Goal: Task Accomplishment & Management: Complete application form

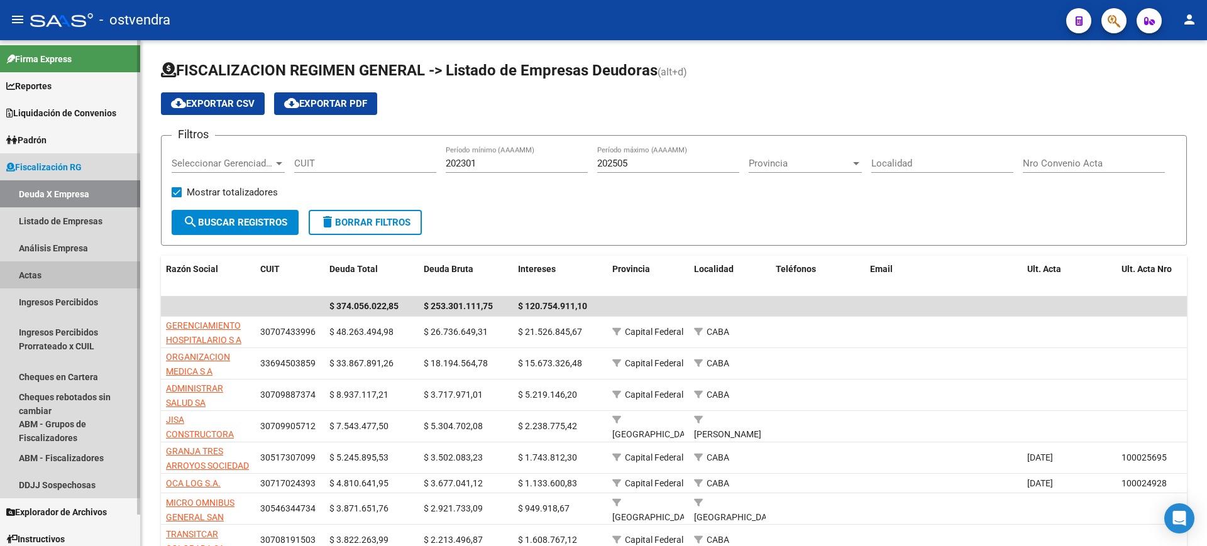
click at [29, 277] on link "Actas" at bounding box center [70, 274] width 140 height 27
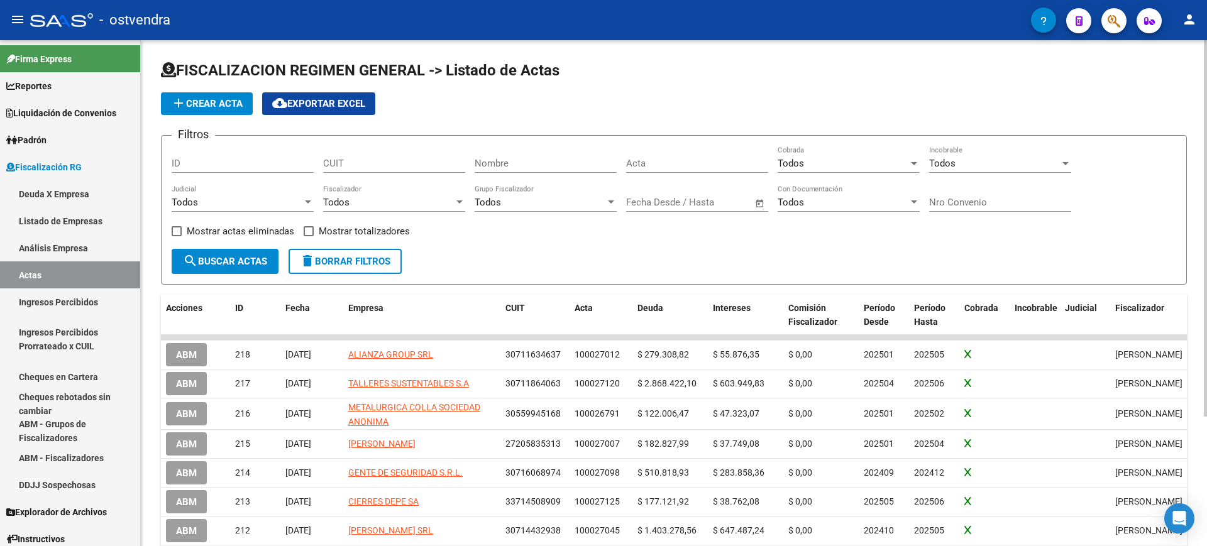
click at [352, 164] on input "CUIT" at bounding box center [394, 163] width 142 height 11
paste input "27-23767542-3"
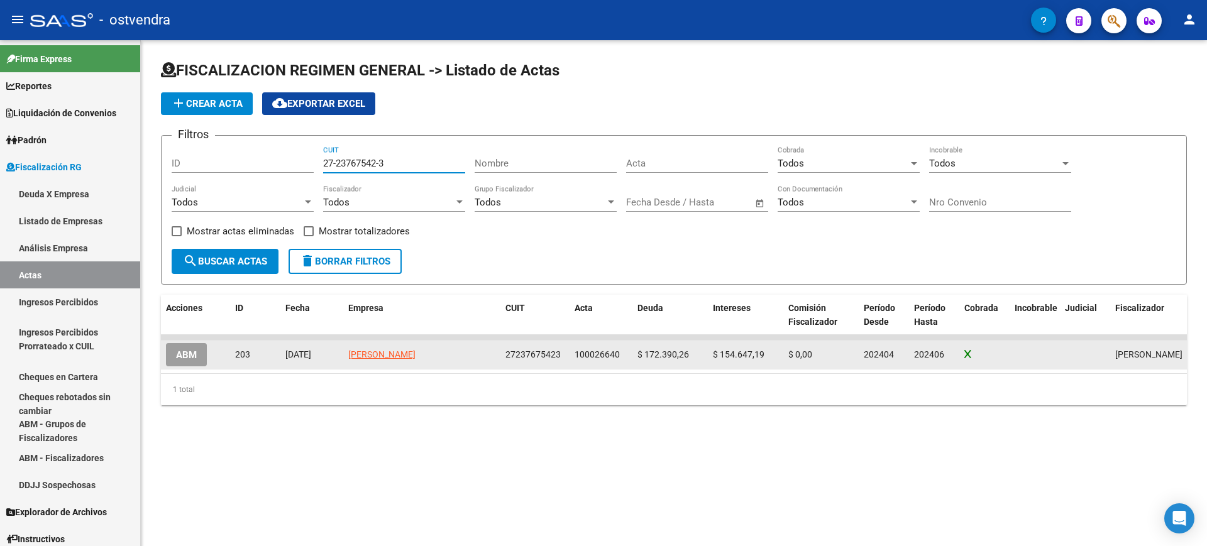
type input "27-23767542-3"
click at [187, 353] on span "ABM" at bounding box center [186, 354] width 21 height 11
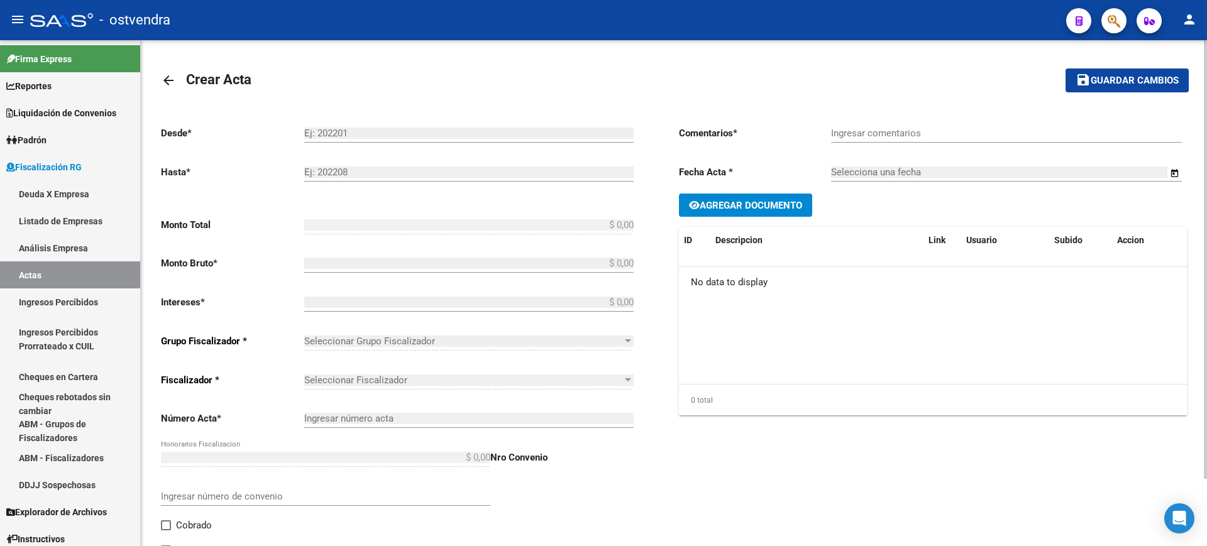
type input "202404"
type input "202406"
type input "$ 327.037,45"
type input "$ 172.390,26"
type input "$ 154.647,19"
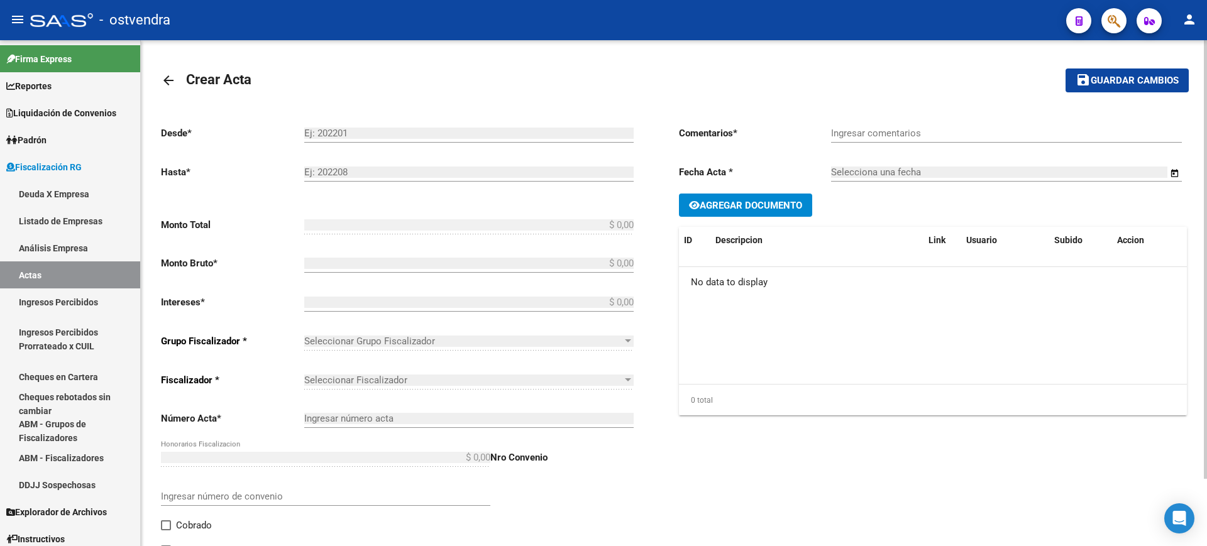
type input "100026640"
checkbox input "true"
type input "paga con transferencia"
type input "[DATE]"
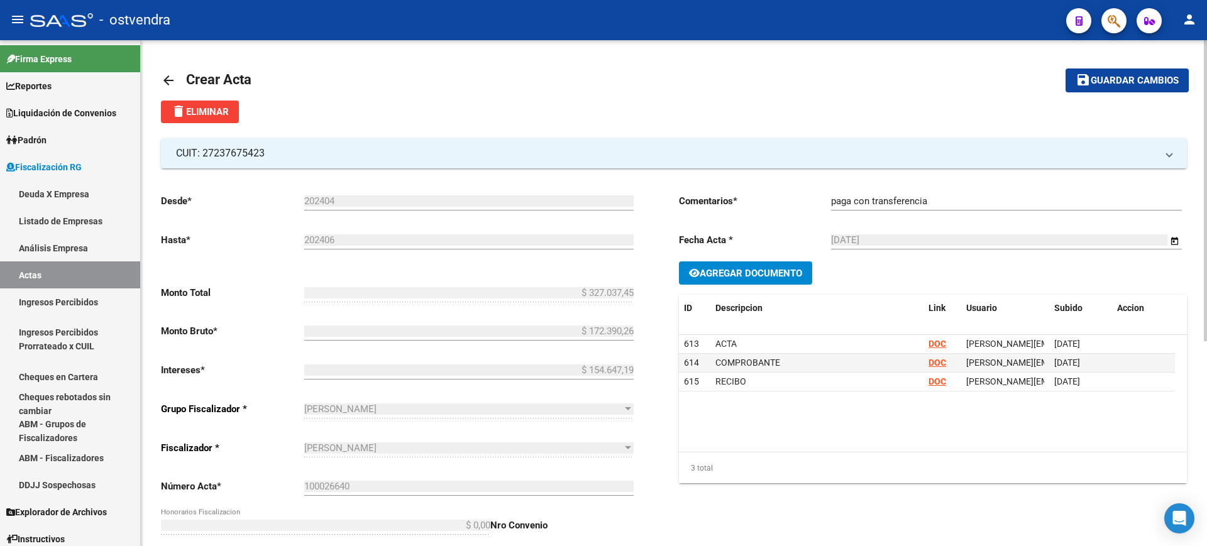
click at [163, 76] on mat-icon "arrow_back" at bounding box center [168, 80] width 15 height 15
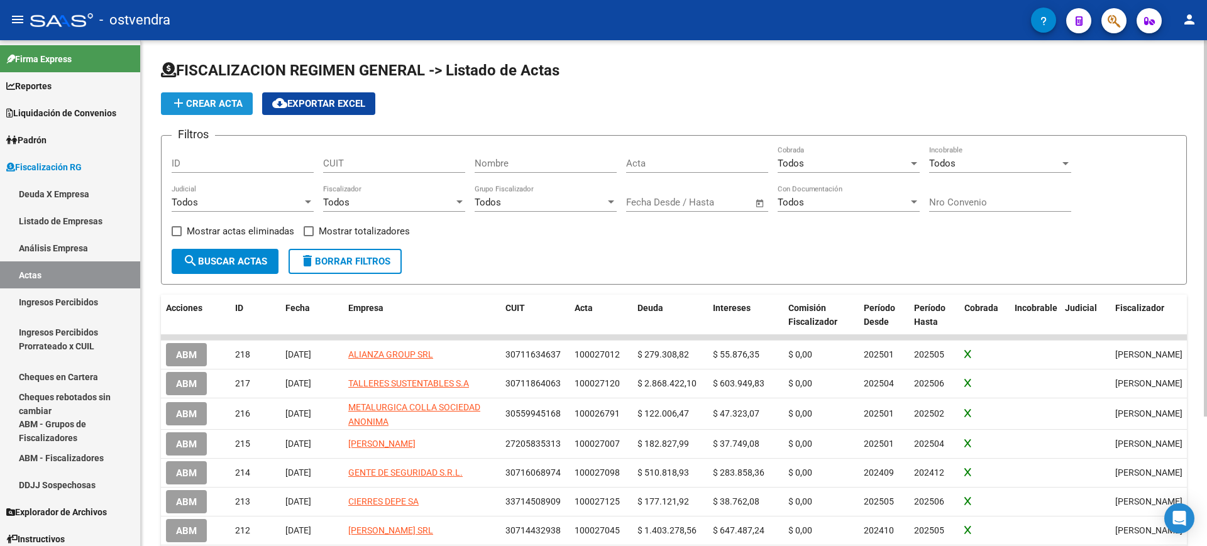
click at [205, 107] on span "add Crear Acta" at bounding box center [207, 103] width 72 height 11
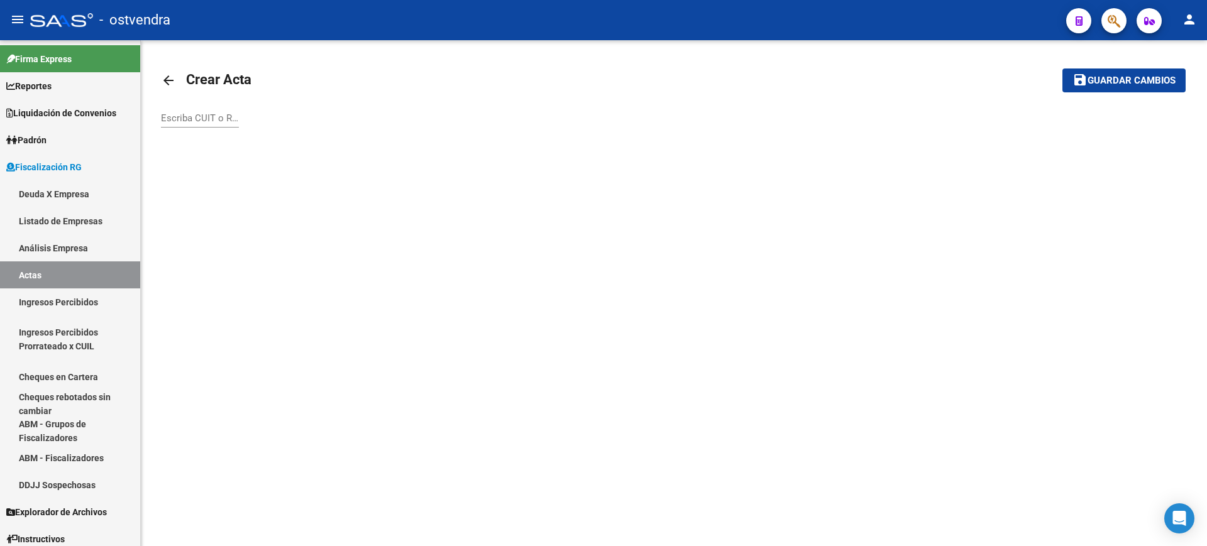
click at [204, 109] on div "Escriba CUIT o Razón Social para buscar" at bounding box center [200, 114] width 78 height 27
click at [204, 119] on input "Escriba CUIT o Razón Social para buscar" at bounding box center [200, 117] width 78 height 11
paste input "27237675423"
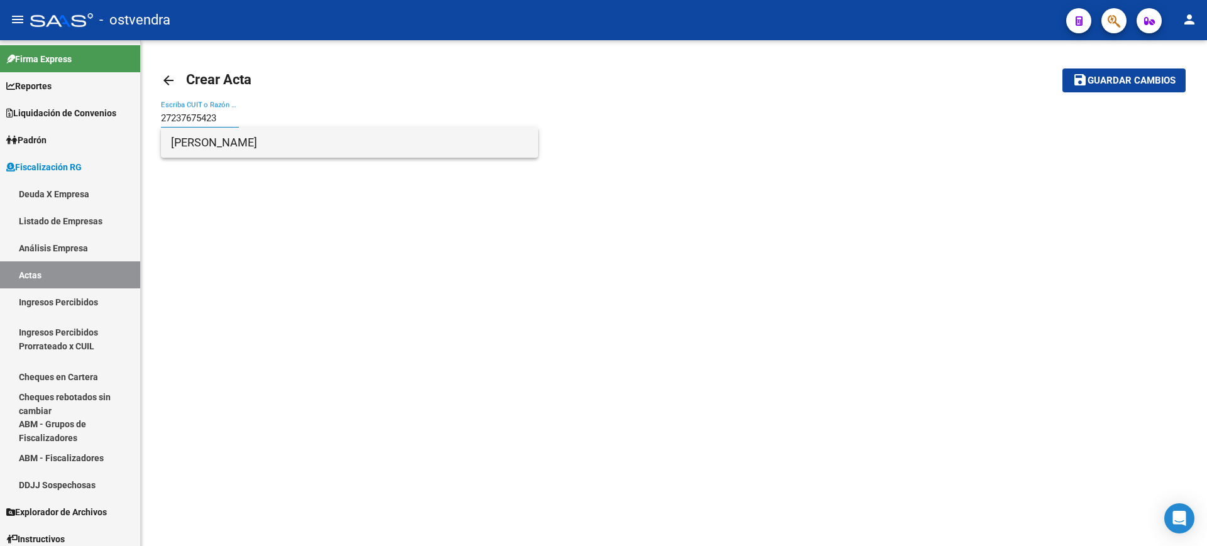
type input "27237675423"
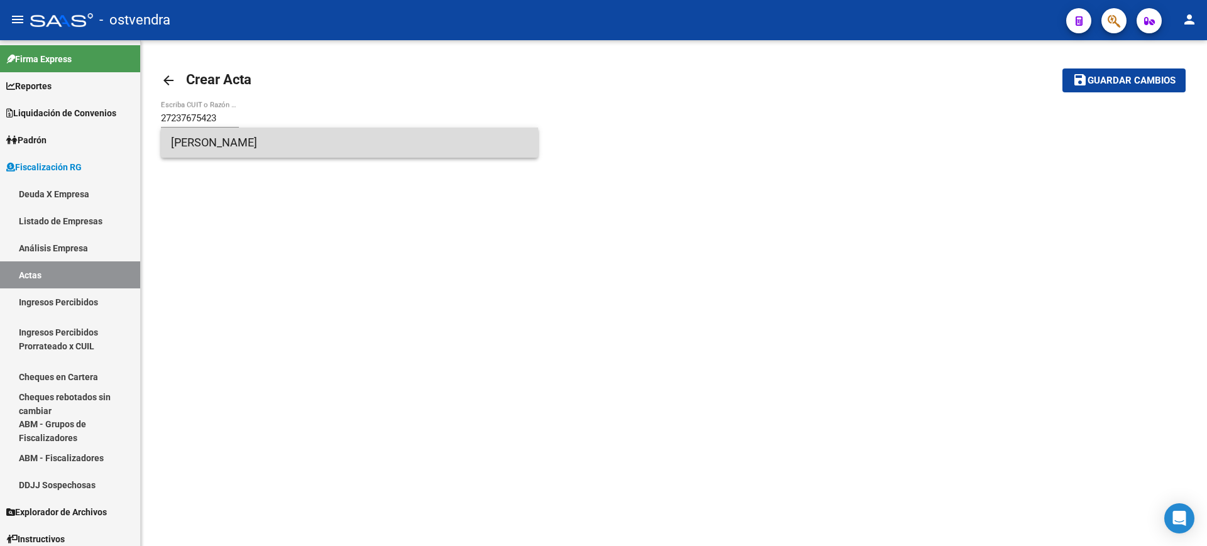
click at [244, 141] on span "[PERSON_NAME]" at bounding box center [349, 143] width 357 height 30
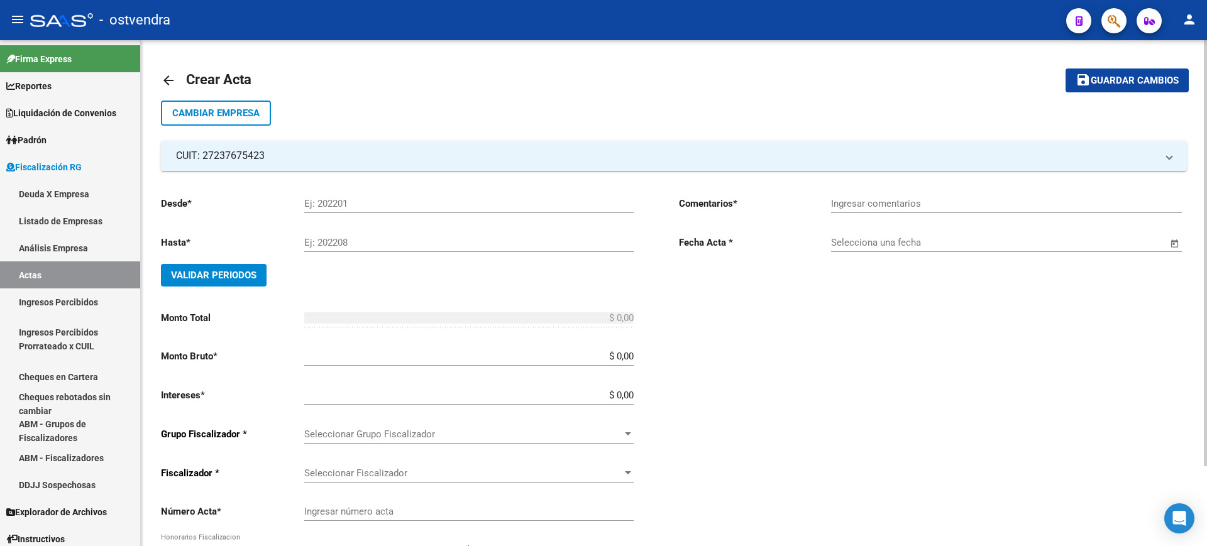
click at [322, 203] on input "Ej: 202201" at bounding box center [468, 203] width 329 height 11
type input "202407"
click at [363, 244] on input "Ej: 202208" at bounding box center [468, 242] width 329 height 11
type input "202410"
click at [202, 275] on span "Validar Periodos" at bounding box center [213, 275] width 85 height 11
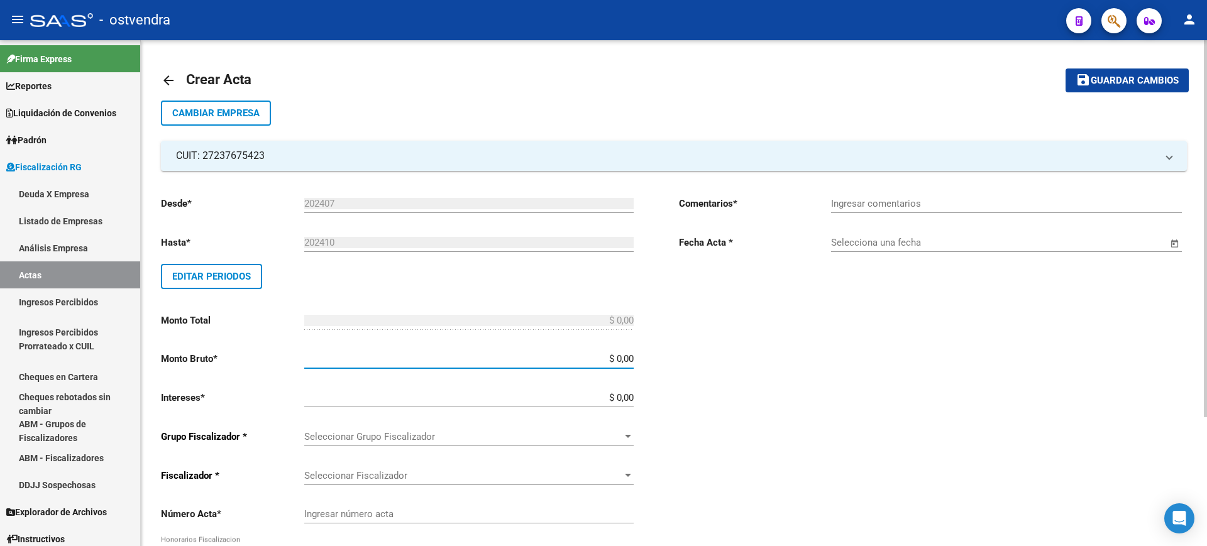
drag, startPoint x: 618, startPoint y: 357, endPoint x: 709, endPoint y: 360, distance: 90.5
click at [709, 360] on div "Desde * 202407 Ej: 202201 Hasta * 202410 Ej: 202208 Editar Periodos Monto Total…" at bounding box center [674, 430] width 1026 height 518
paste input "178.666,9"
type input "$ 178.666,90"
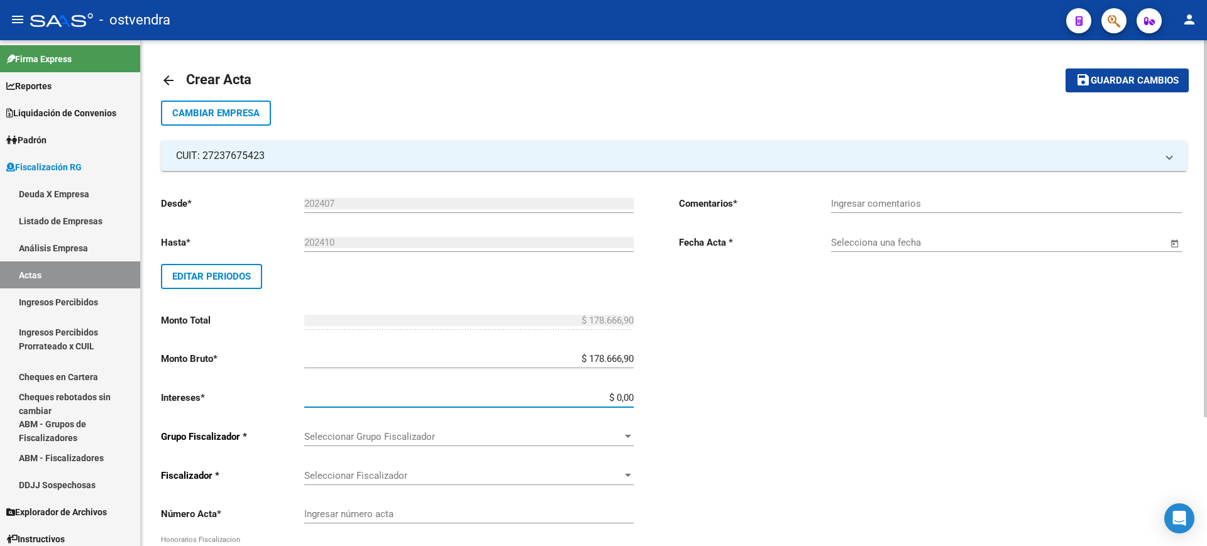
drag, startPoint x: 616, startPoint y: 397, endPoint x: 752, endPoint y: 400, distance: 136.4
click at [752, 400] on div "Desde * 202407 Ej: 202201 Hasta * 202410 Ej: 202208 Editar Periodos Monto Total…" at bounding box center [674, 430] width 1026 height 518
paste input "121.408,83"
type input "$ 121.408,83"
type input "$ 300.075,73"
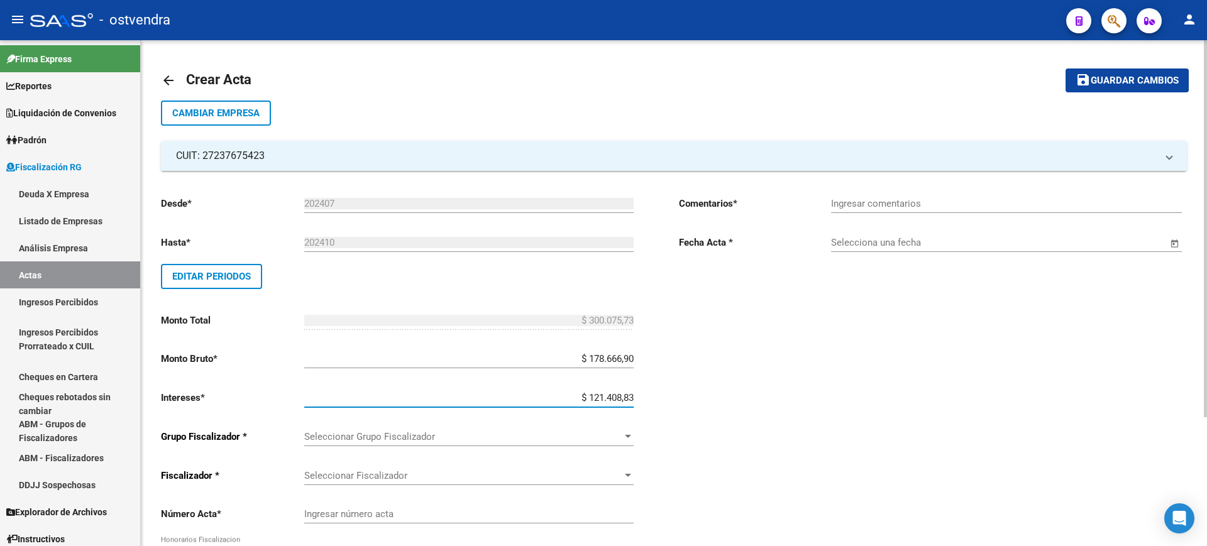
click at [613, 434] on span "Seleccionar Grupo Fiscalizador" at bounding box center [463, 436] width 318 height 11
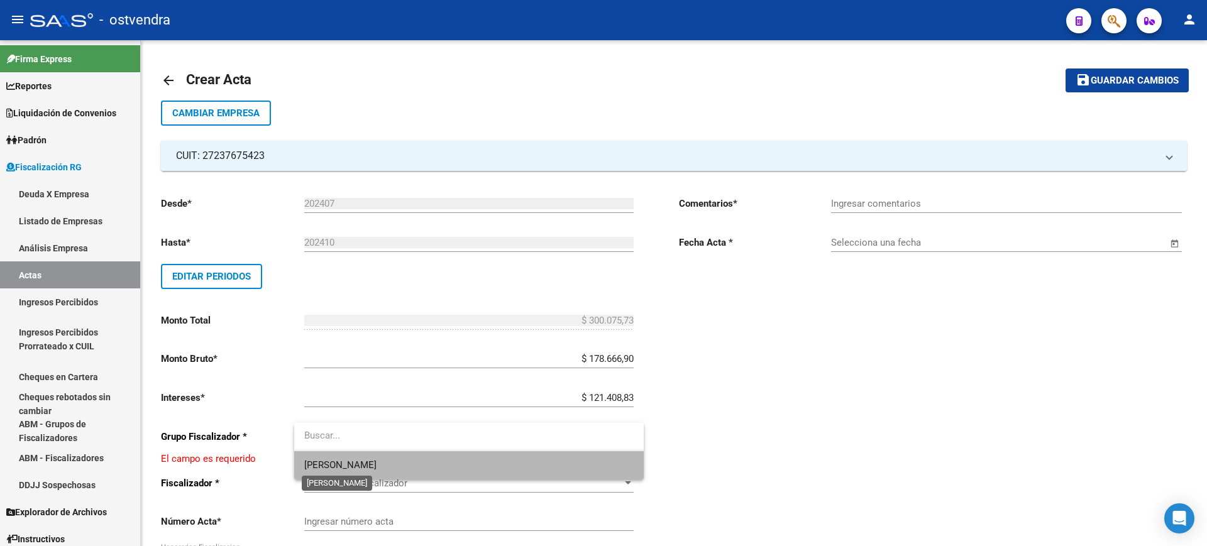
click at [323, 461] on span "[PERSON_NAME]" at bounding box center [340, 464] width 72 height 11
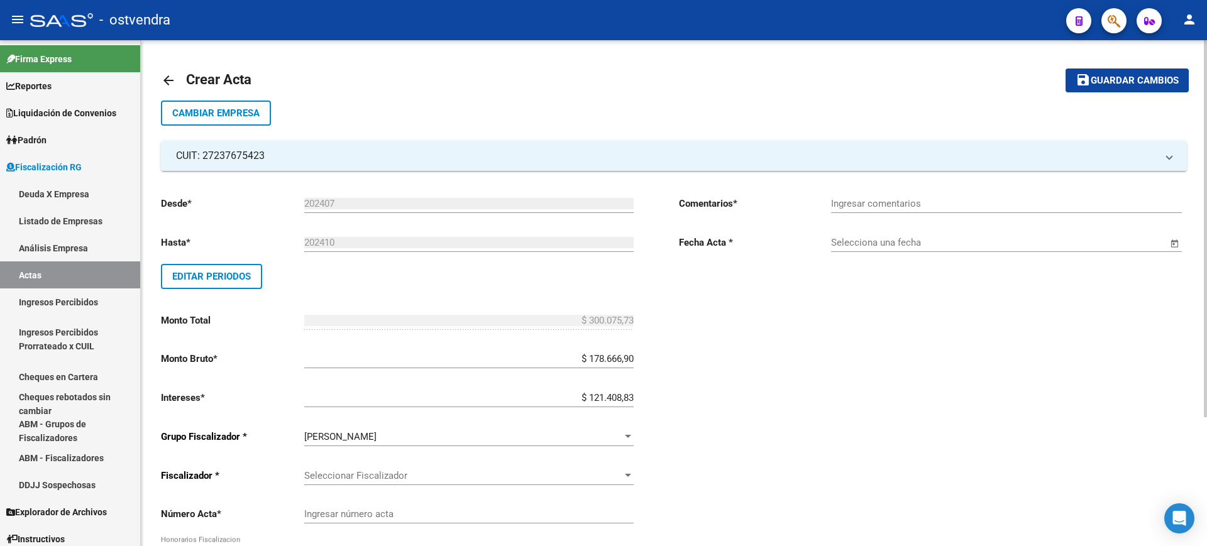
drag, startPoint x: 409, startPoint y: 485, endPoint x: 408, endPoint y: 477, distance: 8.2
click at [409, 484] on div "Seleccionar Fiscalizador Seleccionar Fiscalizador" at bounding box center [468, 477] width 329 height 39
click at [406, 471] on span "Seleccionar Fiscalizador" at bounding box center [463, 475] width 318 height 11
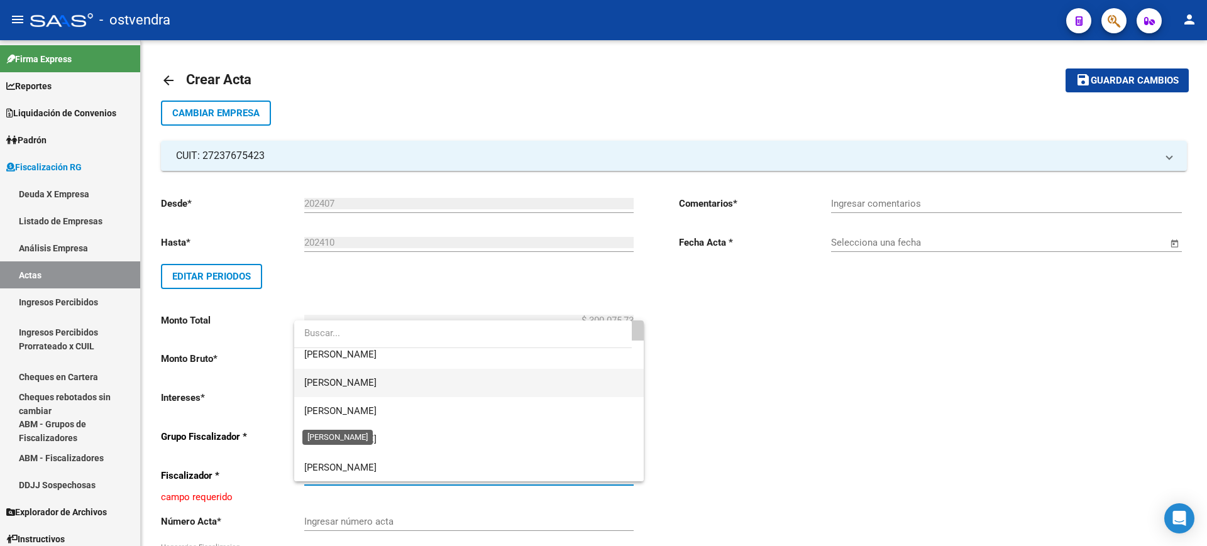
scroll to position [37, 0]
click at [331, 346] on input "dropdown search" at bounding box center [462, 333] width 337 height 28
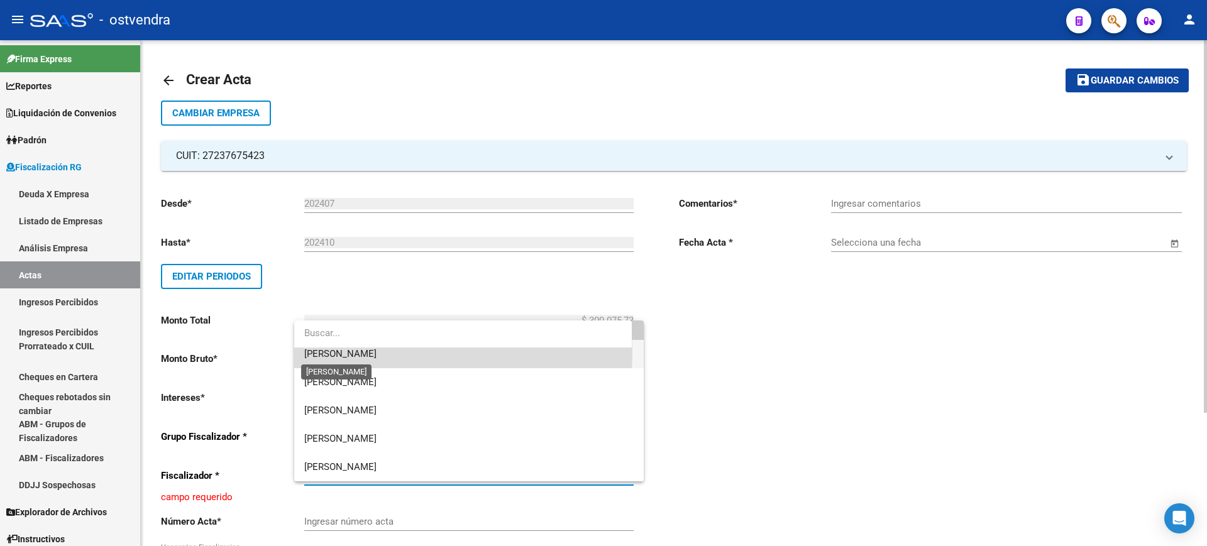
click at [331, 350] on span "[PERSON_NAME]" at bounding box center [340, 353] width 72 height 11
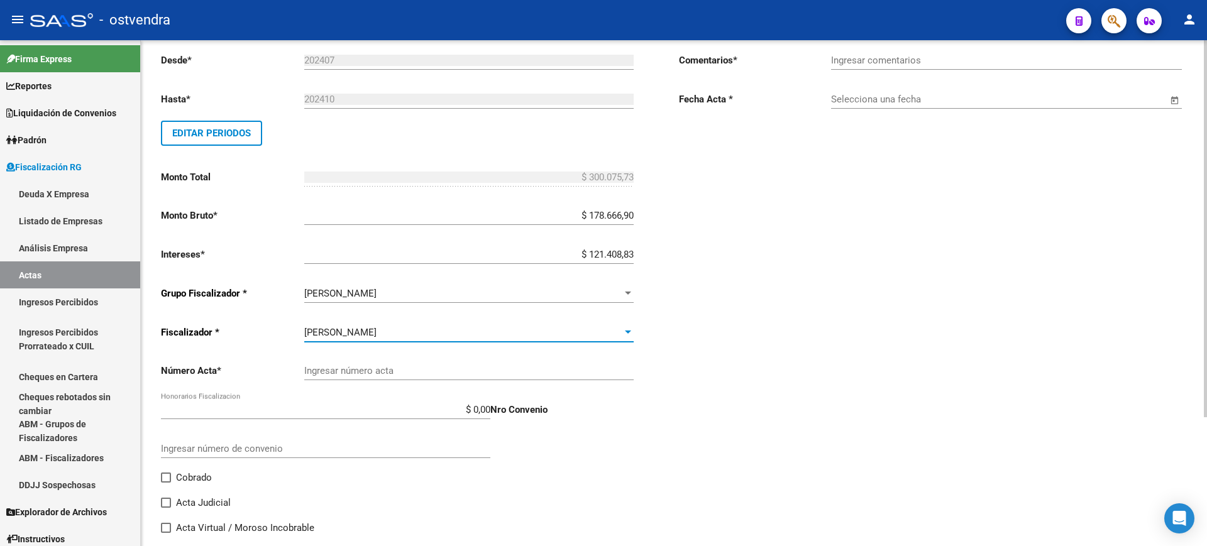
scroll to position [157, 0]
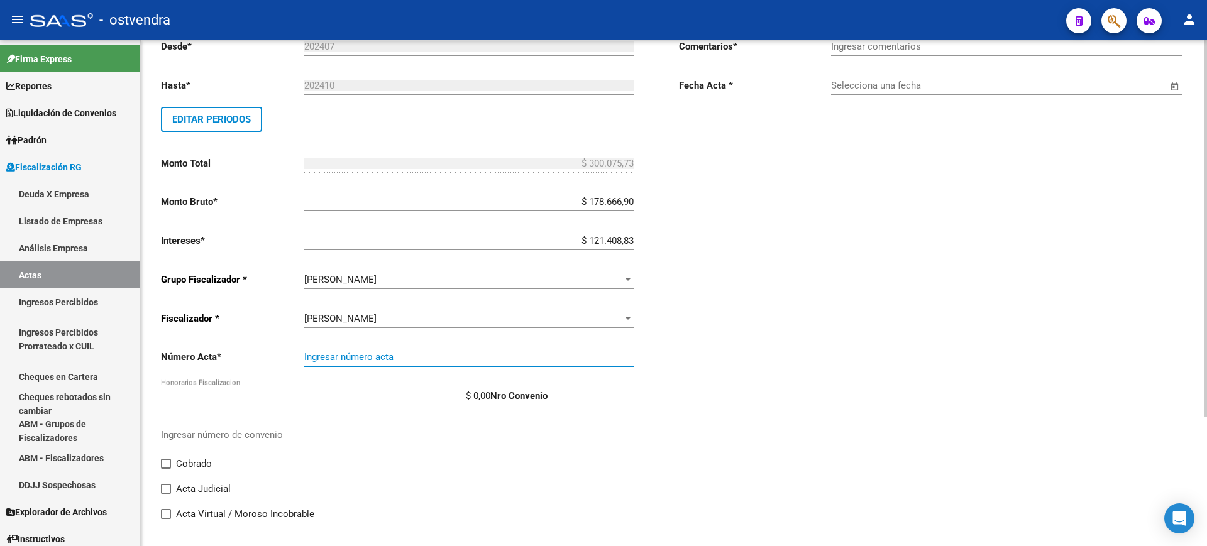
click at [445, 354] on input "Ingresar número acta" at bounding box center [468, 356] width 329 height 11
paste input "100027144"
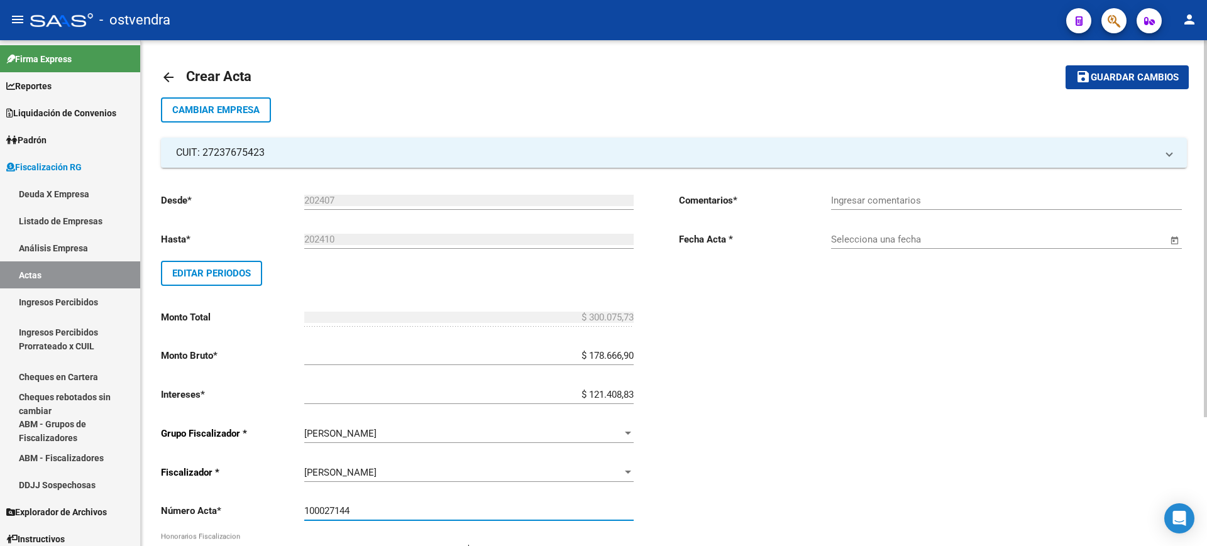
scroll to position [0, 0]
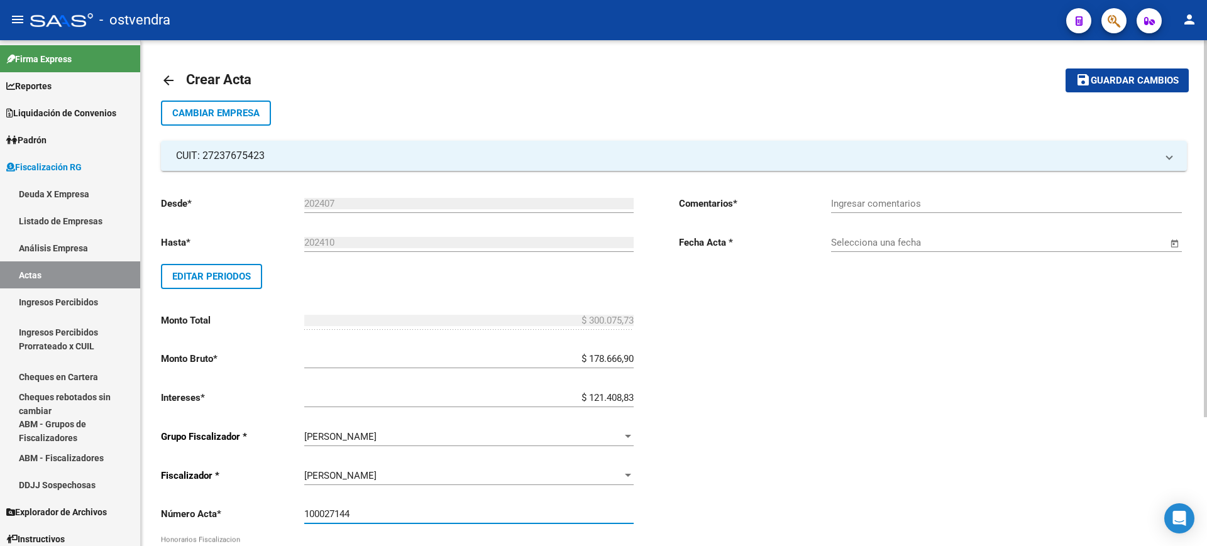
type input "100027144"
click at [894, 209] on div "Ingresar comentarios" at bounding box center [1006, 199] width 351 height 27
click at [890, 199] on input "Ingresar comentarios" at bounding box center [1006, 203] width 351 height 11
type input "p"
type input "O"
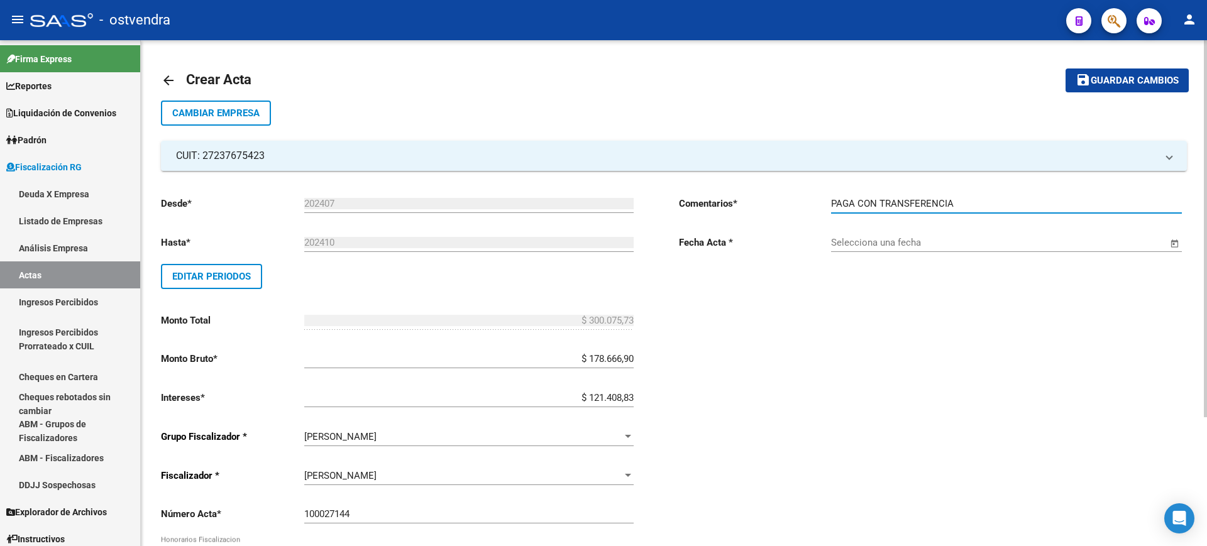
type input "PAGA CON TRANSFERENCIA"
click at [1176, 237] on span "Open calendar" at bounding box center [1174, 243] width 30 height 30
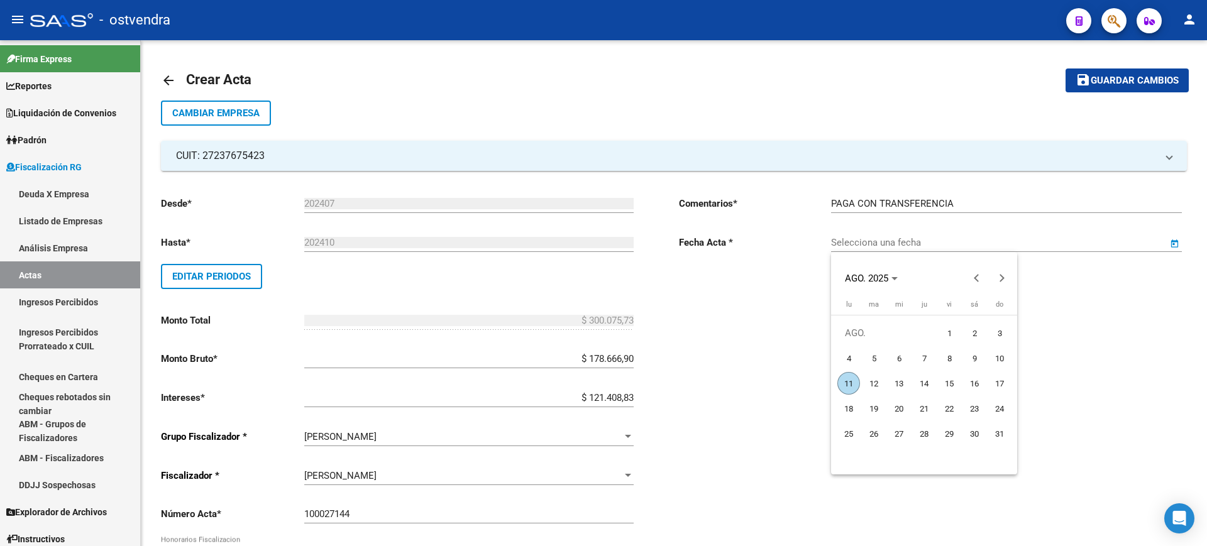
click at [840, 380] on span "11" at bounding box center [848, 383] width 23 height 23
type input "[DATE]"
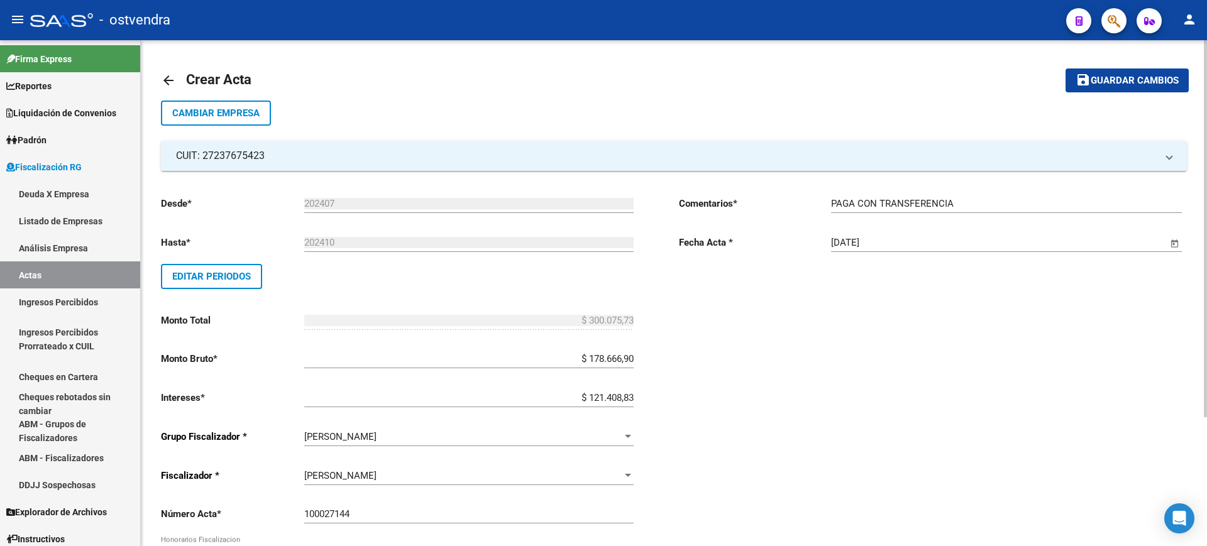
click at [1146, 85] on span "Guardar cambios" at bounding box center [1134, 80] width 88 height 11
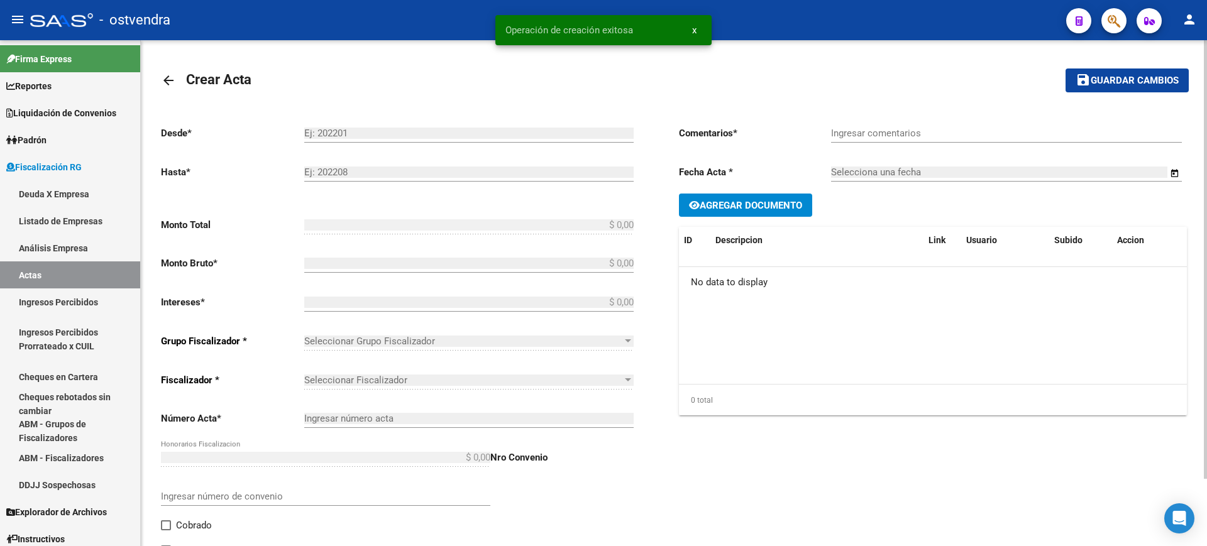
type input "202407"
type input "202410"
type input "$ 300.075,73"
type input "$ 178.666,90"
type input "$ 121.408,83"
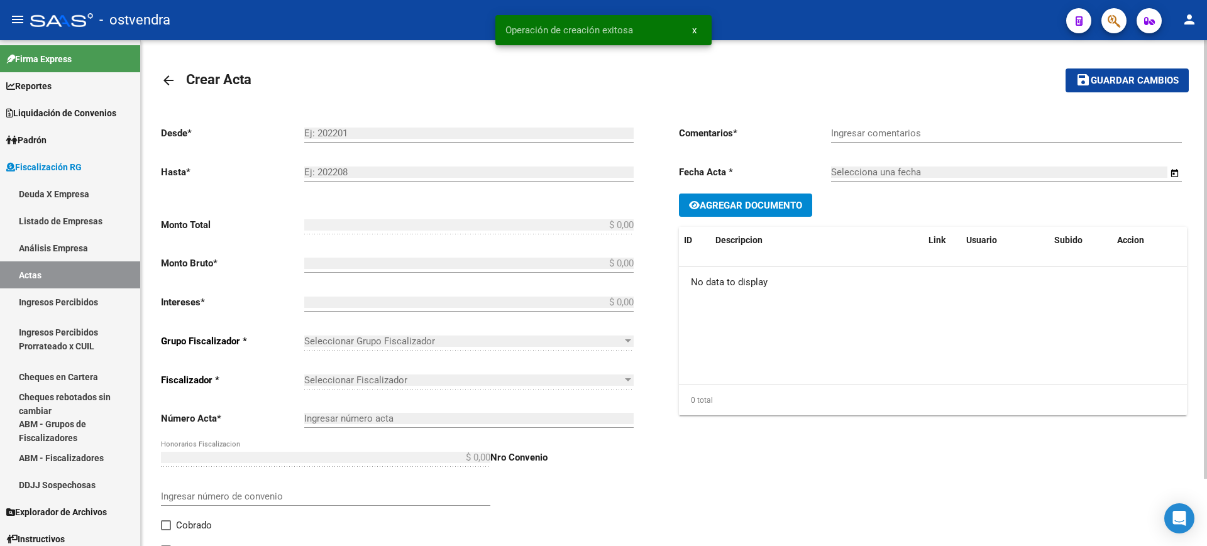
type input "100027144"
type input "PAGA CON TRANSFERENCIA"
type input "[DATE]"
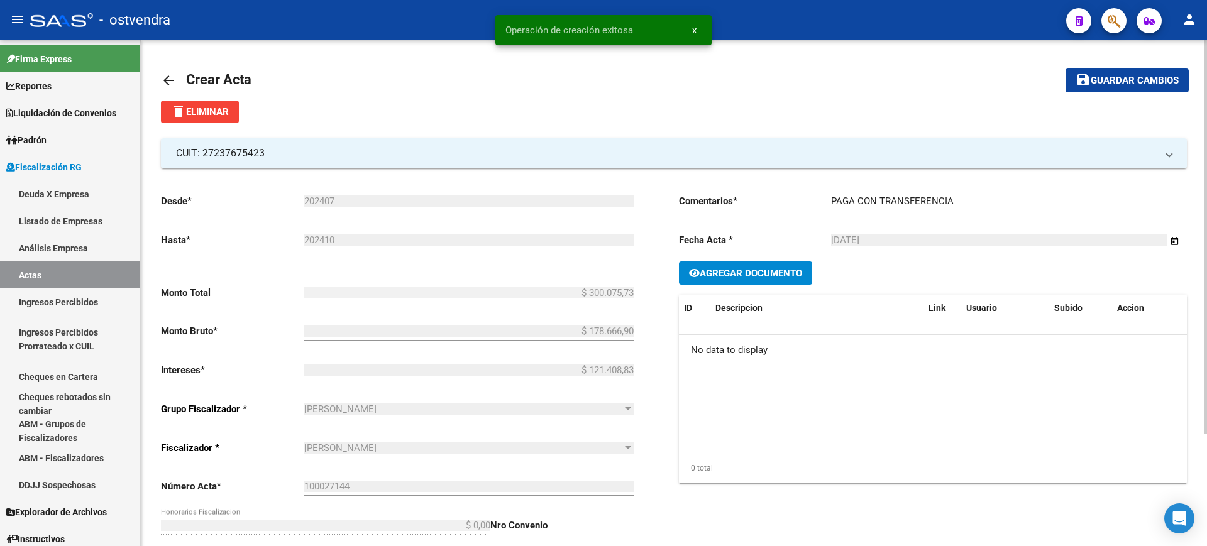
click at [752, 262] on button "Agregar Documento" at bounding box center [745, 272] width 133 height 23
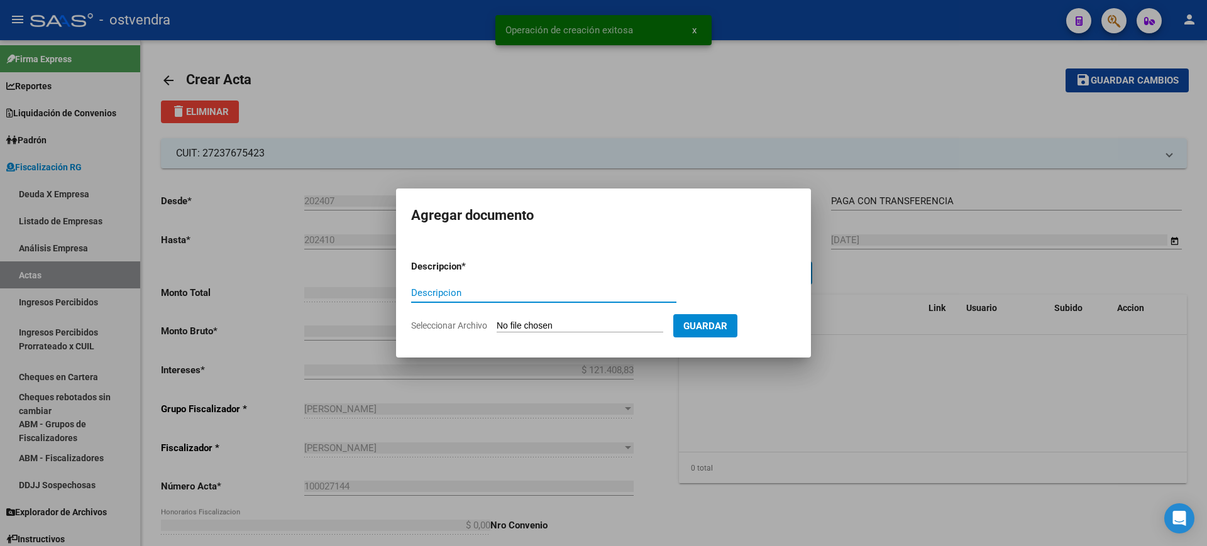
click at [535, 328] on input "Seleccionar Archivo" at bounding box center [579, 326] width 167 height 12
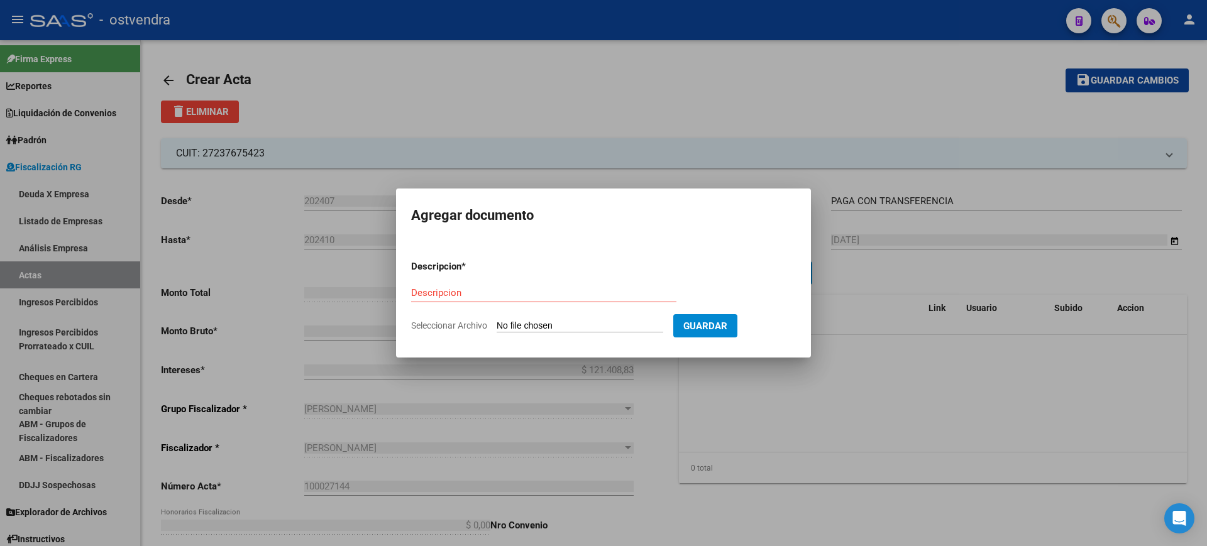
type input "C:\fakepath\Acta Deuda 100027144 OSTVENDRA (Cuota 02 de 3).pdf"
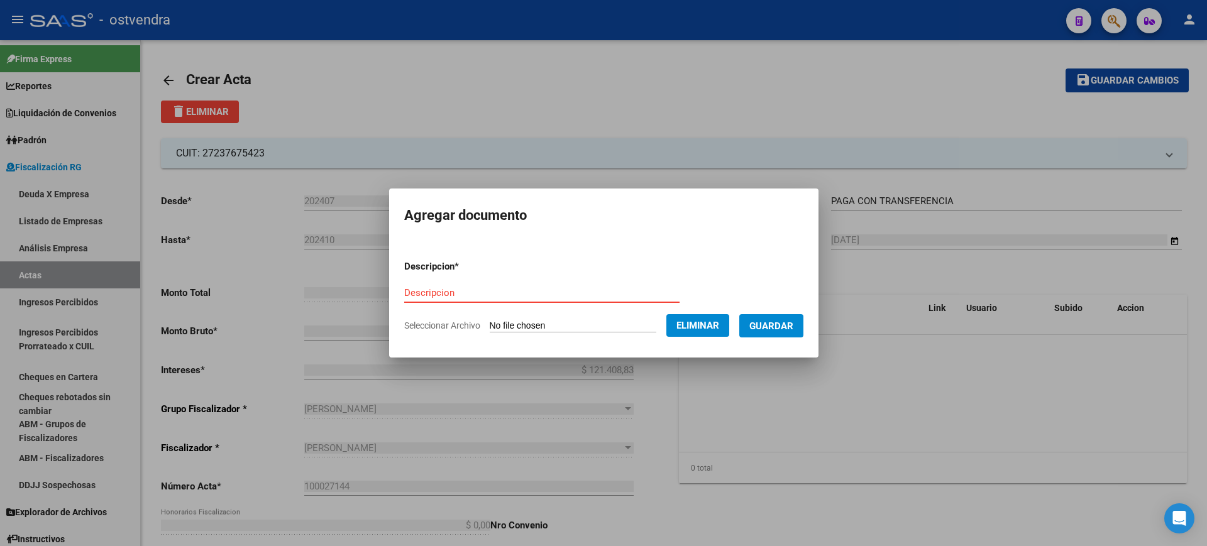
click at [454, 292] on input "Descripcion" at bounding box center [541, 292] width 275 height 11
type input "ACTA"
click at [777, 325] on span "Guardar" at bounding box center [771, 325] width 44 height 11
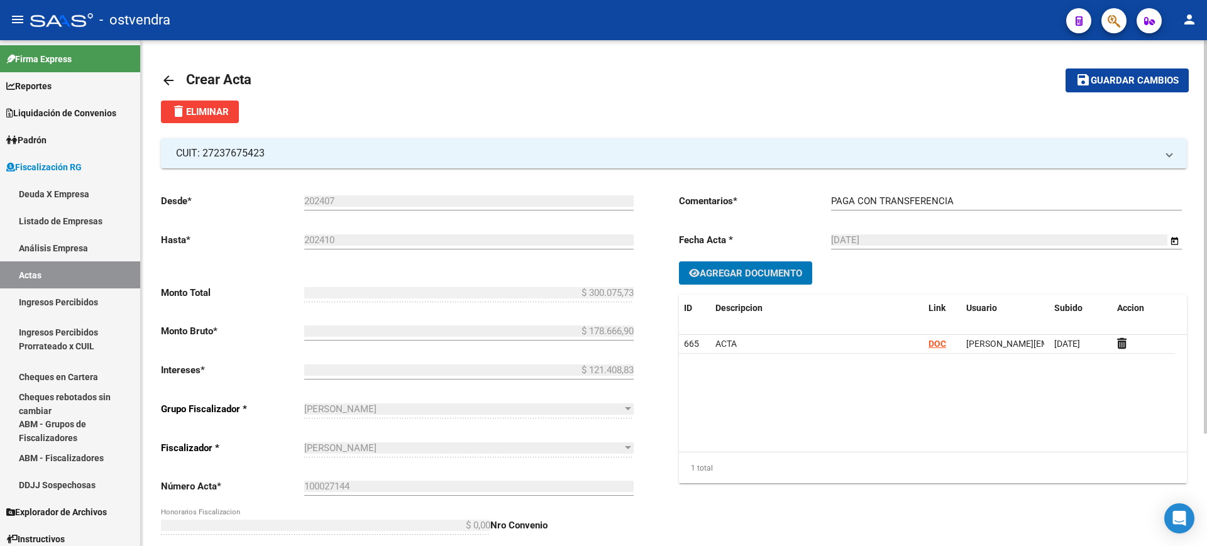
click at [745, 273] on span "Agregar Documento" at bounding box center [750, 273] width 102 height 11
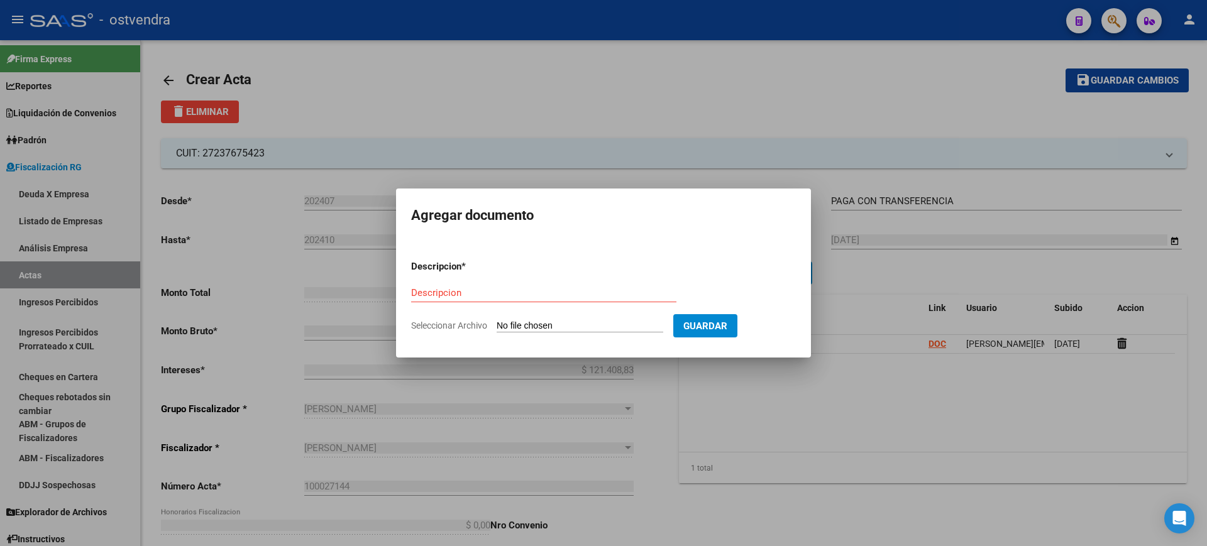
click at [548, 323] on input "Seleccionar Archivo" at bounding box center [579, 326] width 167 height 12
type input "C:\fakepath\RECIBO DE OSTVENDRA.pdf"
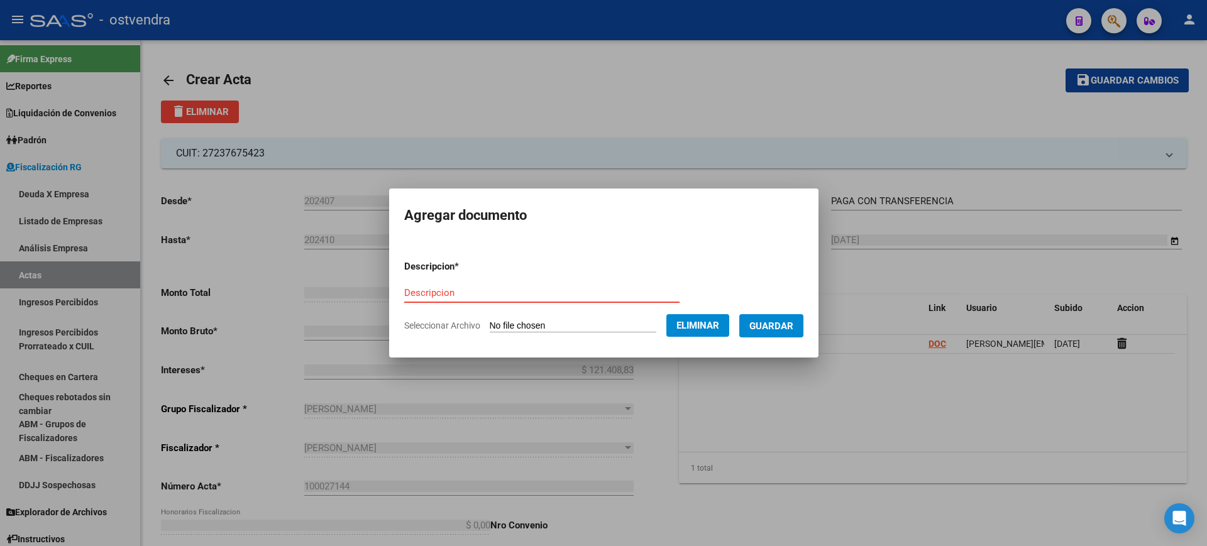
click at [442, 293] on input "Descripcion" at bounding box center [541, 292] width 275 height 11
type input "RECIBO"
click at [789, 320] on span "Guardar" at bounding box center [771, 325] width 44 height 11
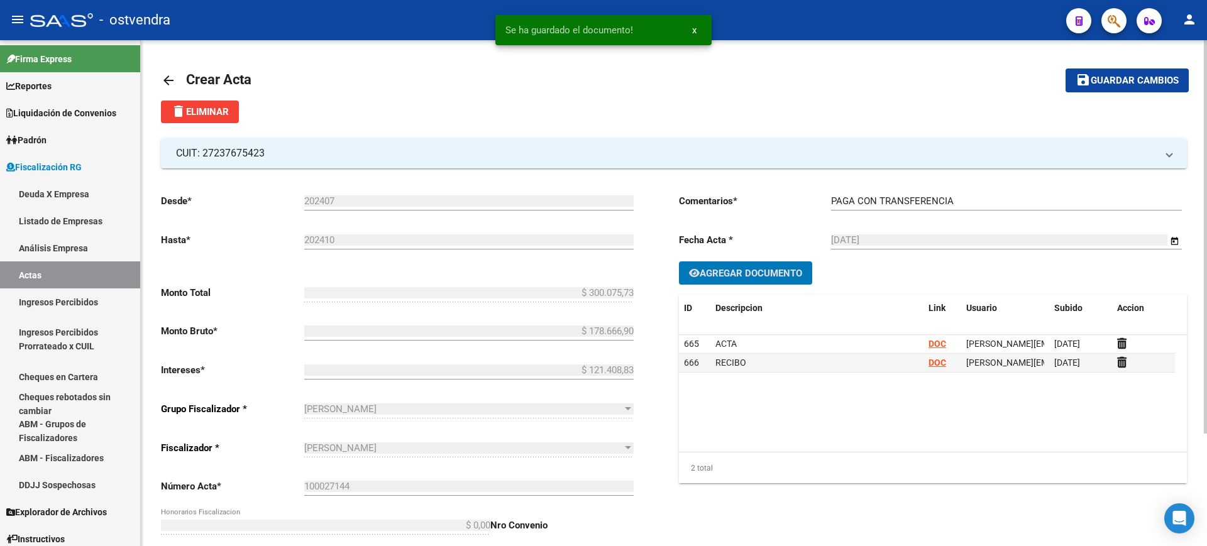
click at [752, 267] on span "Agregar Documento" at bounding box center [745, 272] width 113 height 11
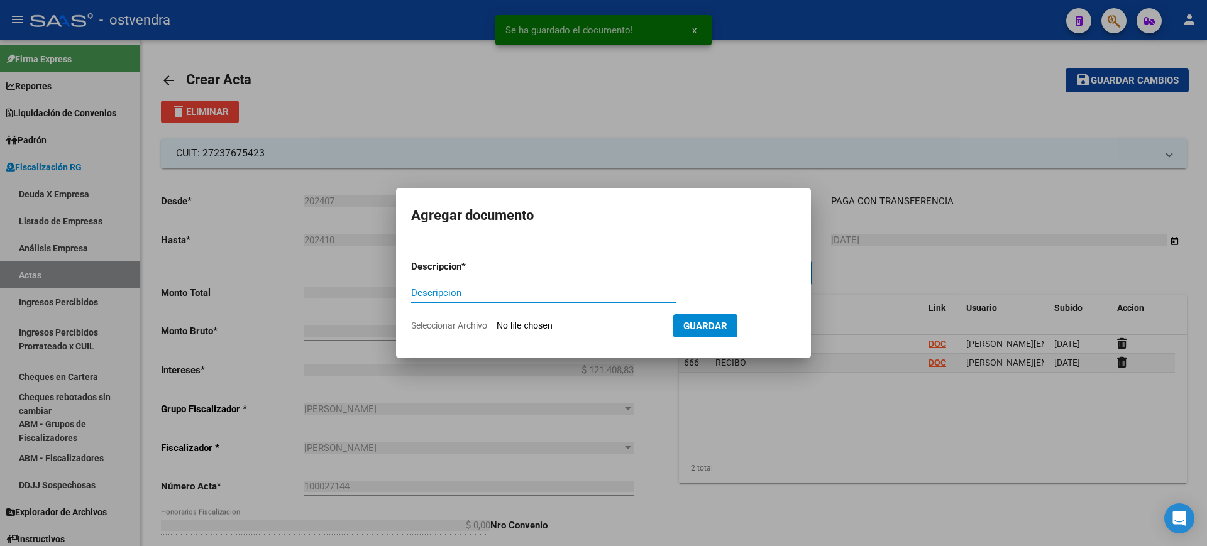
click at [536, 313] on div "Descripcion" at bounding box center [543, 298] width 265 height 31
click at [537, 327] on input "Seleccionar Archivo" at bounding box center [579, 326] width 167 height 12
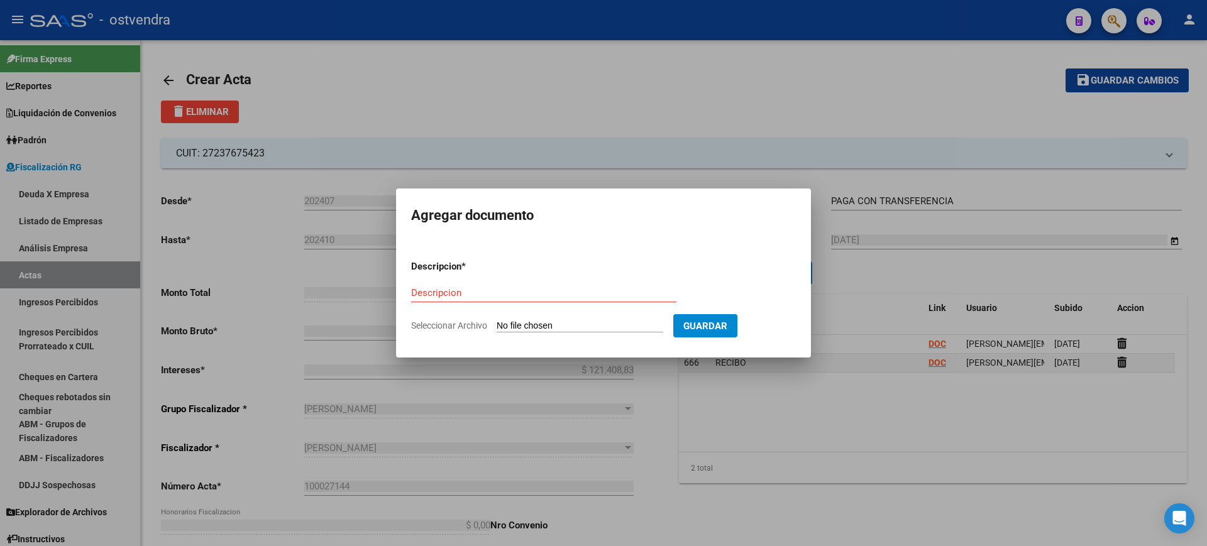
type input "C:\fakepath\Transfer OSTVENDRA.pdf"
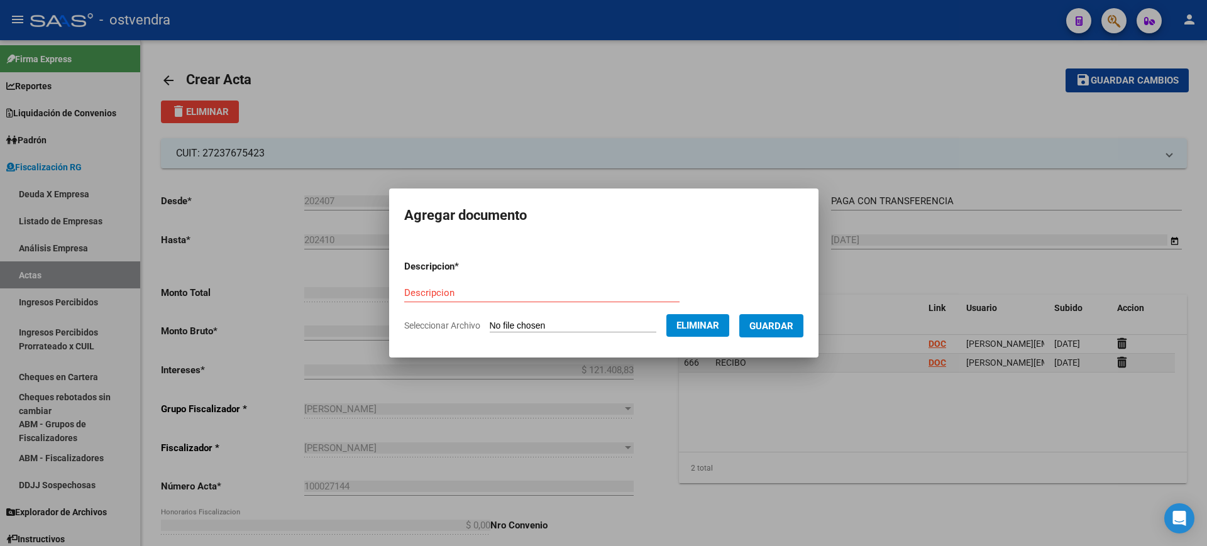
click at [423, 290] on input "Descripcion" at bounding box center [541, 292] width 275 height 11
type input "COMPROBANTE"
click at [784, 320] on span "Guardar" at bounding box center [771, 325] width 44 height 11
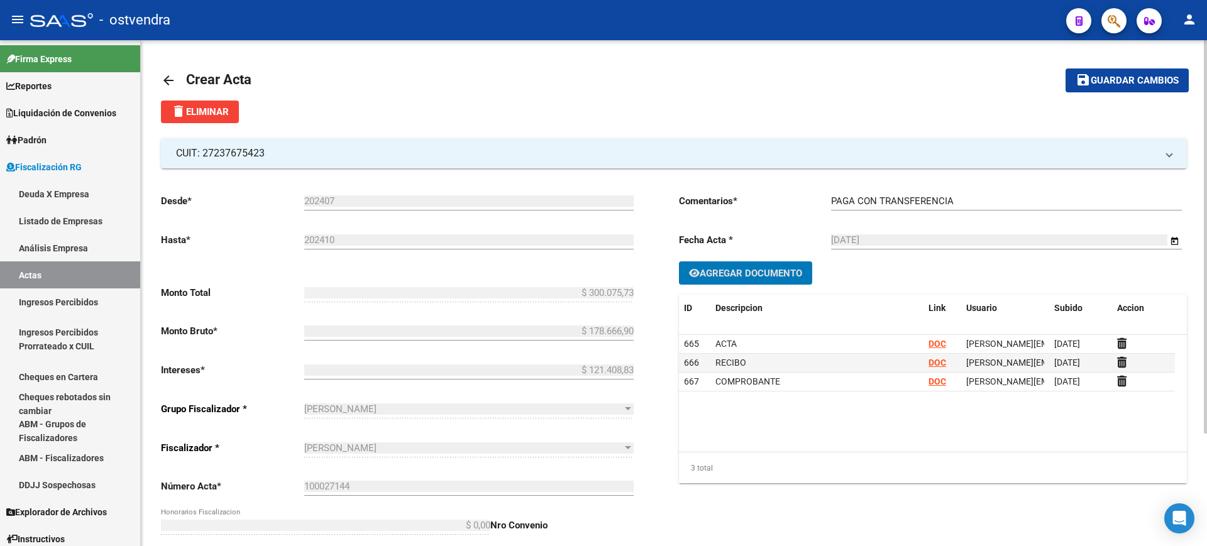
click at [1113, 76] on span "Guardar cambios" at bounding box center [1134, 80] width 88 height 11
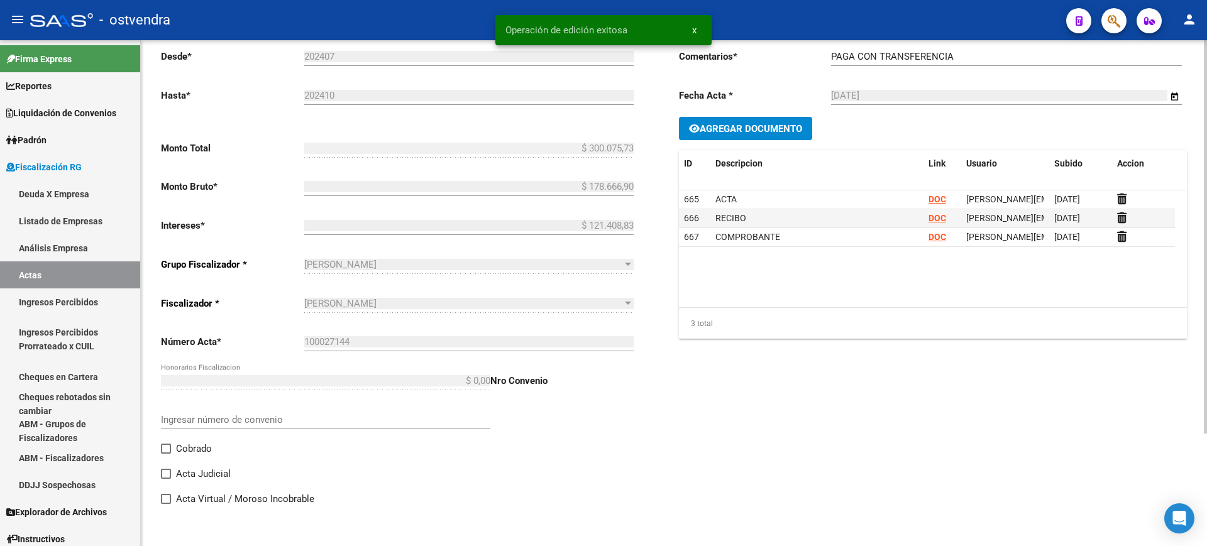
scroll to position [145, 0]
click at [164, 449] on span at bounding box center [166, 448] width 10 height 10
click at [165, 453] on input "Cobrado" at bounding box center [165, 453] width 1 height 1
checkbox input "true"
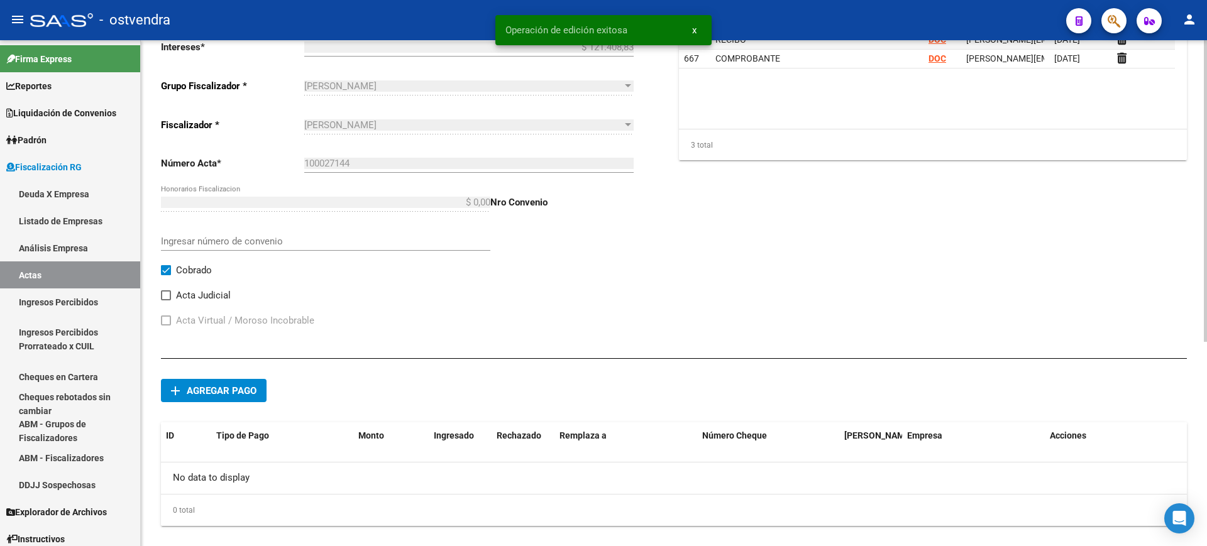
scroll to position [343, 0]
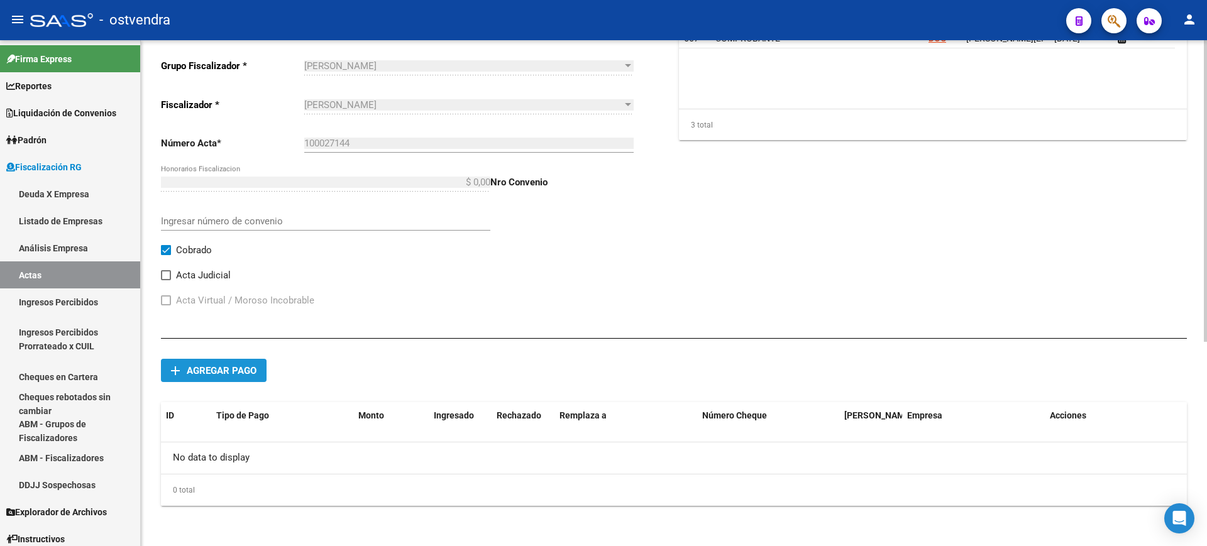
click at [207, 365] on span "Agregar pago" at bounding box center [222, 370] width 70 height 11
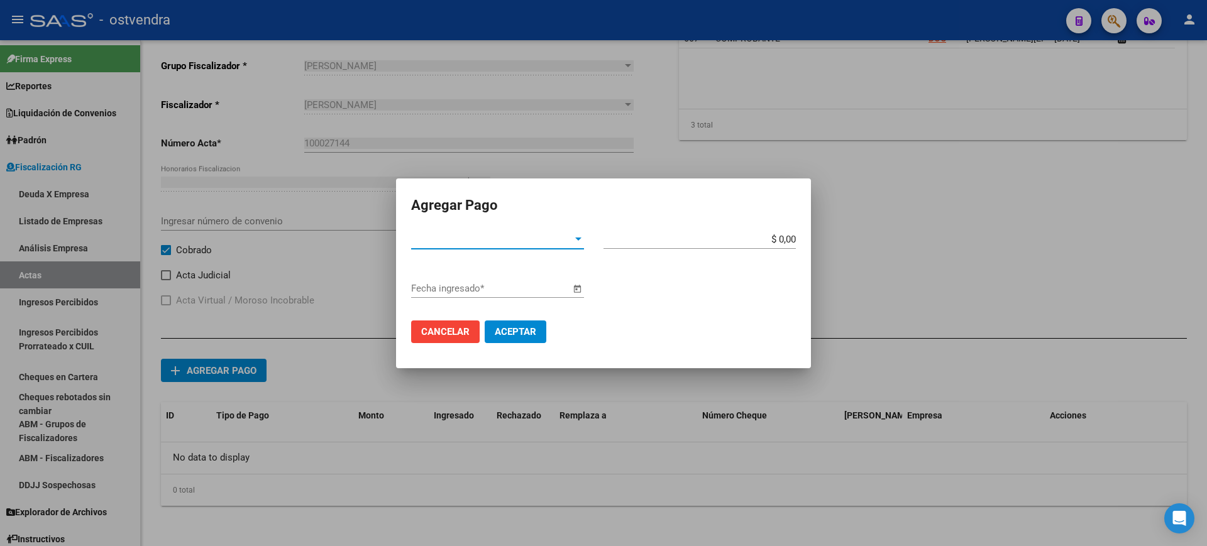
click at [574, 236] on div at bounding box center [577, 239] width 11 height 10
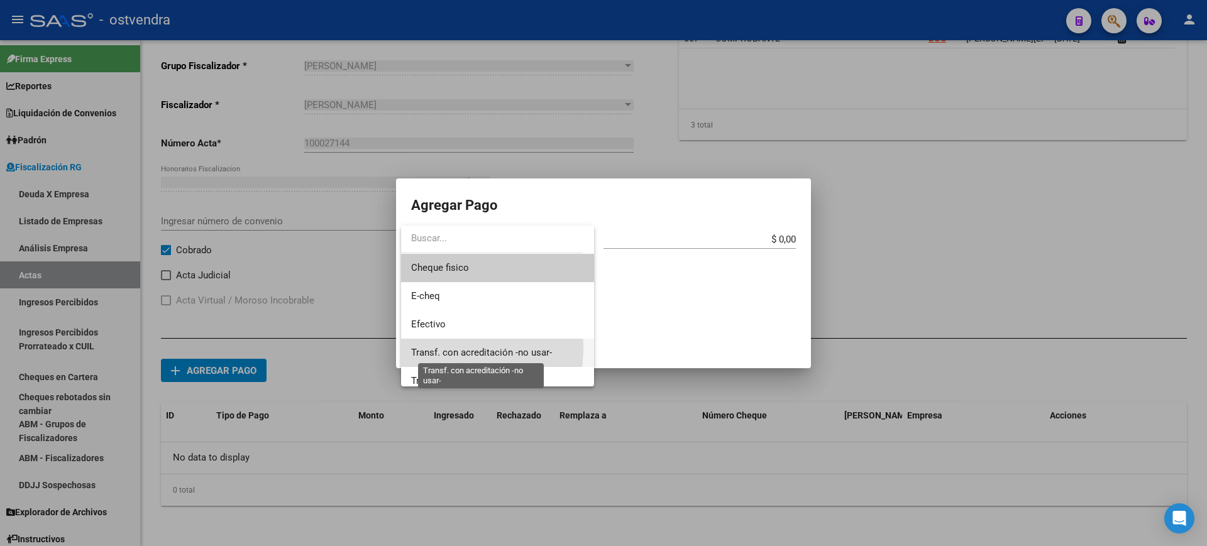
click at [426, 348] on span "Transf. con acreditación -no usar-" at bounding box center [481, 352] width 141 height 11
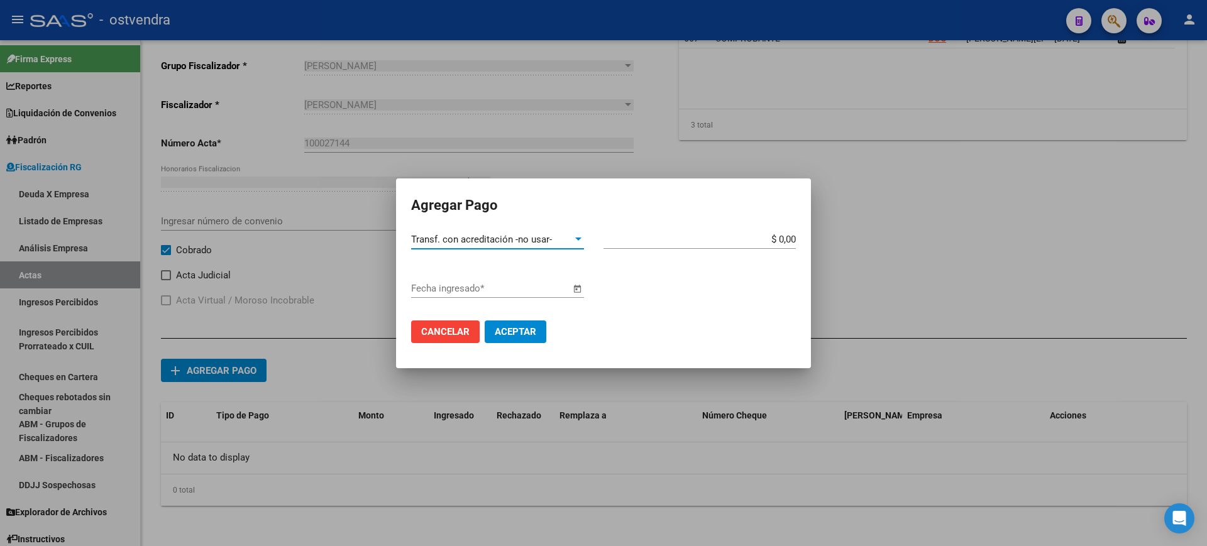
click at [576, 236] on div at bounding box center [577, 239] width 11 height 10
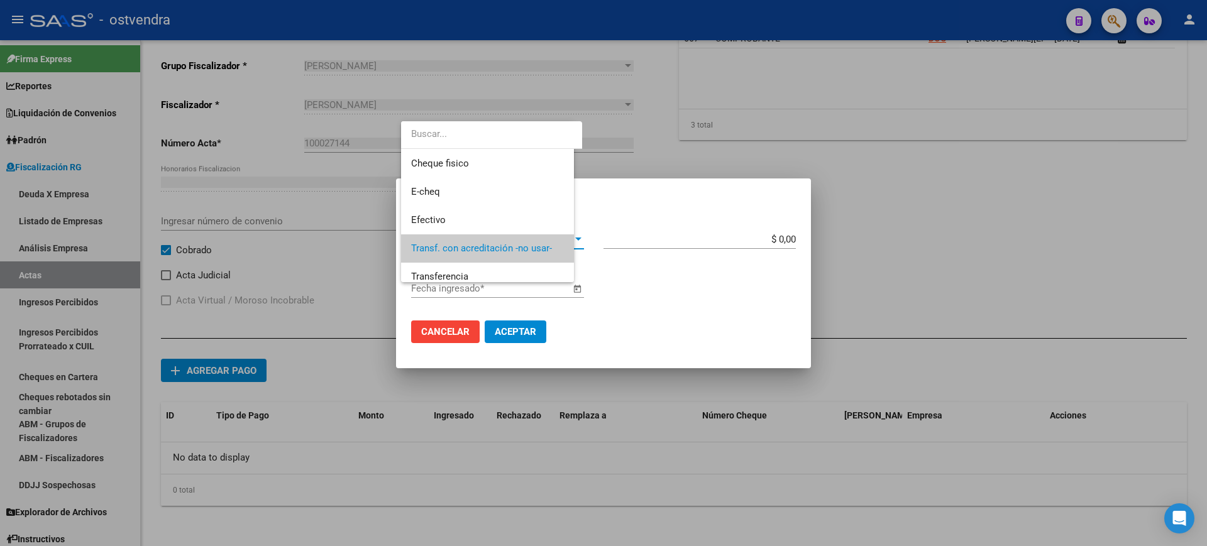
scroll to position [9, 0]
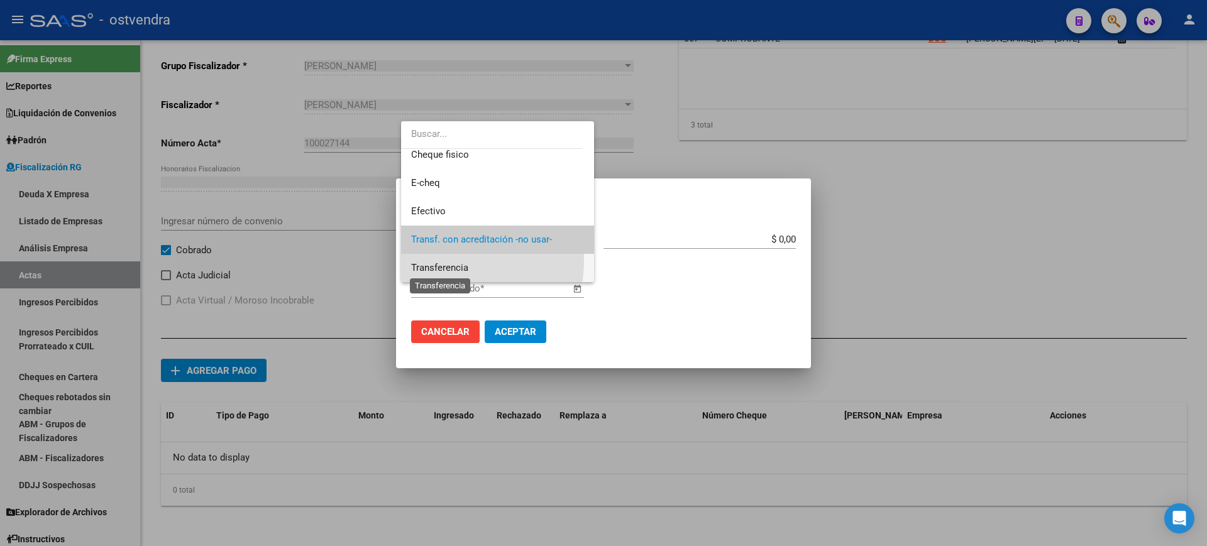
click at [452, 262] on span "Transferencia" at bounding box center [439, 267] width 57 height 11
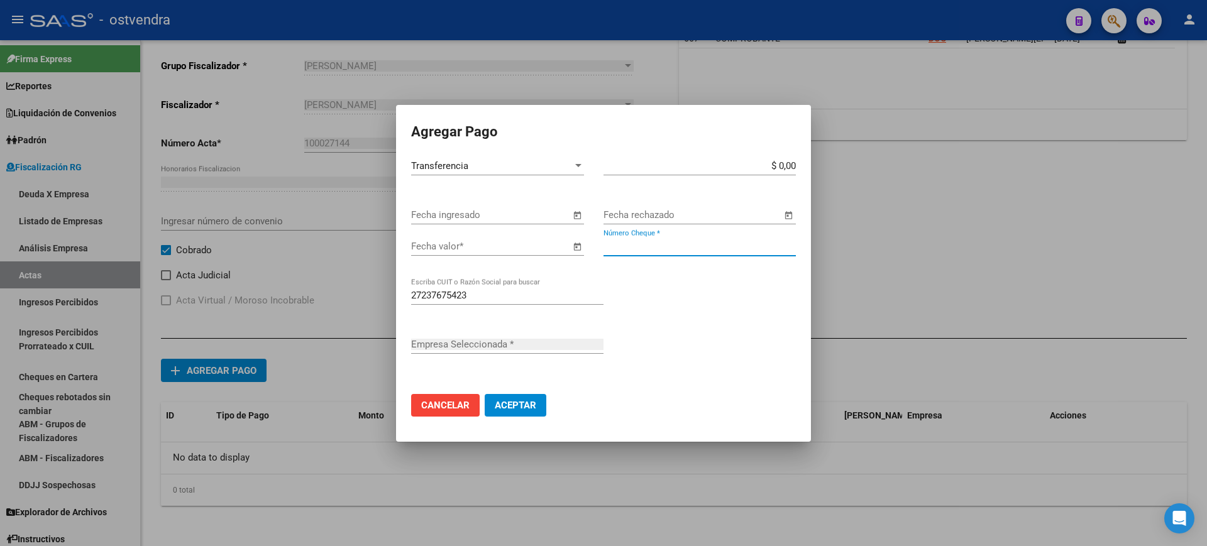
click at [647, 247] on input "Número Cheque *" at bounding box center [699, 246] width 192 height 11
type input "[PERSON_NAME]"
type input "75423"
click at [577, 246] on span "Open calendar" at bounding box center [577, 247] width 30 height 30
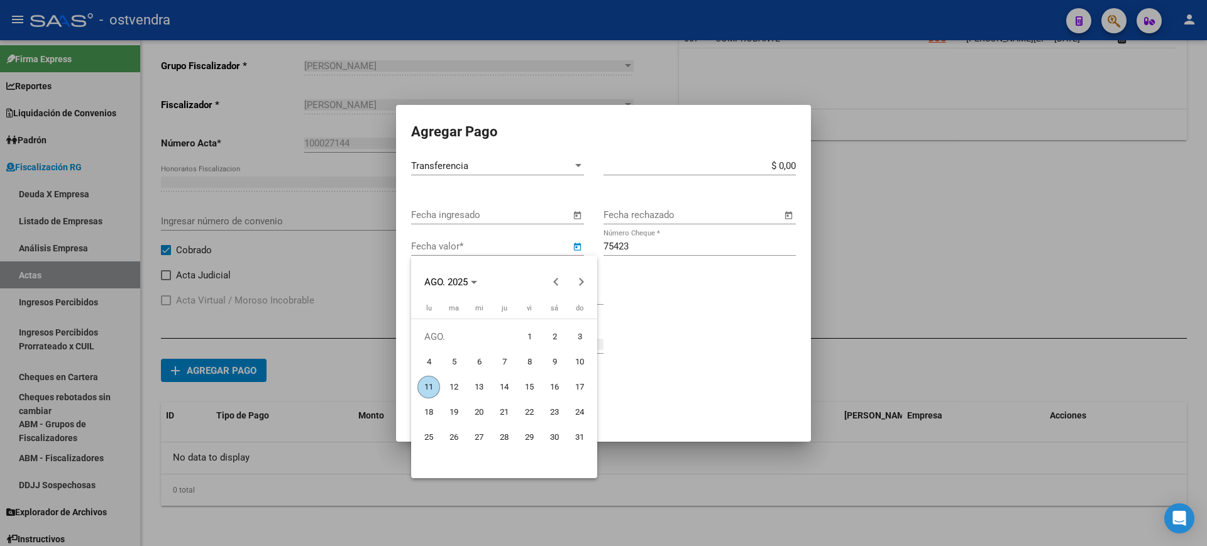
click at [429, 354] on span "4" at bounding box center [428, 362] width 23 height 23
type input "[DATE]"
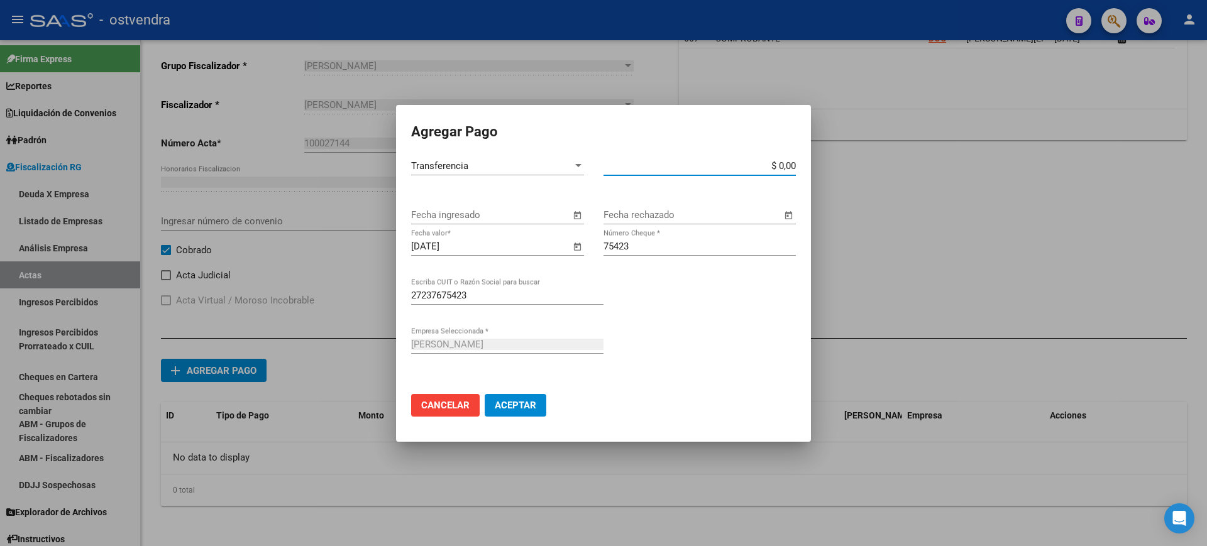
drag, startPoint x: 780, startPoint y: 163, endPoint x: 845, endPoint y: 162, distance: 64.7
click at [845, 162] on div "Agregar Pago Transferencia Tipo de Pago * $ 0,00 Monto bruto * Fecha ingresado …" at bounding box center [603, 273] width 1207 height 546
type input "$ 300.075,73"
click at [513, 403] on span "Aceptar" at bounding box center [515, 405] width 41 height 11
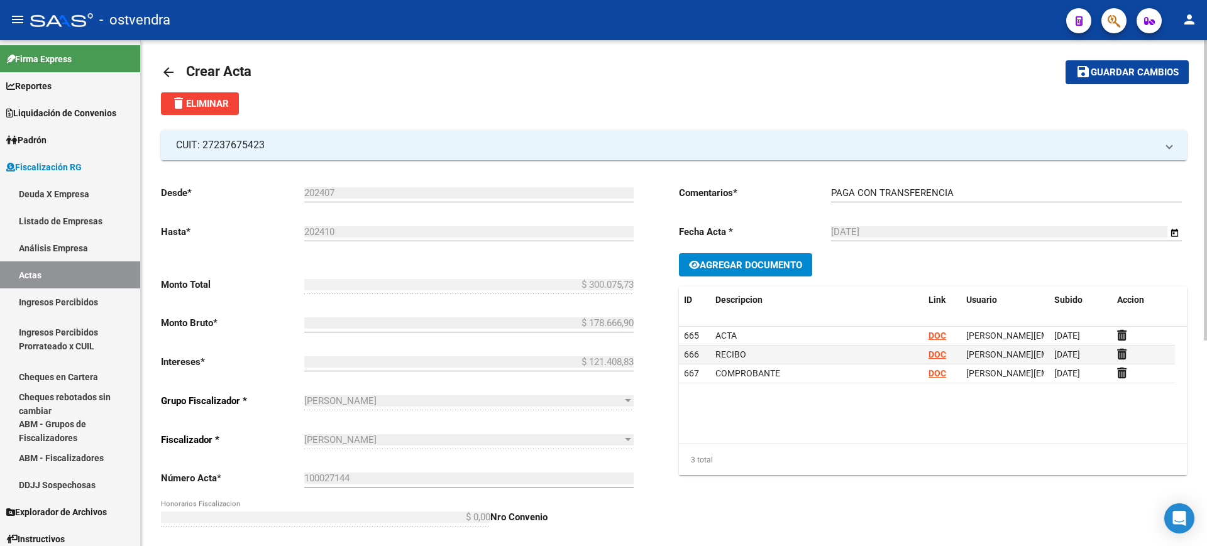
scroll to position [0, 0]
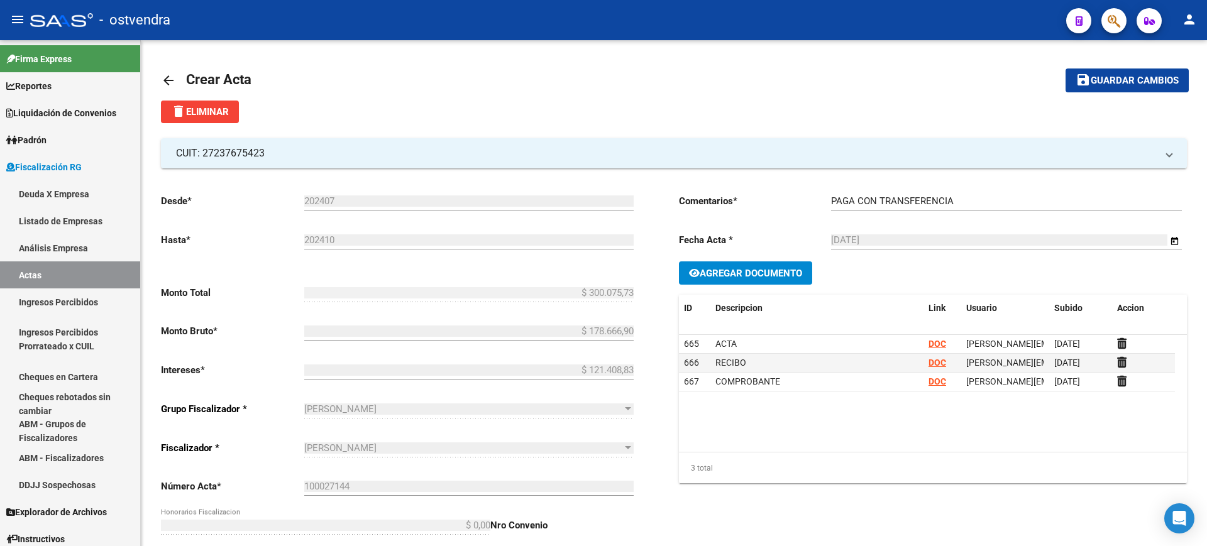
click at [1125, 77] on span "Guardar cambios" at bounding box center [1134, 80] width 88 height 11
click at [163, 69] on link "arrow_back" at bounding box center [173, 80] width 25 height 30
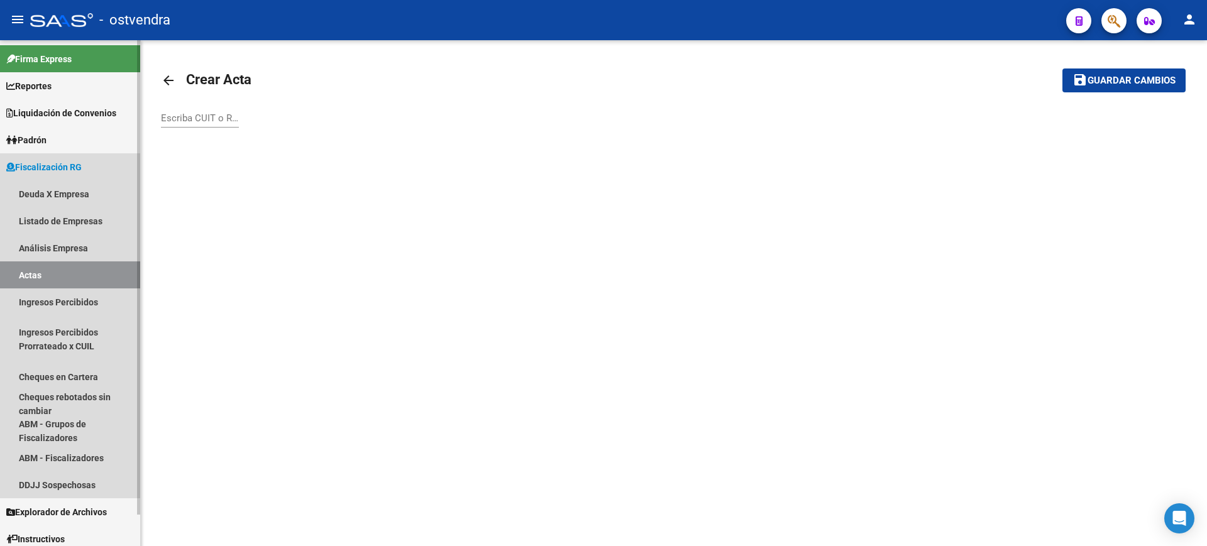
click at [32, 273] on link "Actas" at bounding box center [70, 274] width 140 height 27
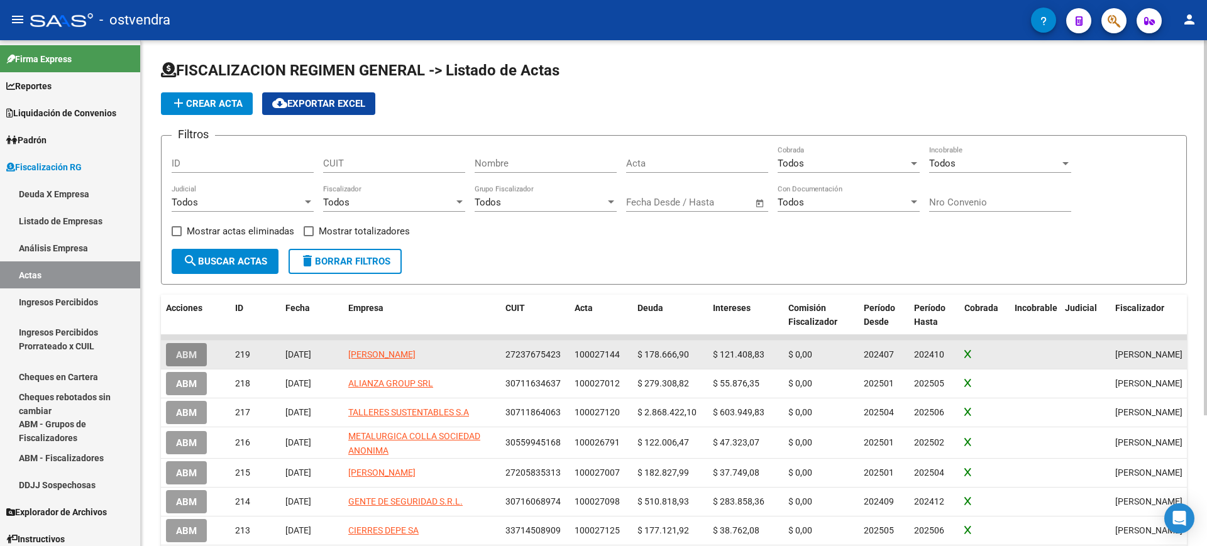
click at [185, 354] on span "ABM" at bounding box center [186, 354] width 21 height 11
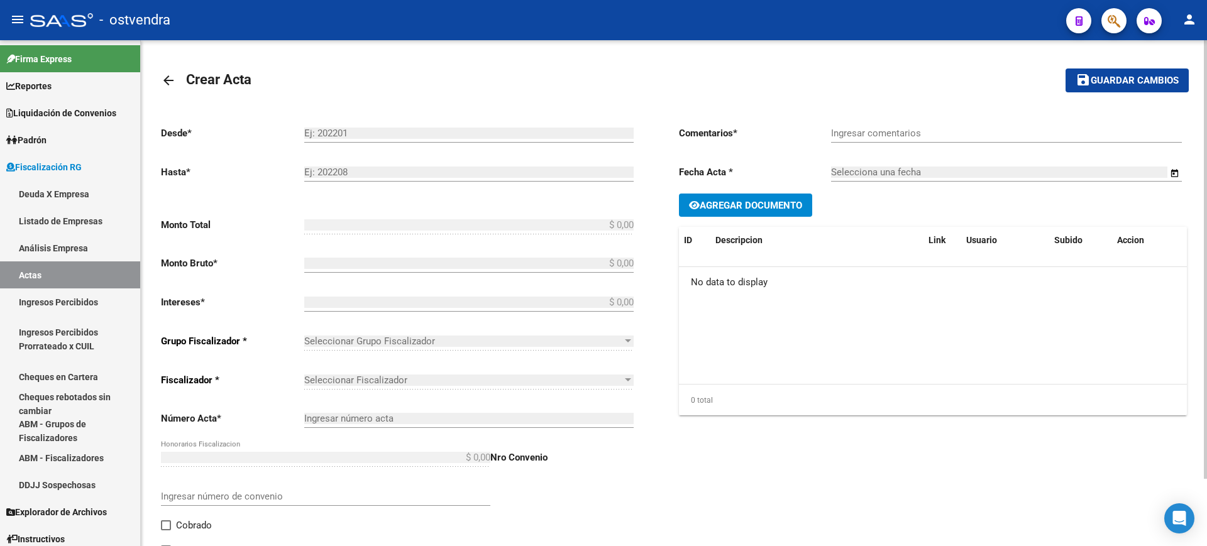
type input "202407"
type input "202410"
type input "$ 300.075,73"
type input "$ 178.666,90"
type input "$ 121.408,83"
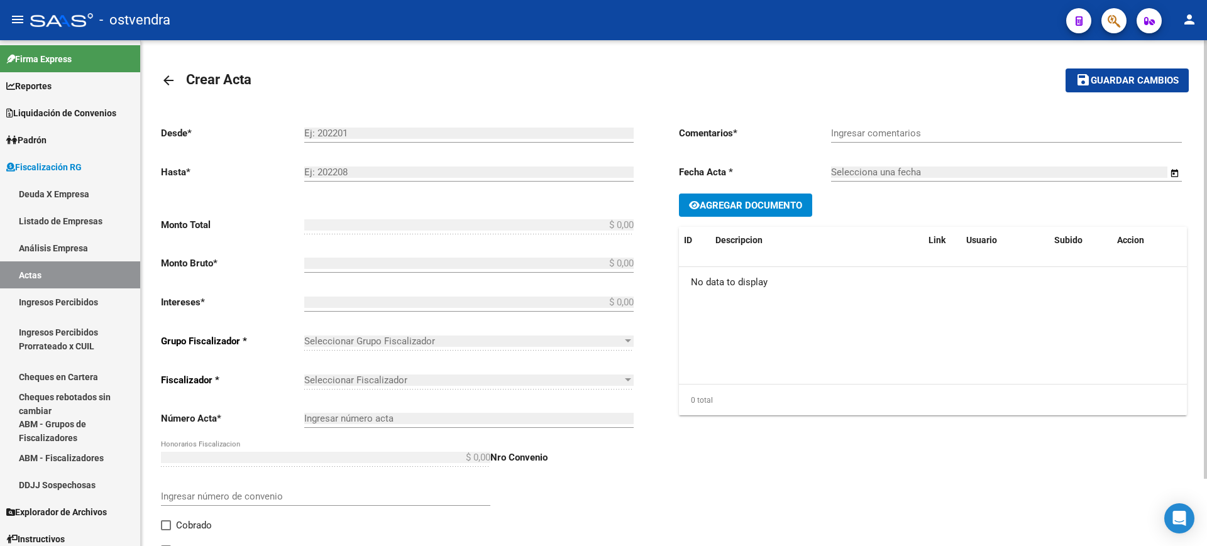
type input "100027144"
checkbox input "true"
type input "PAGA CON TRANSFERENCIA"
type input "[DATE]"
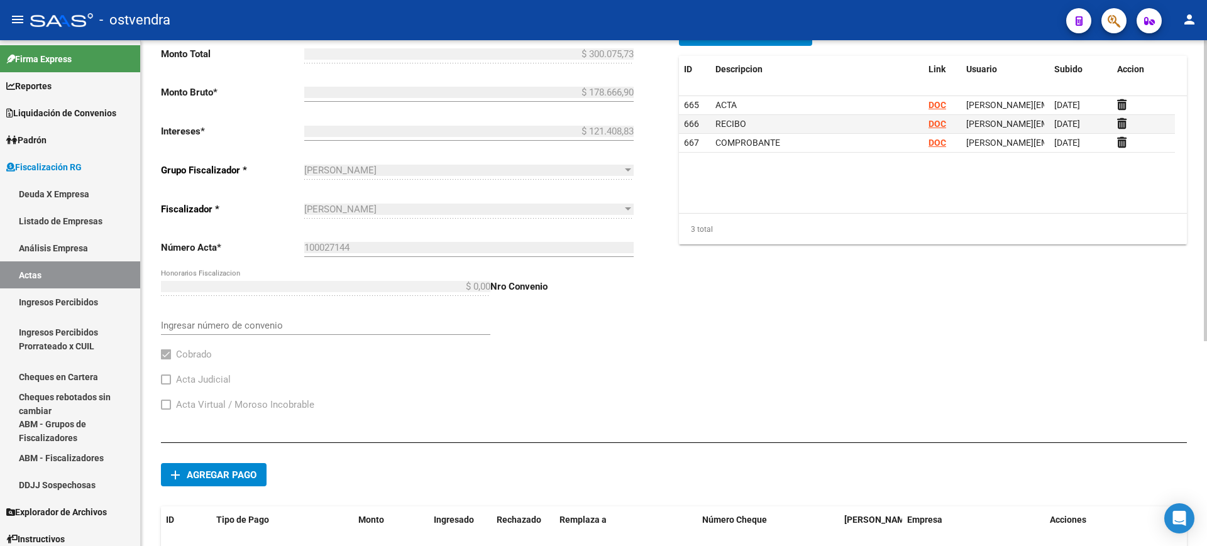
scroll to position [236, 0]
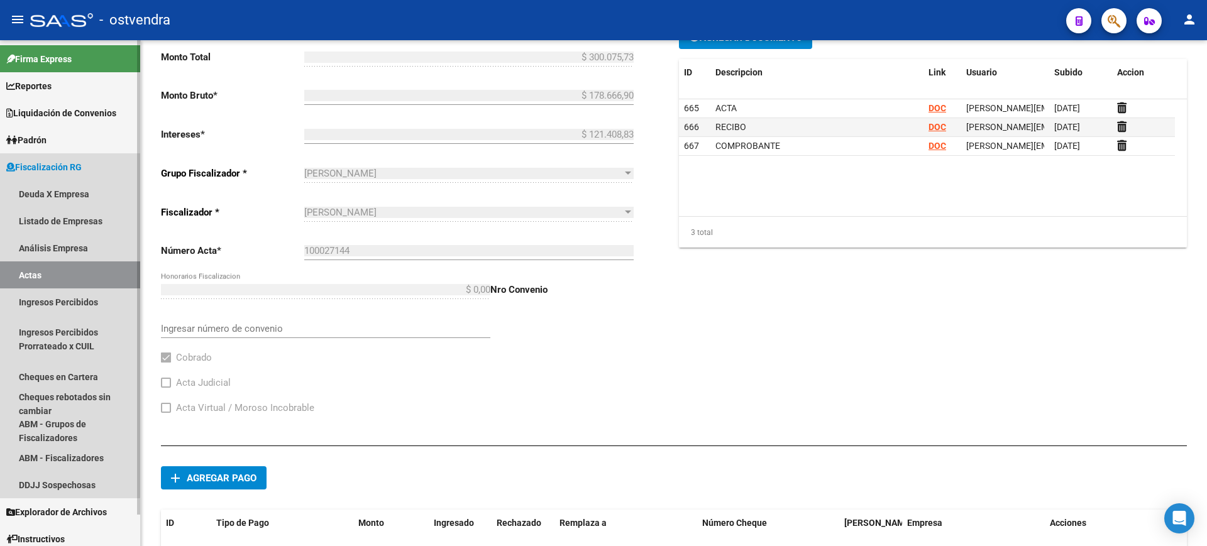
click at [25, 269] on link "Actas" at bounding box center [70, 274] width 140 height 27
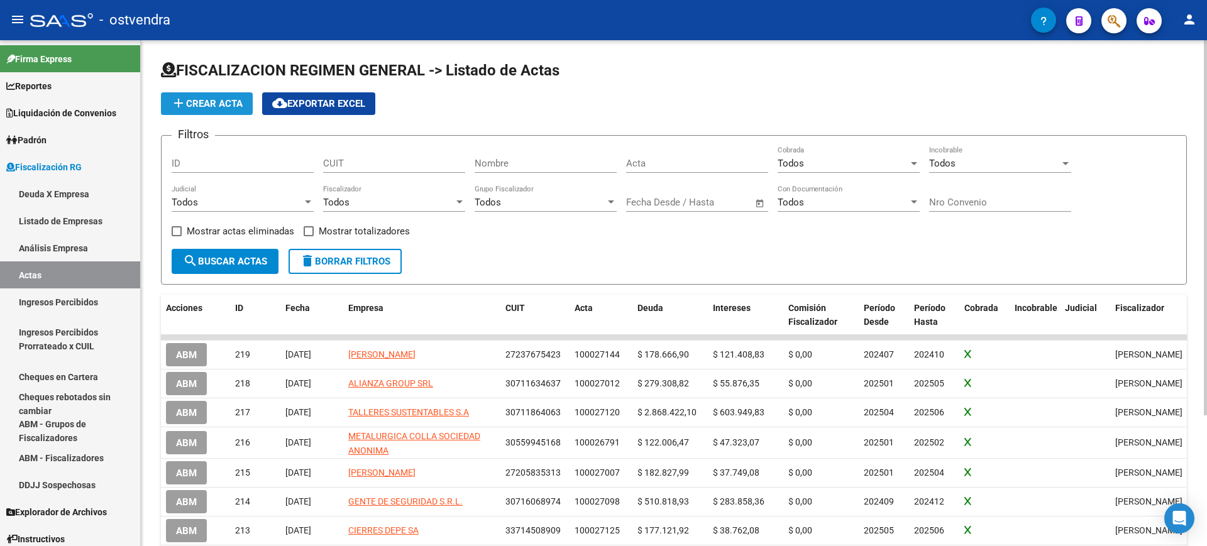
click at [182, 92] on button "add Crear Acta" at bounding box center [207, 103] width 92 height 23
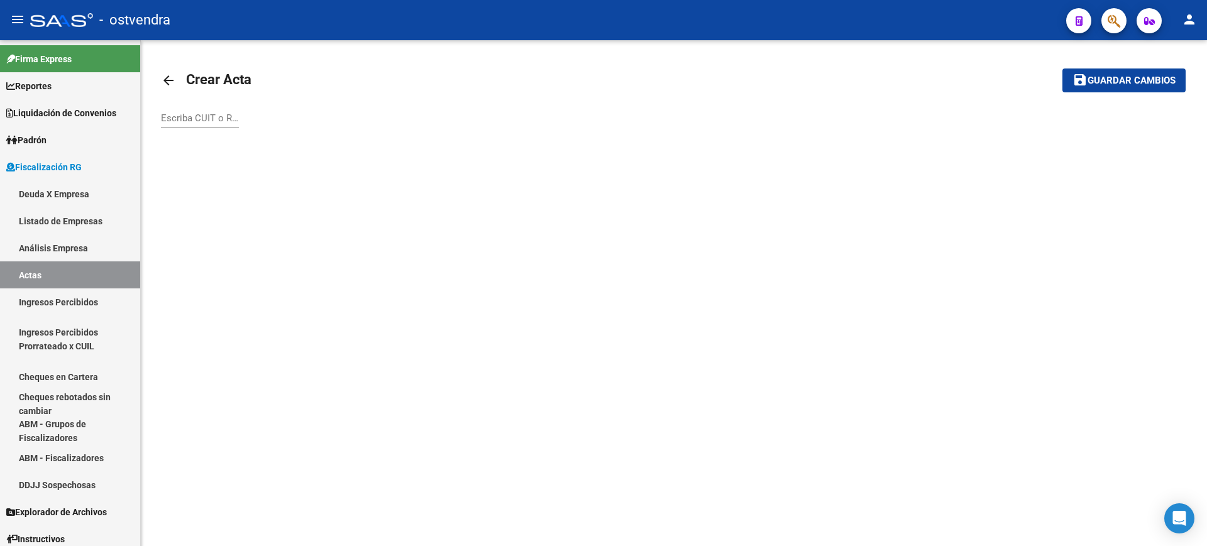
click at [202, 119] on input "Escriba CUIT o Razón Social para buscar" at bounding box center [200, 117] width 78 height 11
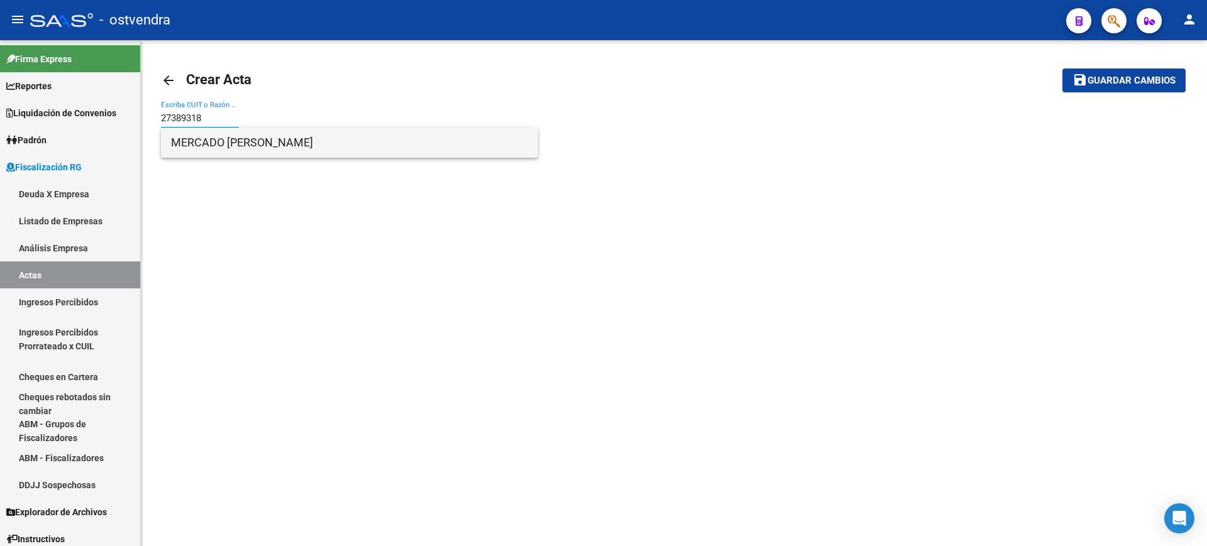
type input "27389318"
click at [223, 145] on span "MERCADO [PERSON_NAME]" at bounding box center [349, 143] width 357 height 30
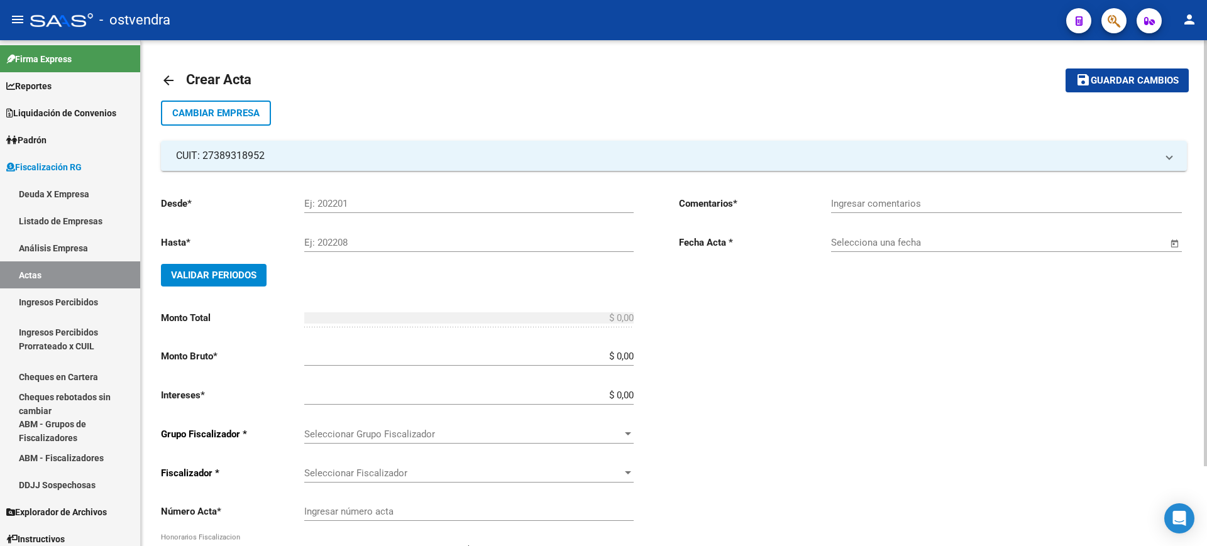
click at [328, 202] on input "Ej: 202201" at bounding box center [468, 203] width 329 height 11
type input "202409"
click at [376, 246] on input "Ej: 202208" at bounding box center [468, 242] width 329 height 11
type input "202506"
click at [229, 276] on span "Validar Periodos" at bounding box center [213, 275] width 85 height 11
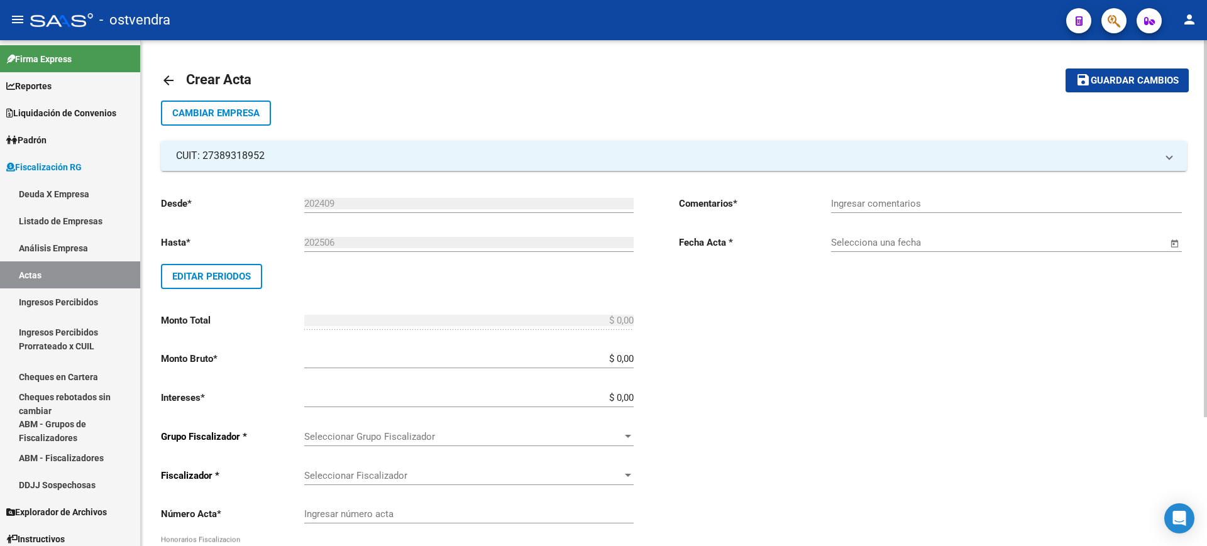
click at [893, 210] on div "Ingresar comentarios" at bounding box center [1006, 199] width 351 height 27
click at [893, 209] on input "Ingresar comentarios" at bounding box center [1006, 203] width 351 height 11
type input "p"
type input "PAGA CON TRANSFERENCIA"
click at [1175, 243] on span "Open calendar" at bounding box center [1174, 243] width 30 height 30
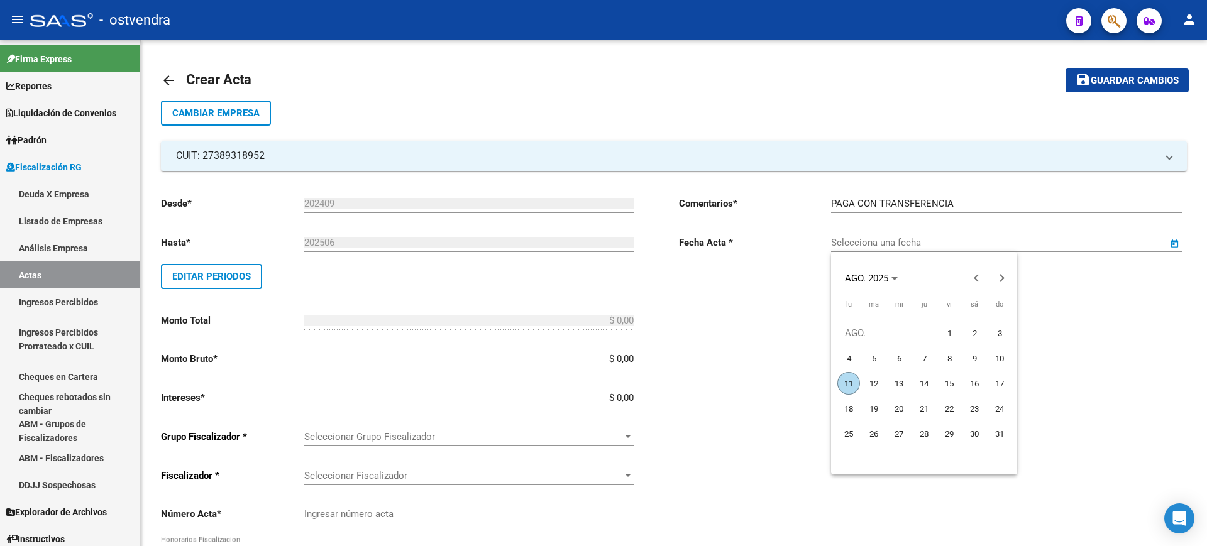
click at [852, 382] on span "11" at bounding box center [848, 383] width 23 height 23
type input "[DATE]"
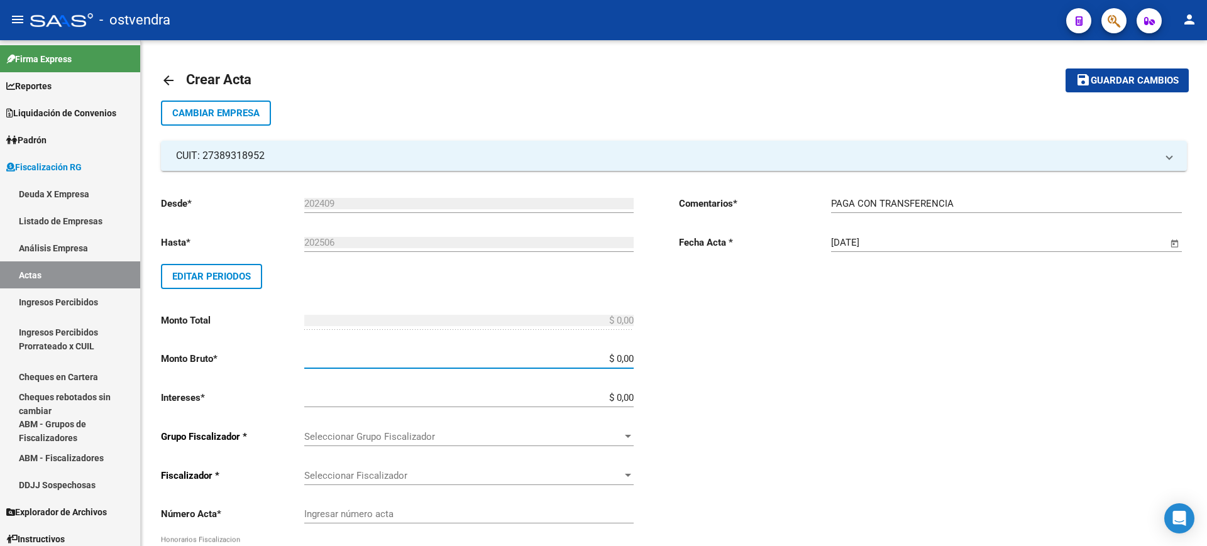
drag, startPoint x: 617, startPoint y: 357, endPoint x: 679, endPoint y: 359, distance: 62.2
click at [679, 359] on div "Desde * 202409 Ej: 202201 Hasta * 202506 Ej: 202208 Editar Periodos Monto Total…" at bounding box center [674, 430] width 1026 height 518
paste input "198.075,66"
type input "$ 198.075,66"
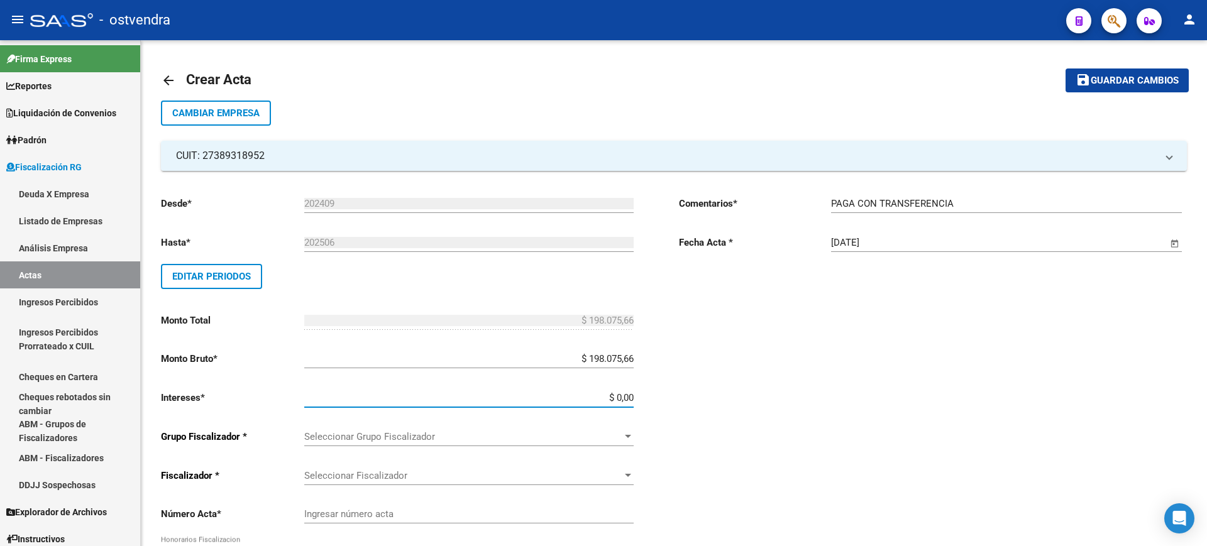
drag, startPoint x: 618, startPoint y: 395, endPoint x: 713, endPoint y: 395, distance: 94.9
click at [713, 395] on div "Desde * 202409 Ej: 202201 Hasta * 202506 Ej: 202208 Editar Periodos Monto Total…" at bounding box center [674, 430] width 1026 height 518
paste input "55.777,05"
type input "$ 55.777,05"
type input "$ 253.852,71"
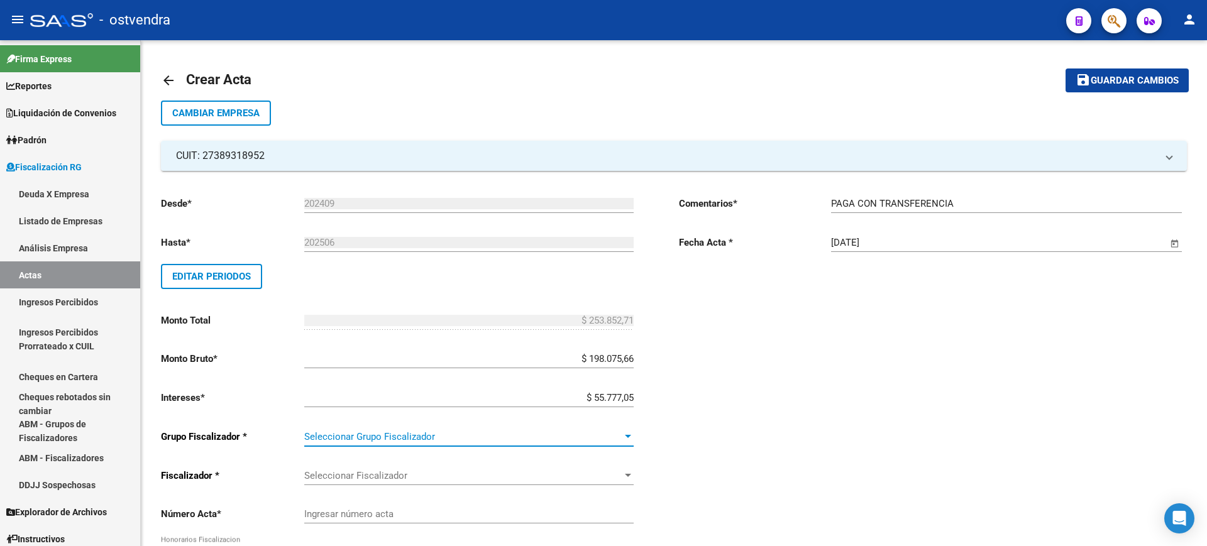
click at [626, 433] on div at bounding box center [627, 437] width 11 height 10
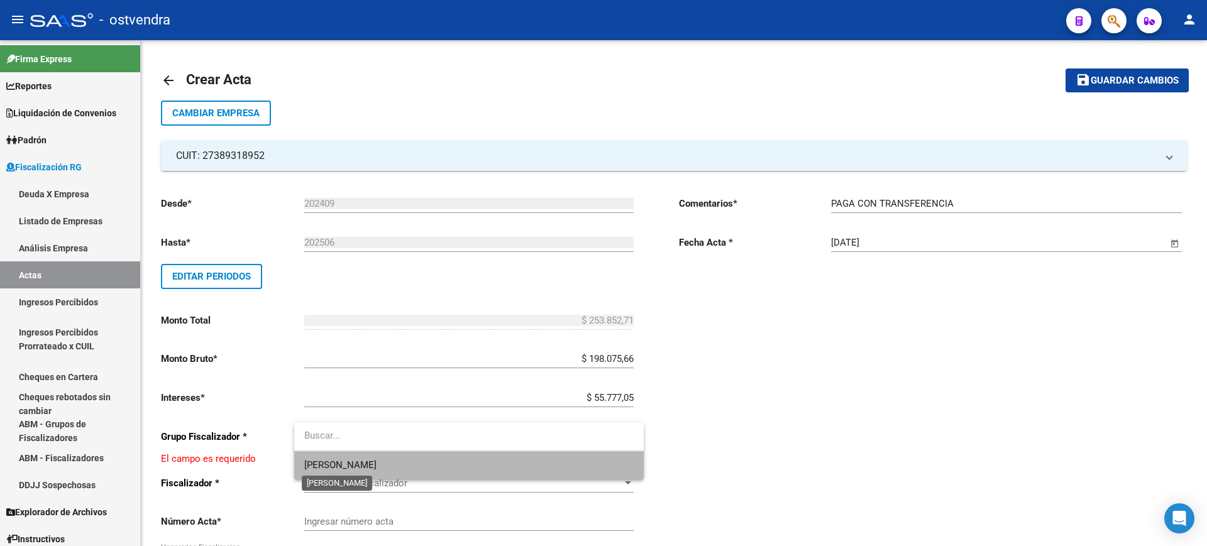
click at [324, 459] on span "[PERSON_NAME]" at bounding box center [340, 464] width 72 height 11
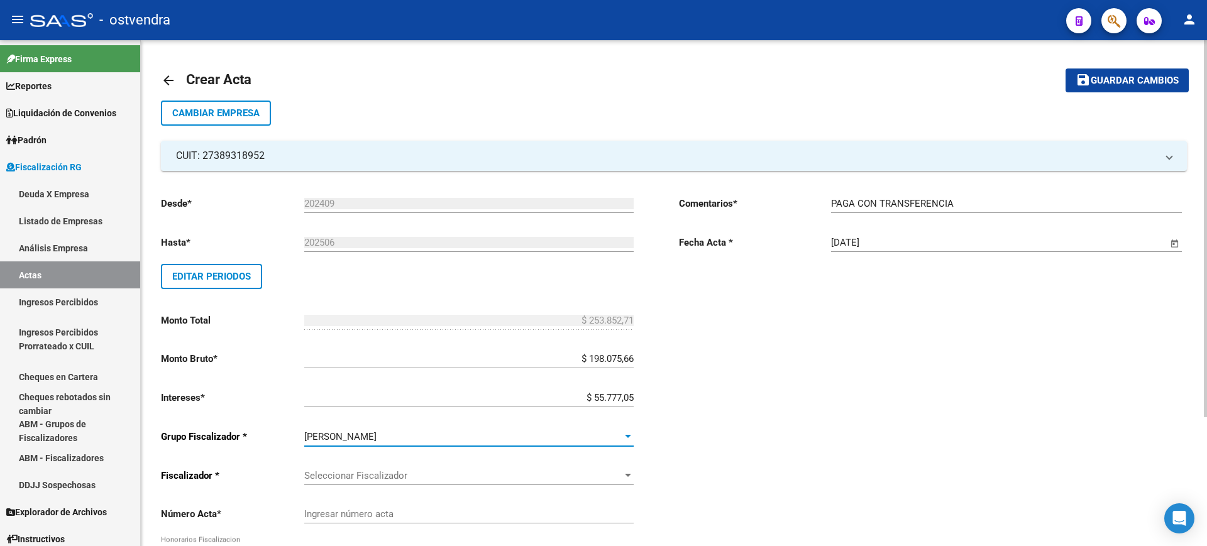
click at [615, 479] on span "Seleccionar Fiscalizador" at bounding box center [463, 475] width 318 height 11
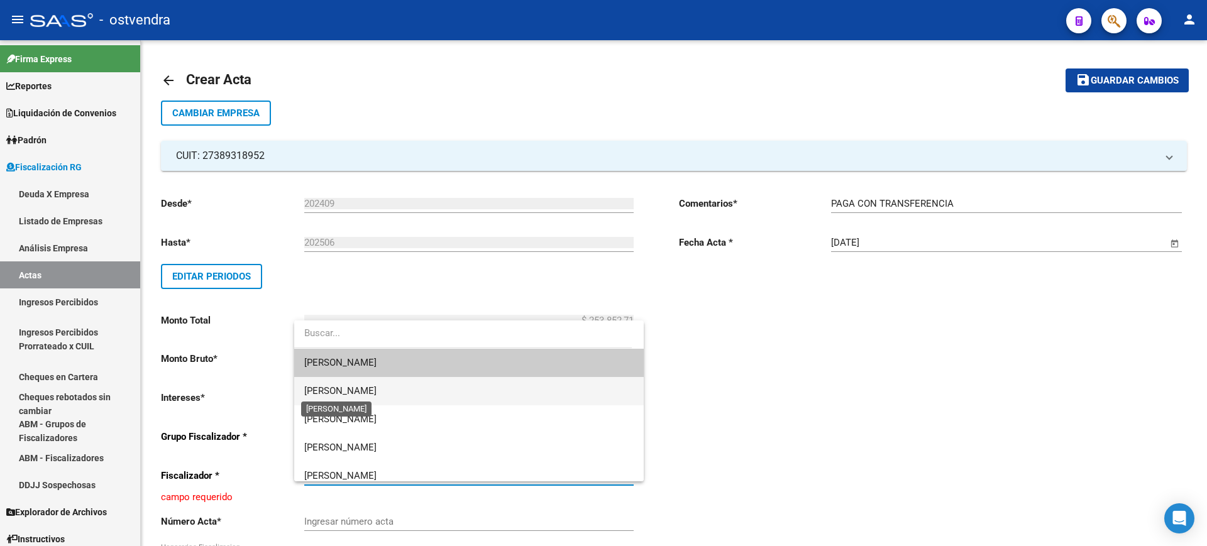
click at [326, 383] on span "[PERSON_NAME]" at bounding box center [468, 391] width 329 height 28
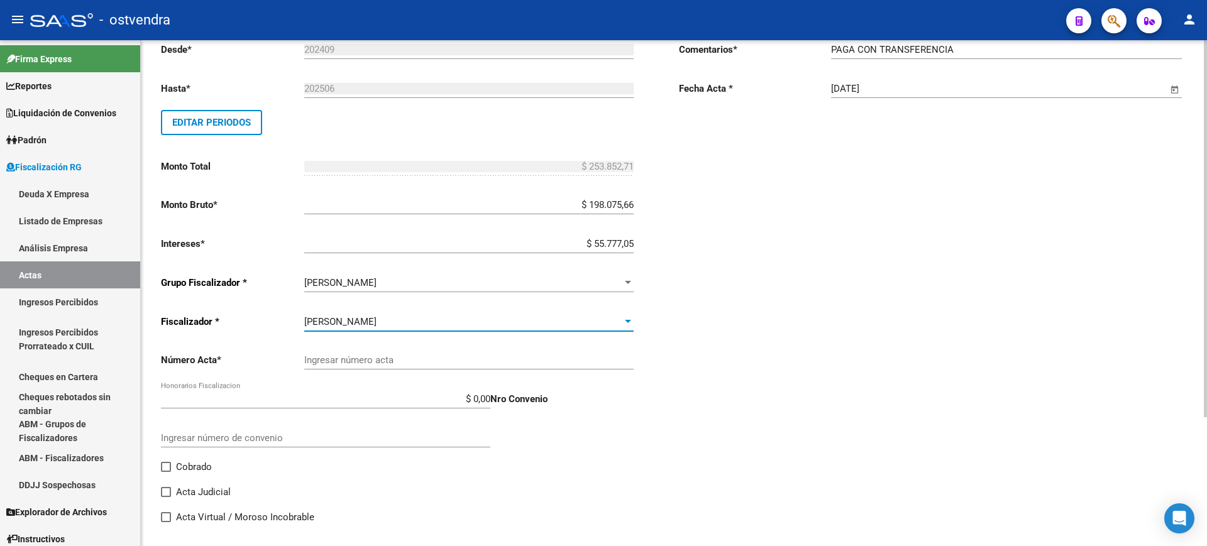
scroll to position [157, 0]
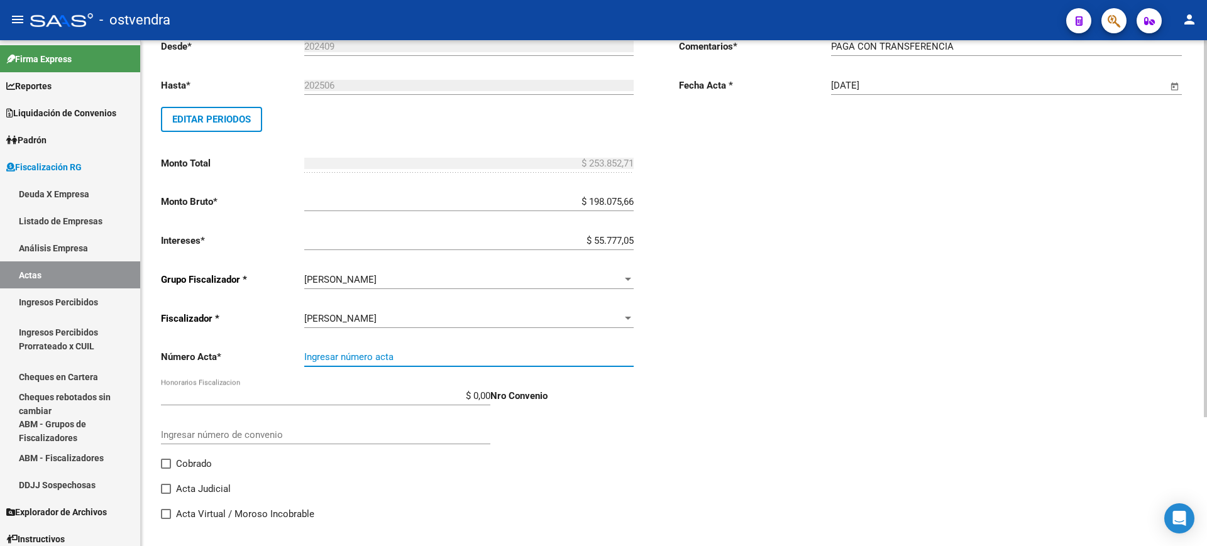
click at [368, 357] on input "Ingresar número acta" at bounding box center [468, 356] width 329 height 11
paste input "100027134"
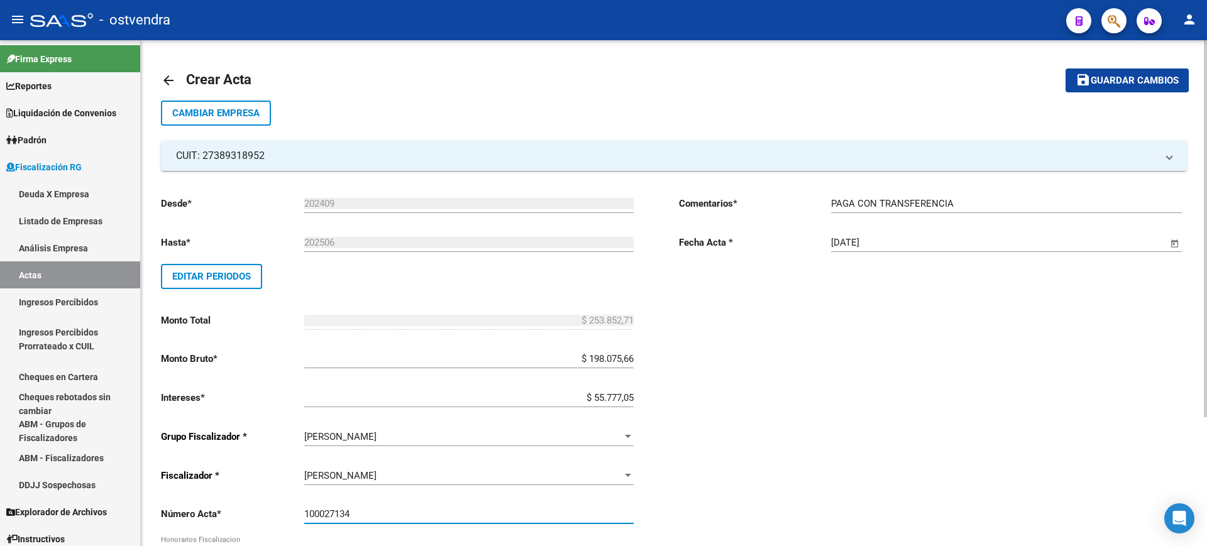
type input "100027134"
click at [1125, 76] on span "Guardar cambios" at bounding box center [1134, 80] width 88 height 11
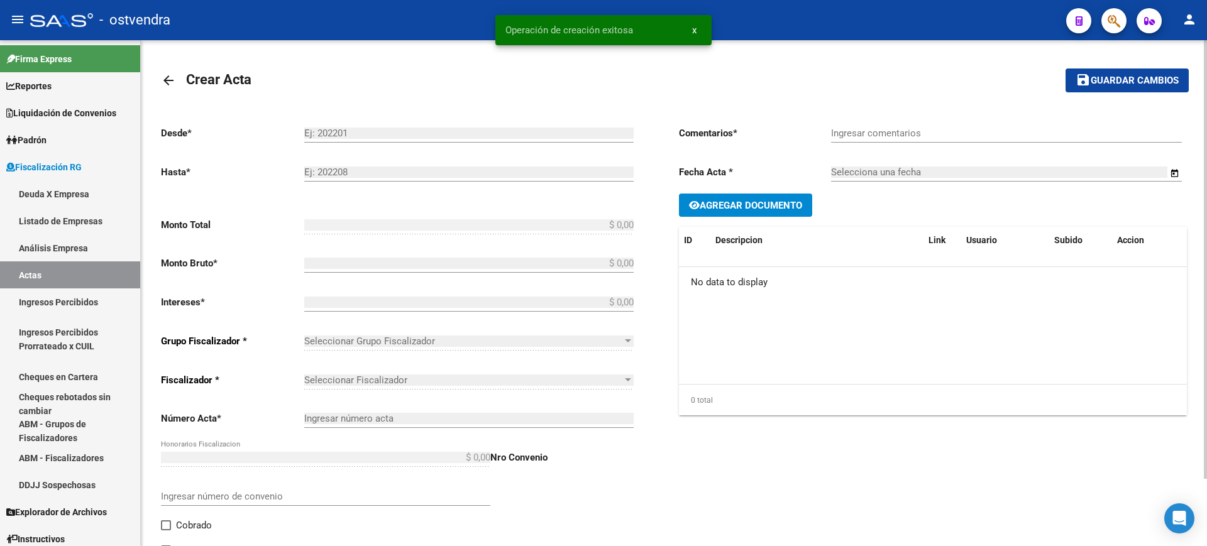
type input "202409"
type input "202506"
type input "$ 253.852,71"
type input "$ 198.075,66"
type input "$ 55.777,05"
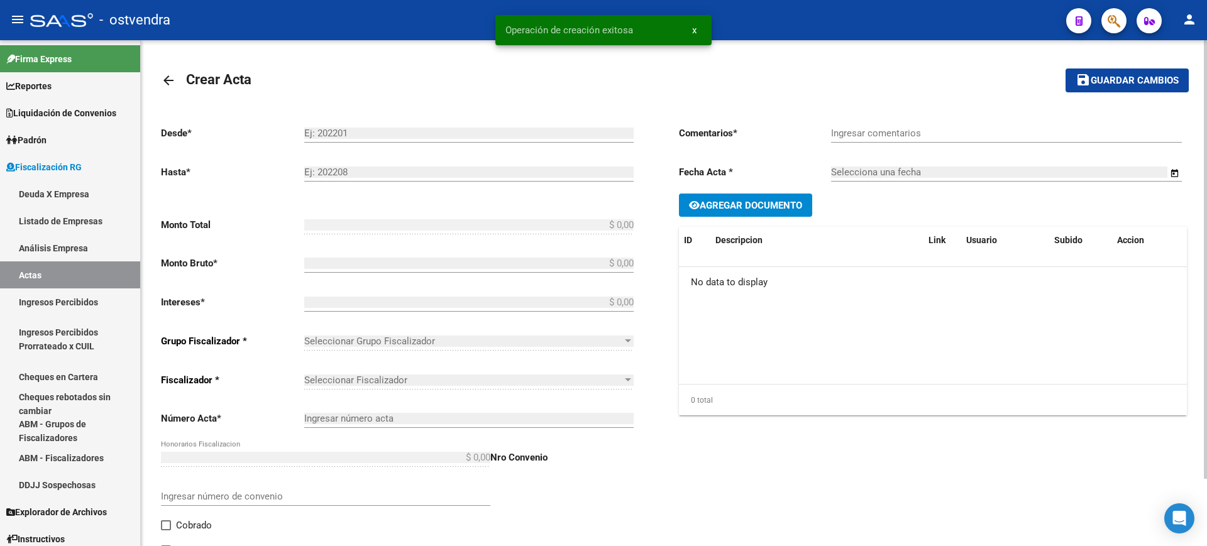
type input "100027134"
type input "PAGA CON TRANSFERENCIA"
type input "[DATE]"
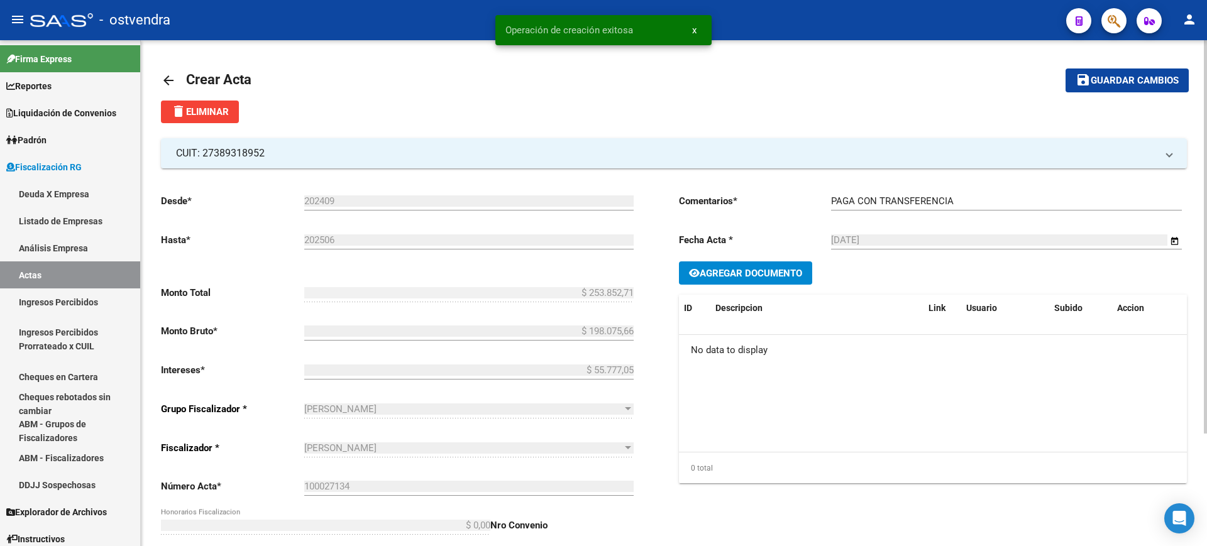
click at [752, 268] on span "Agregar Documento" at bounding box center [750, 273] width 102 height 11
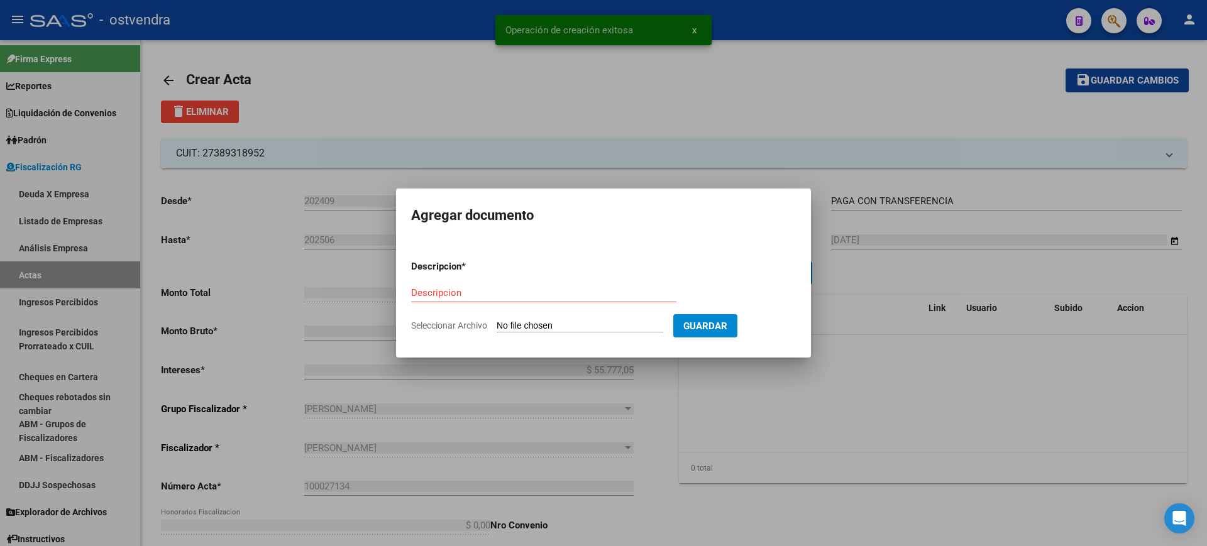
click at [567, 320] on input "Seleccionar Archivo" at bounding box center [579, 326] width 167 height 12
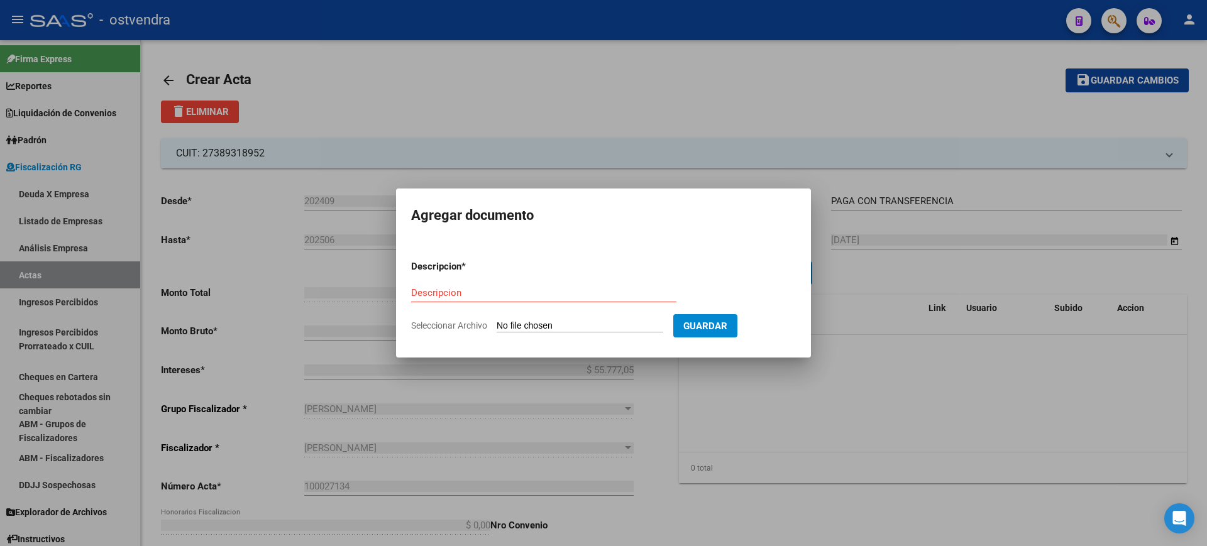
type input "C:\fakepath\Acta Deuda 100027134 OSTVENDRA.pdf"
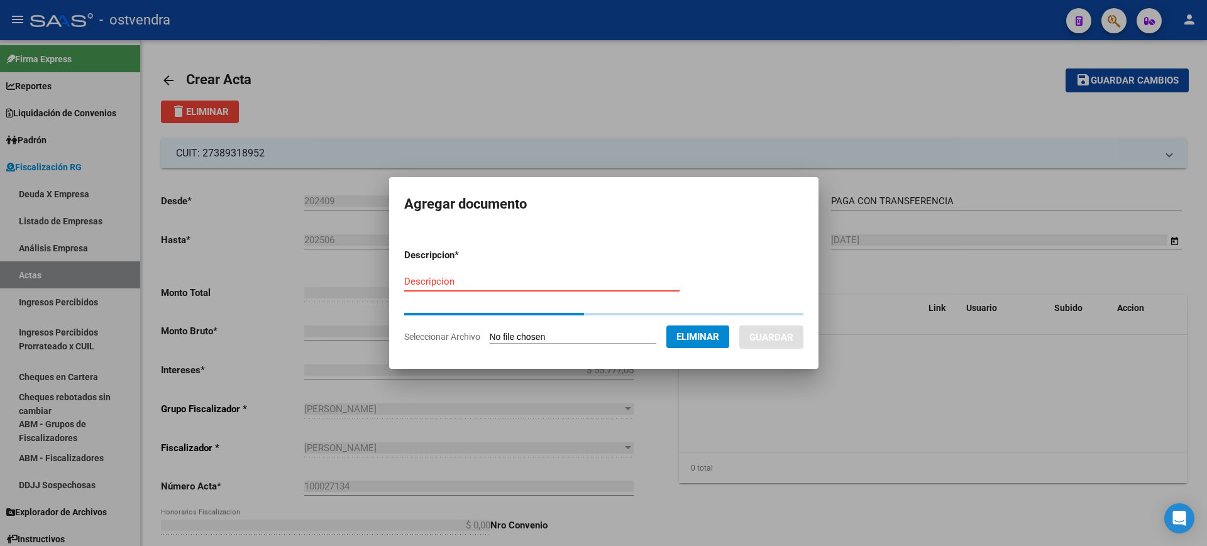
click at [410, 278] on form "Descripcion * Descripcion Seleccionar Archivo Eliminar Guardar" at bounding box center [603, 296] width 399 height 114
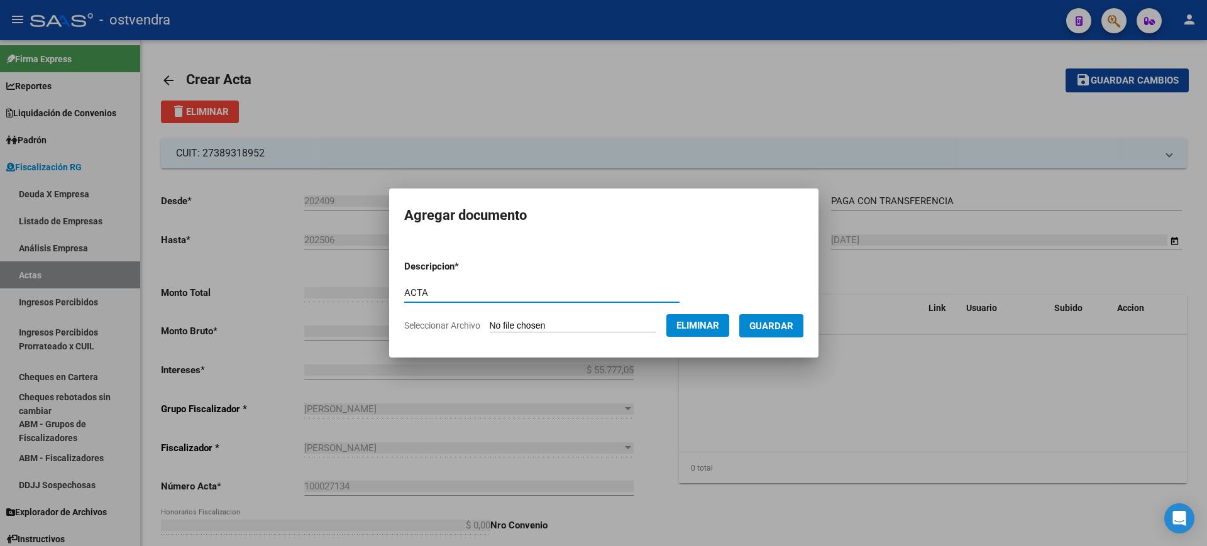
type input "ACTA"
click at [784, 328] on span "Guardar" at bounding box center [771, 325] width 44 height 11
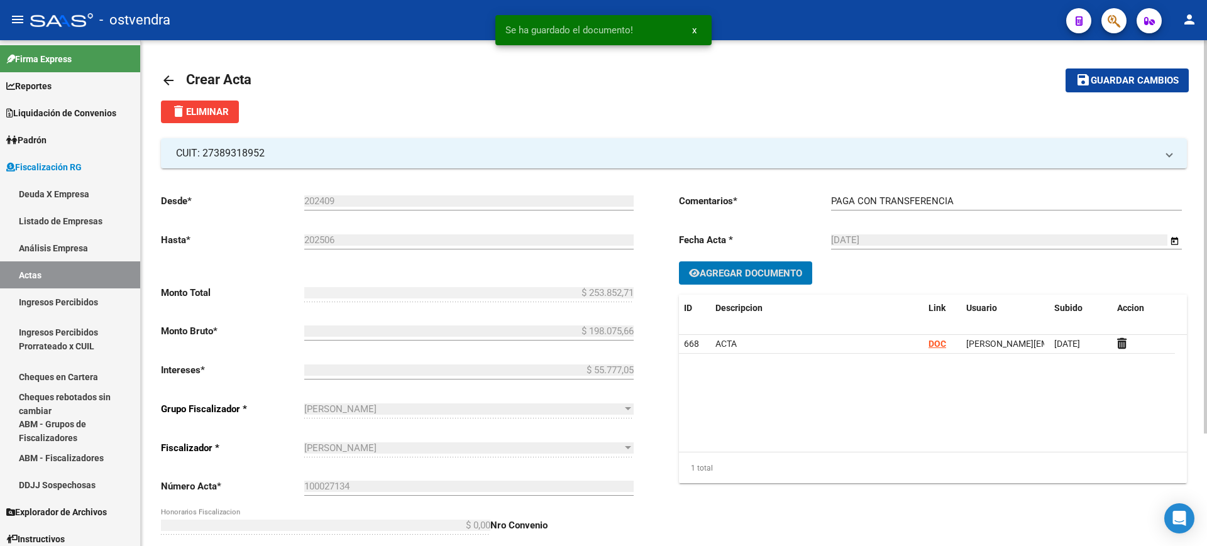
click at [742, 261] on button "Agregar Documento" at bounding box center [745, 272] width 133 height 23
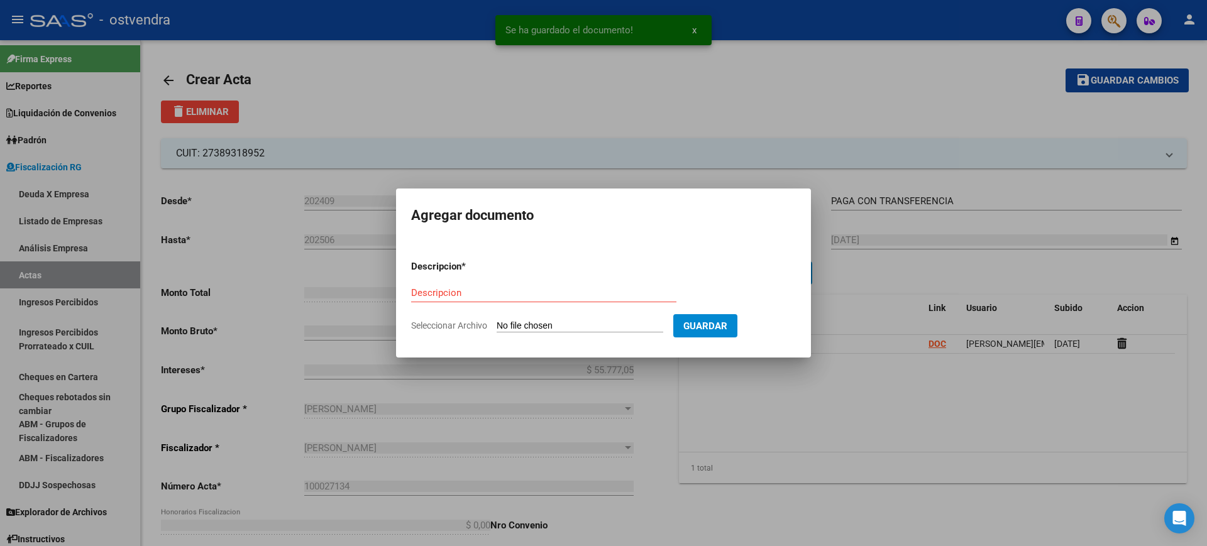
click at [563, 331] on input "Seleccionar Archivo" at bounding box center [579, 326] width 167 height 12
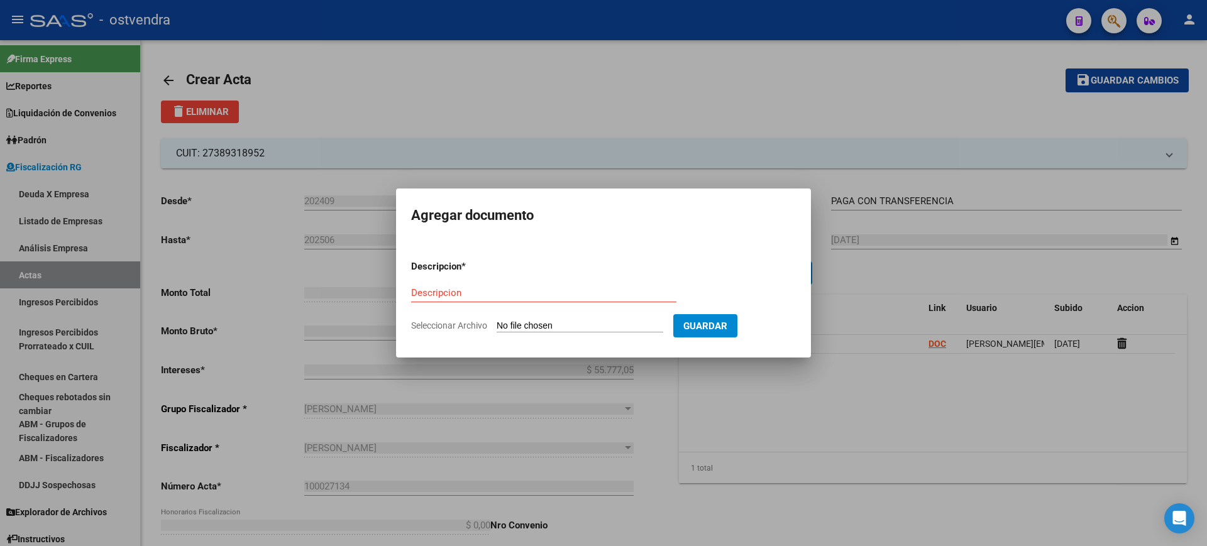
type input "C:\fakepath\RECIBO DE OSTVENDRA.pdf"
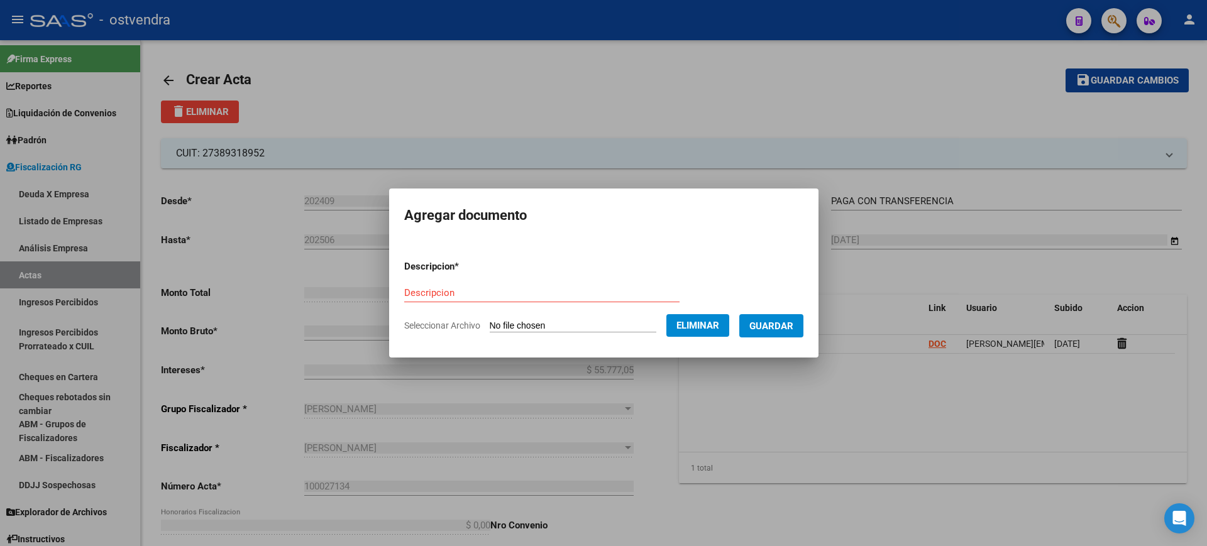
click at [449, 284] on div "Descripcion" at bounding box center [541, 292] width 275 height 19
type input "RECIBO"
click at [779, 325] on span "Guardar" at bounding box center [771, 325] width 44 height 11
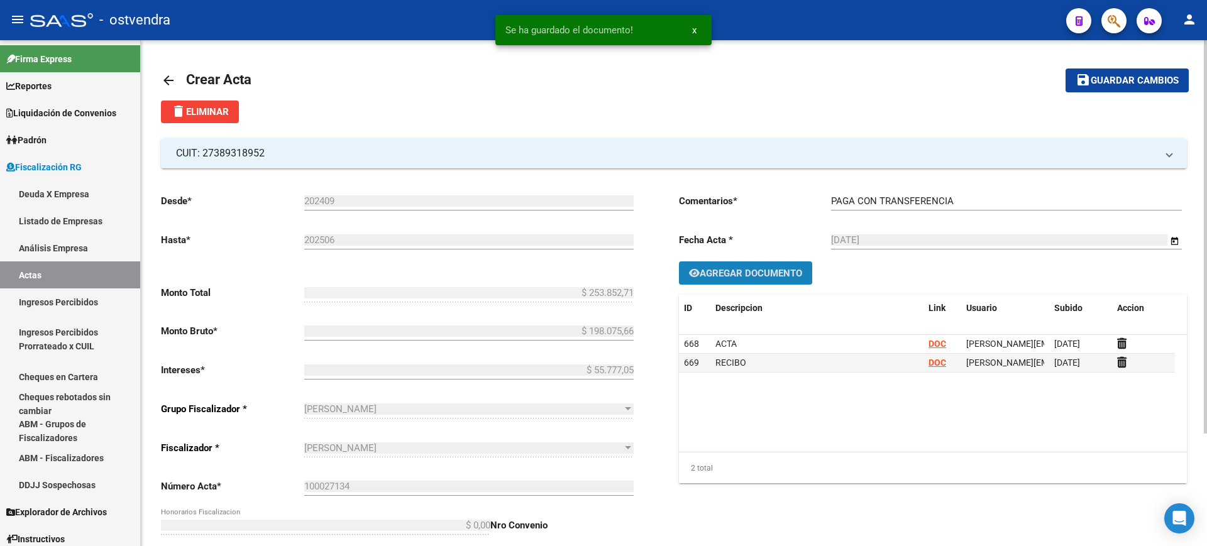
click at [735, 273] on span "Agregar Documento" at bounding box center [750, 273] width 102 height 11
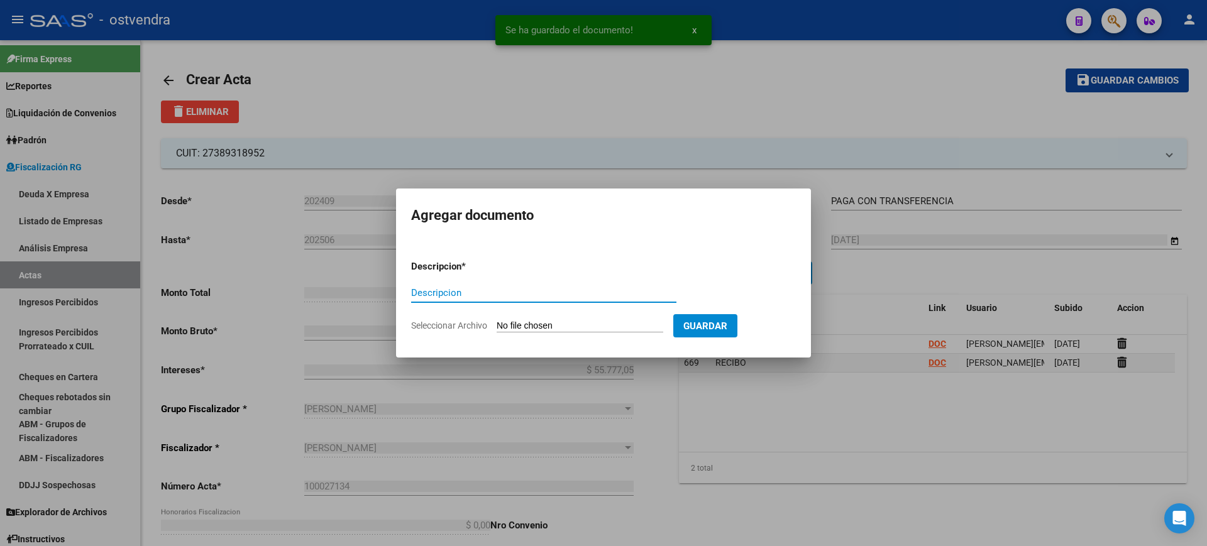
click at [540, 325] on input "Seleccionar Archivo" at bounding box center [579, 326] width 167 height 12
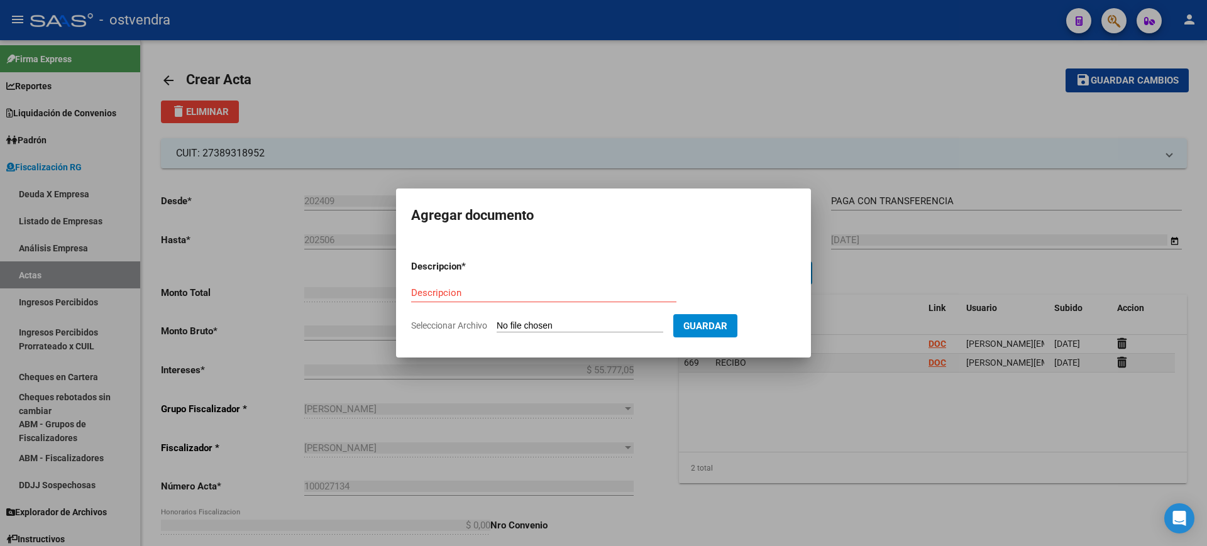
type input "C:\fakepath\Transfer OSTVENDRA.pdf"
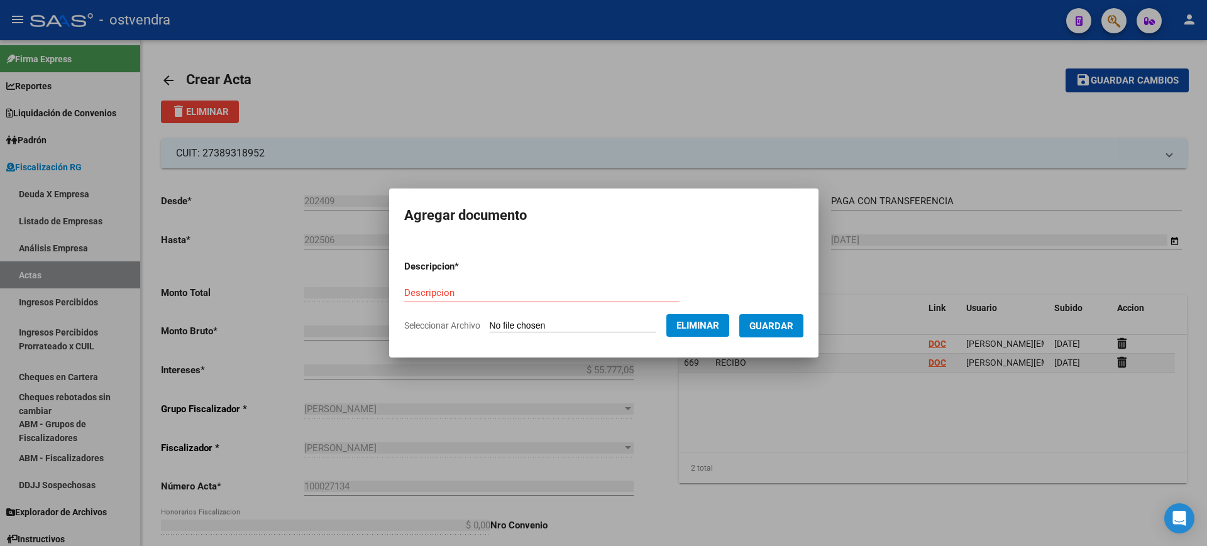
click at [439, 283] on div "Descripcion" at bounding box center [541, 292] width 275 height 19
type input "TRANSFERENCIA"
click at [765, 326] on span "Guardar" at bounding box center [771, 325] width 44 height 11
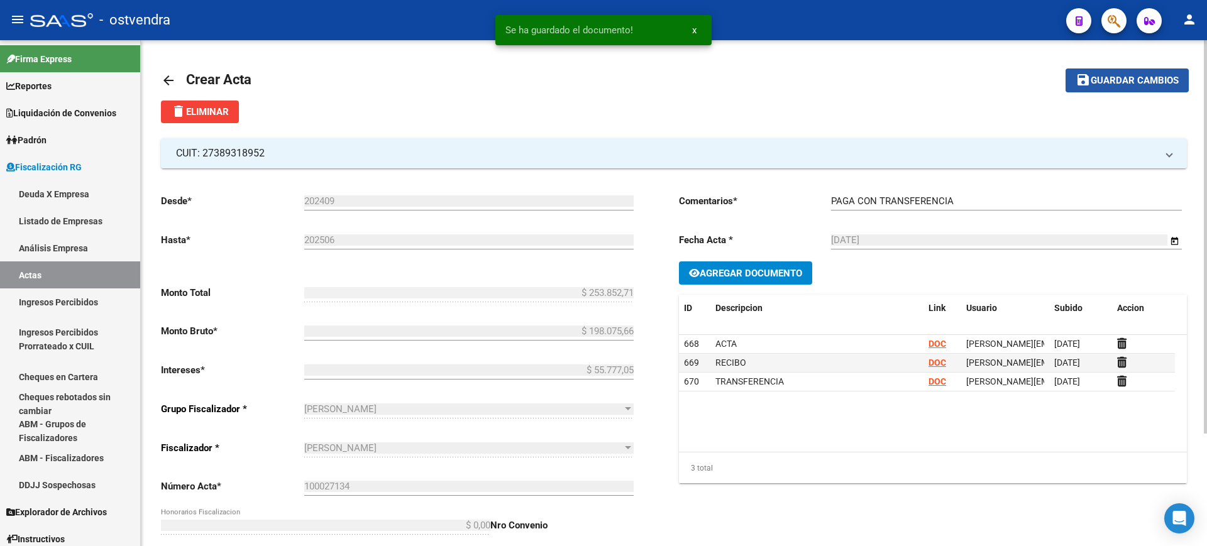
click at [1132, 77] on span "Guardar cambios" at bounding box center [1134, 80] width 88 height 11
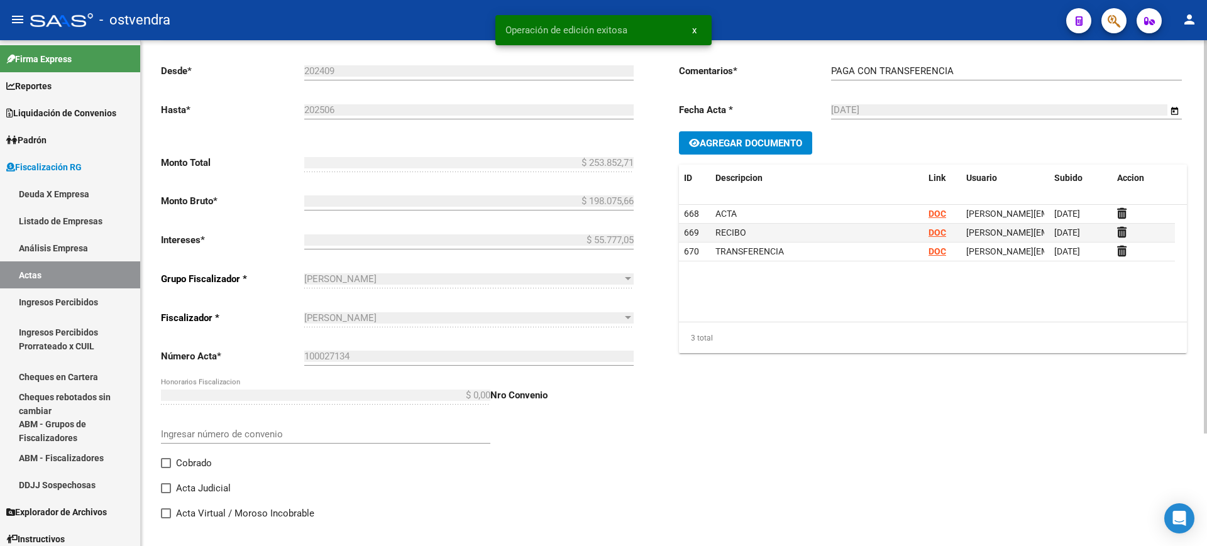
scroll to position [145, 0]
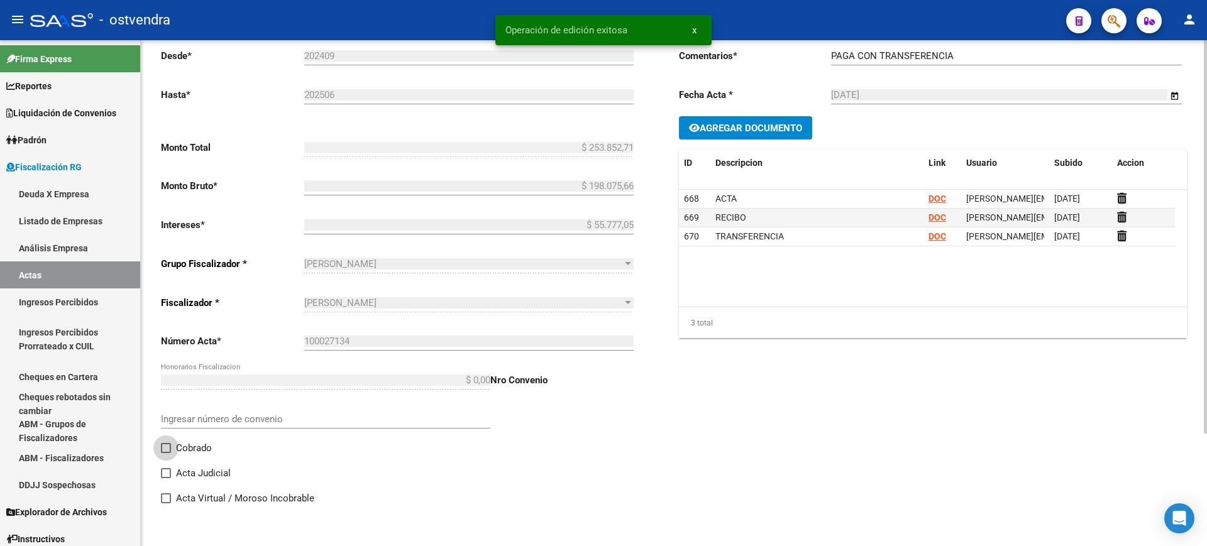
click at [175, 441] on label "Cobrado" at bounding box center [186, 448] width 51 height 15
click at [166, 453] on input "Cobrado" at bounding box center [165, 453] width 1 height 1
checkbox input "true"
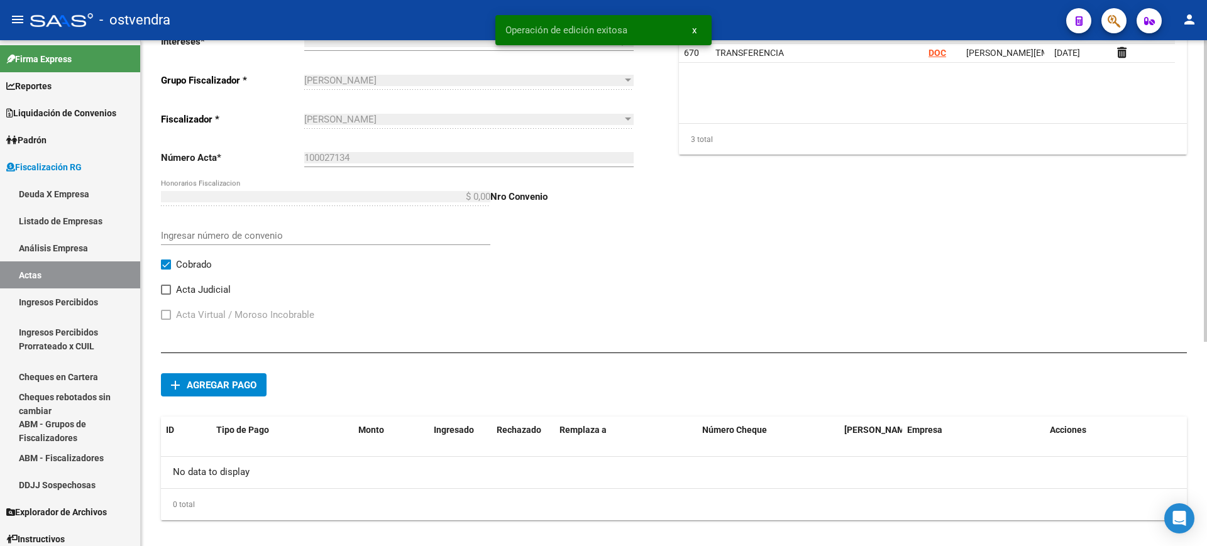
scroll to position [343, 0]
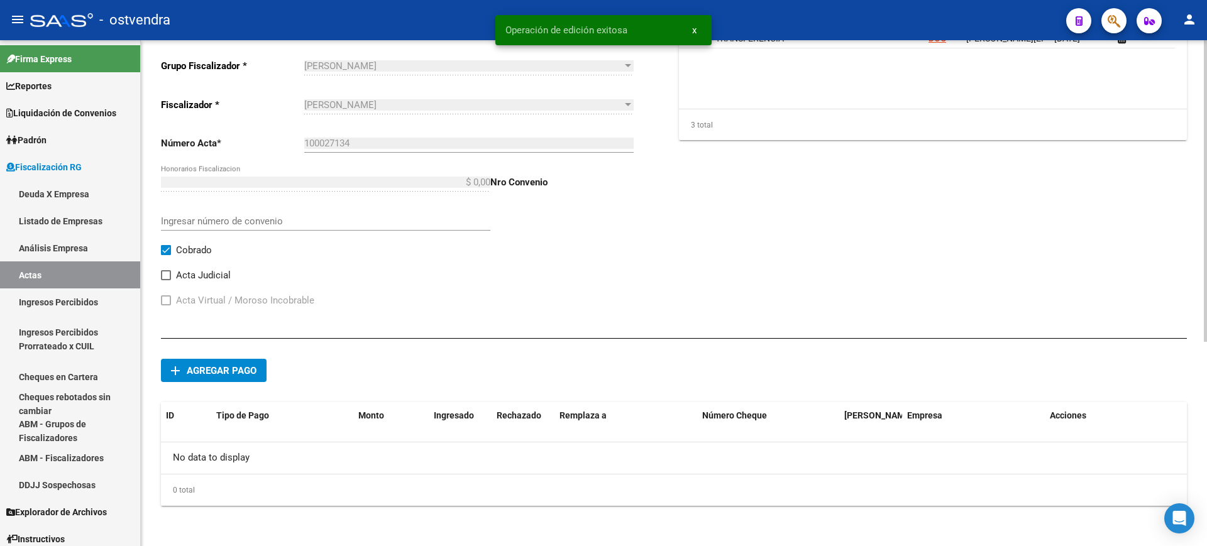
click at [223, 368] on span "Agregar pago" at bounding box center [222, 370] width 70 height 11
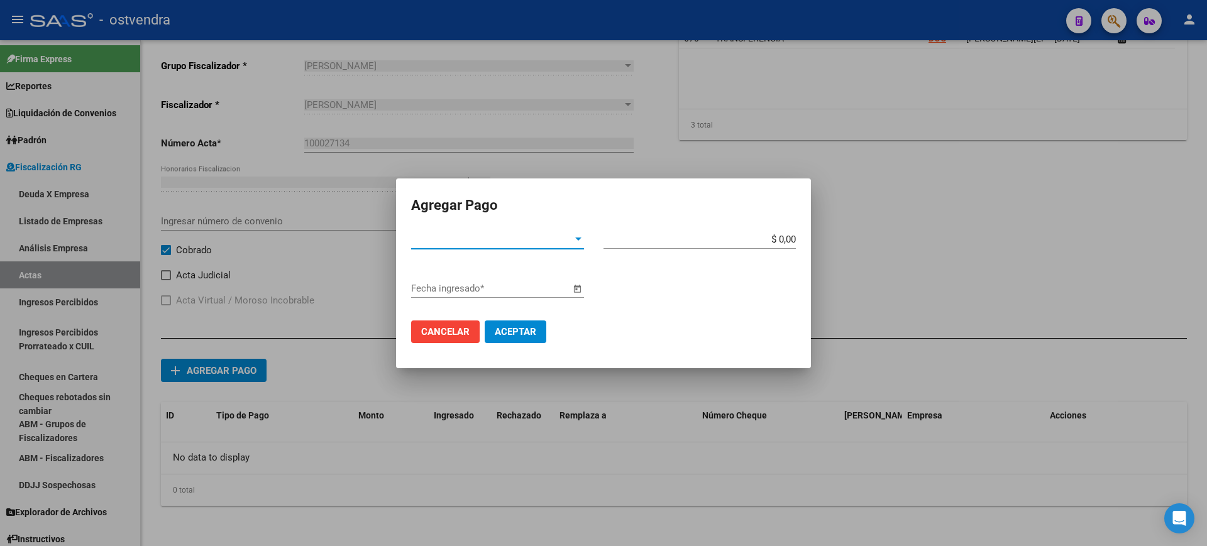
click at [558, 234] on span "Tipo de Pago *" at bounding box center [492, 239] width 162 height 11
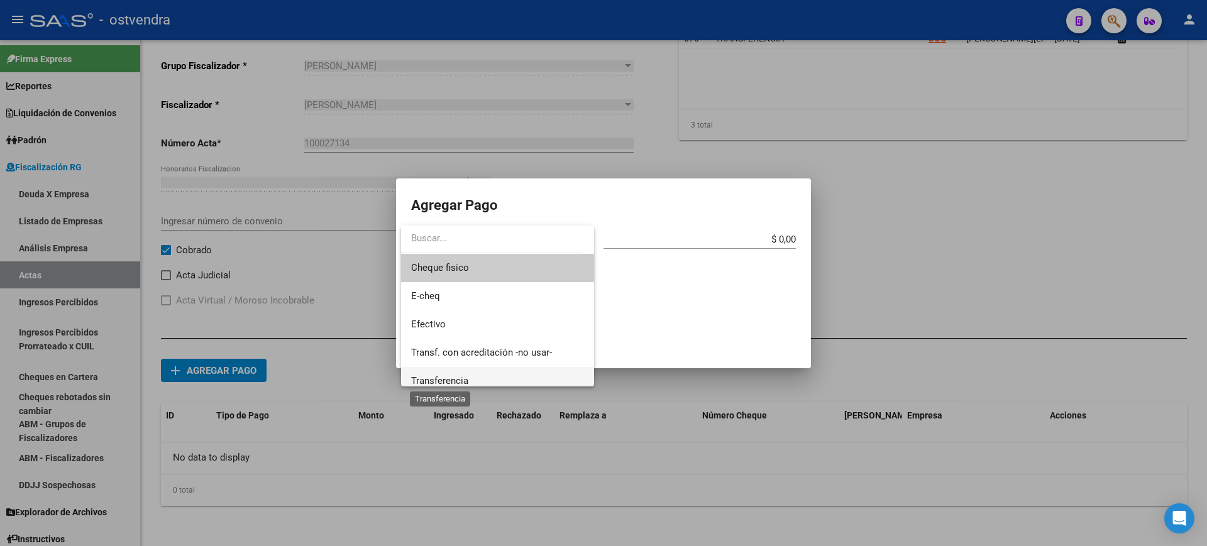
click at [452, 376] on span "Transferencia" at bounding box center [439, 380] width 57 height 11
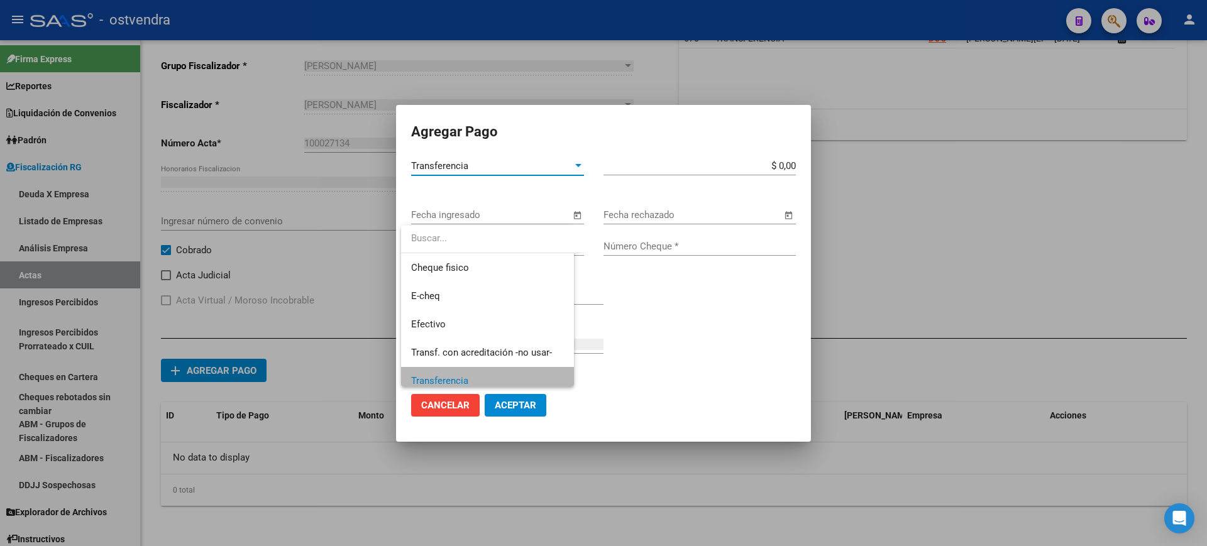
scroll to position [9, 0]
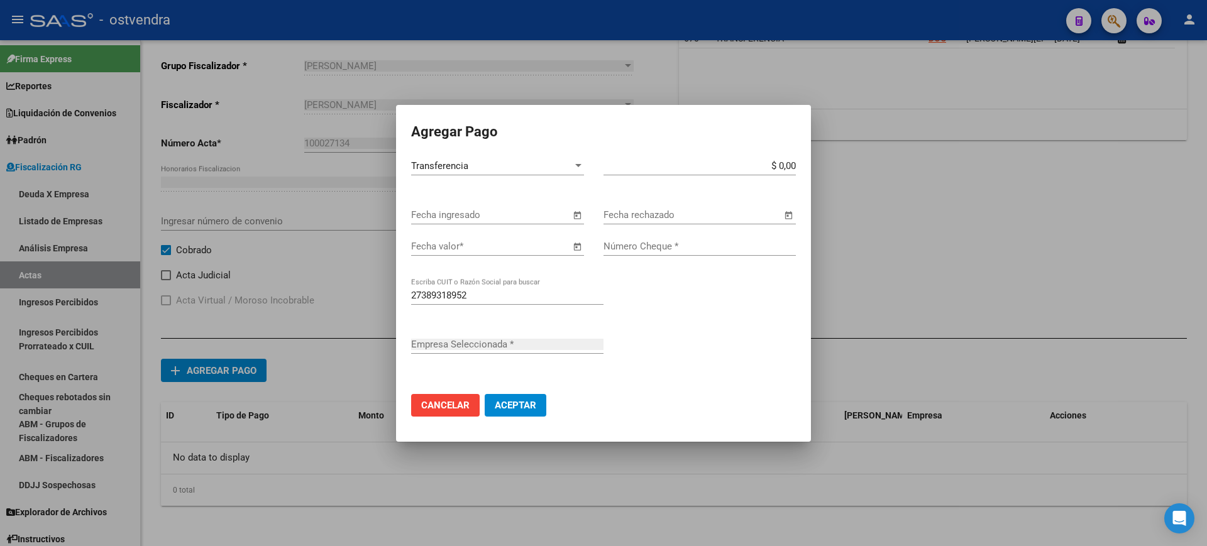
type input "MERCADO [PERSON_NAME]"
click at [635, 244] on input "Número Cheque *" at bounding box center [699, 246] width 192 height 11
type input "2279"
drag, startPoint x: 775, startPoint y: 165, endPoint x: 818, endPoint y: 165, distance: 42.1
click at [818, 165] on div "Agregar Pago Transferencia Tipo de Pago * $ 0,00 Monto bruto * Fecha ingresado …" at bounding box center [603, 273] width 1207 height 546
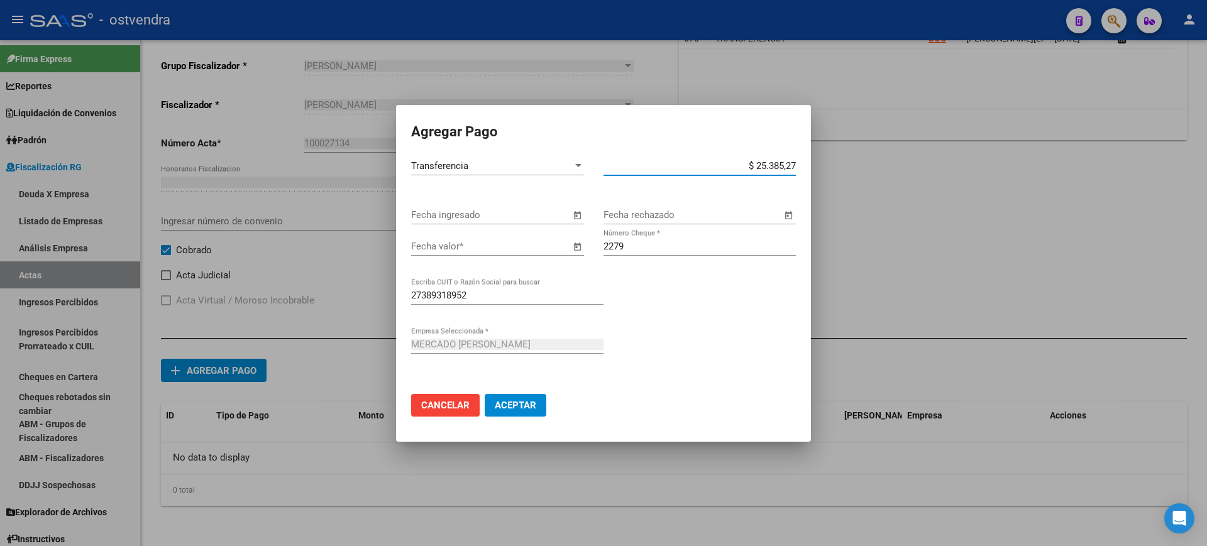
type input "$ 253.852,71"
click at [579, 244] on span "Open calendar" at bounding box center [577, 247] width 30 height 30
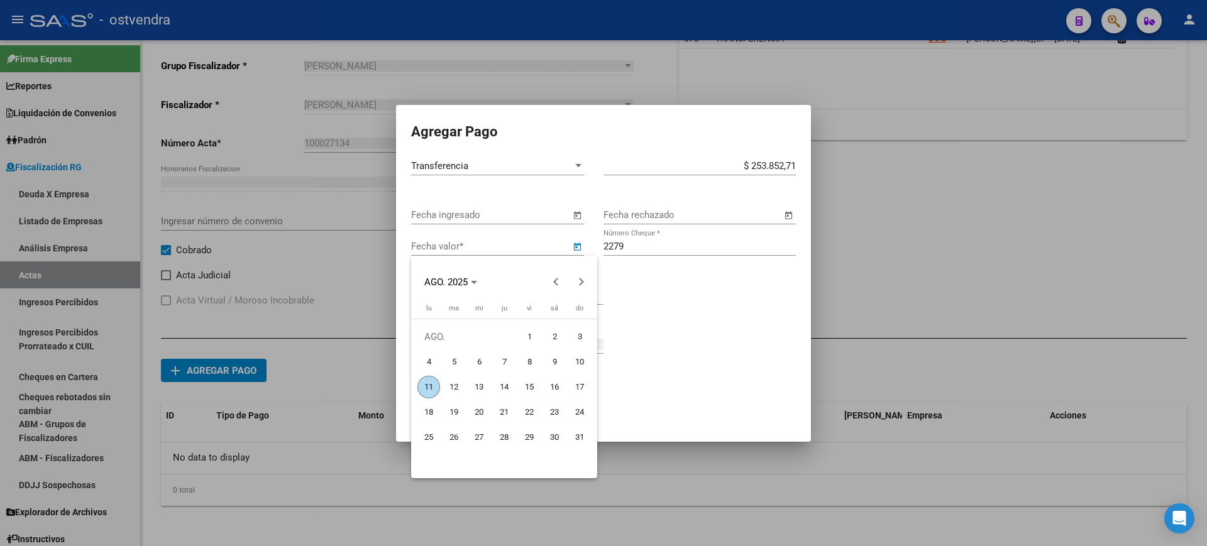
click at [499, 359] on span "7" at bounding box center [504, 362] width 23 height 23
type input "[DATE]"
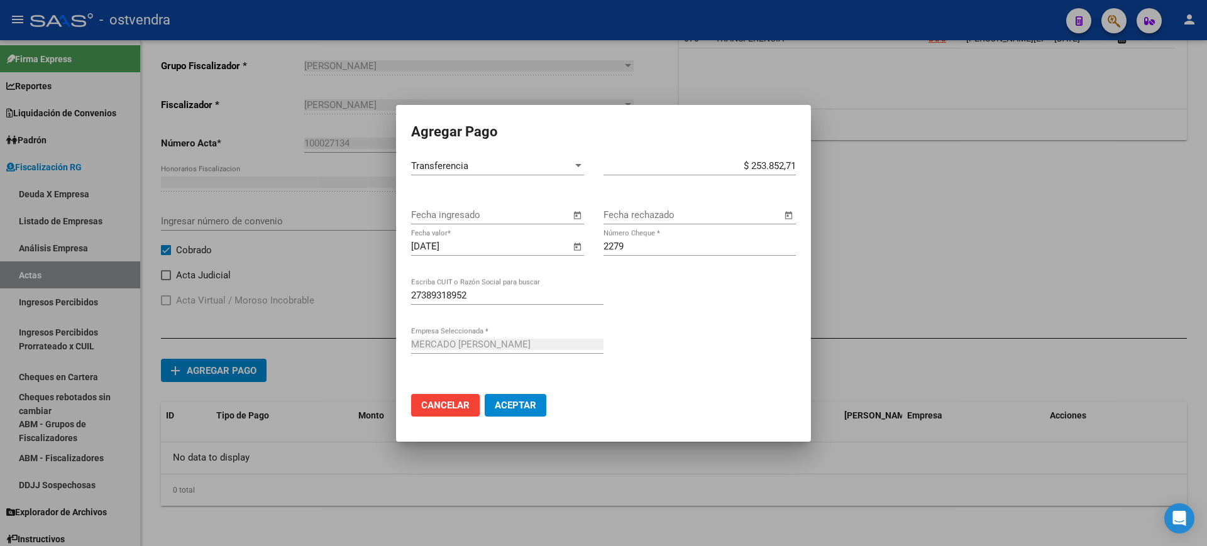
click at [519, 400] on span "Aceptar" at bounding box center [515, 405] width 41 height 11
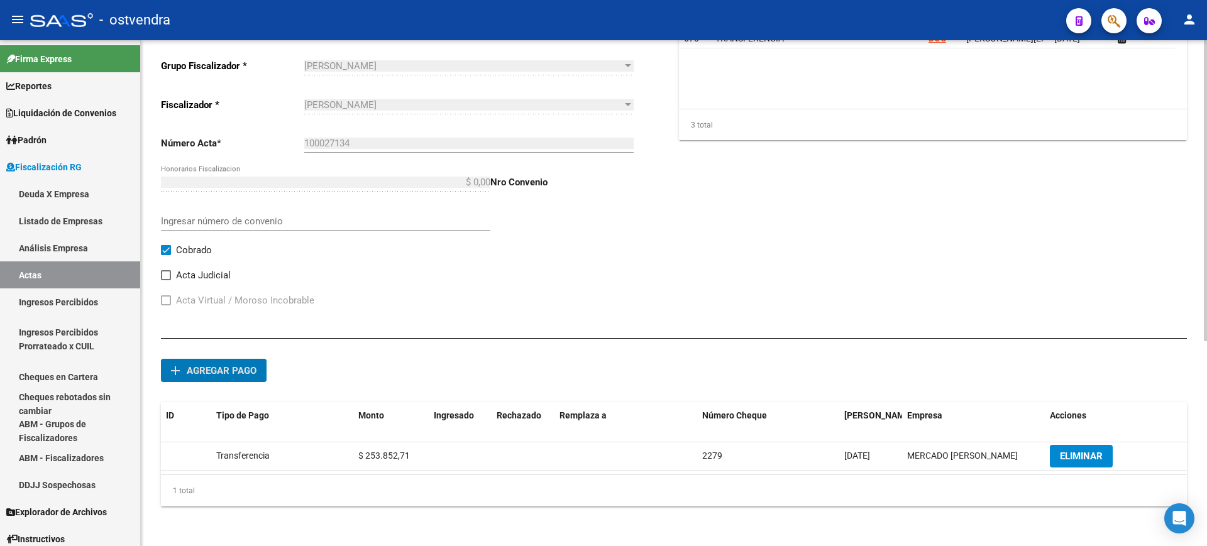
scroll to position [0, 0]
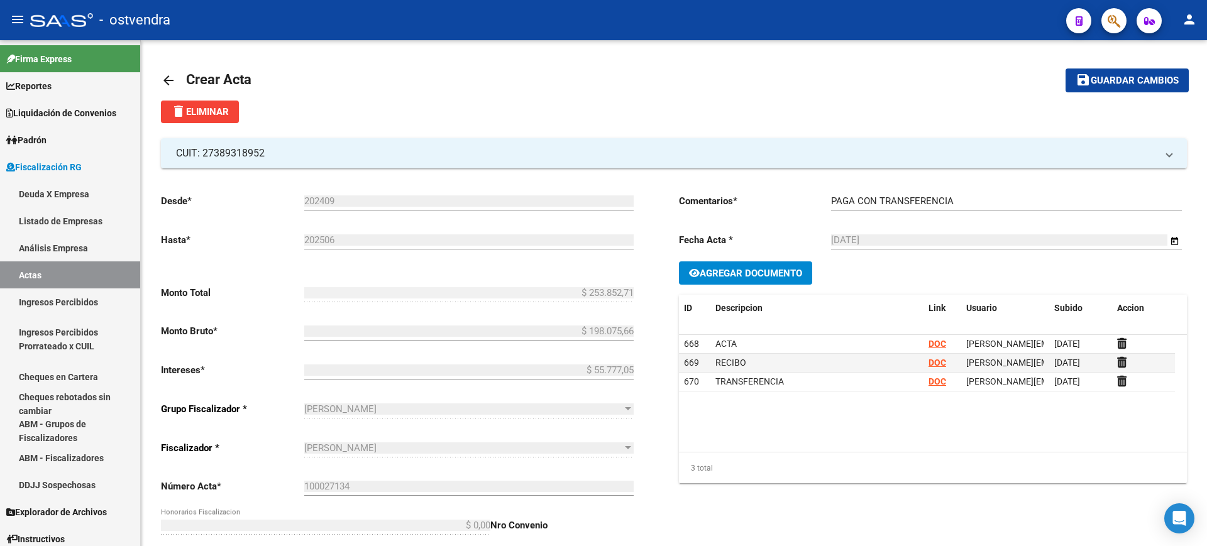
click at [1114, 80] on span "Guardar cambios" at bounding box center [1134, 80] width 88 height 11
click at [164, 77] on mat-icon "arrow_back" at bounding box center [168, 80] width 15 height 15
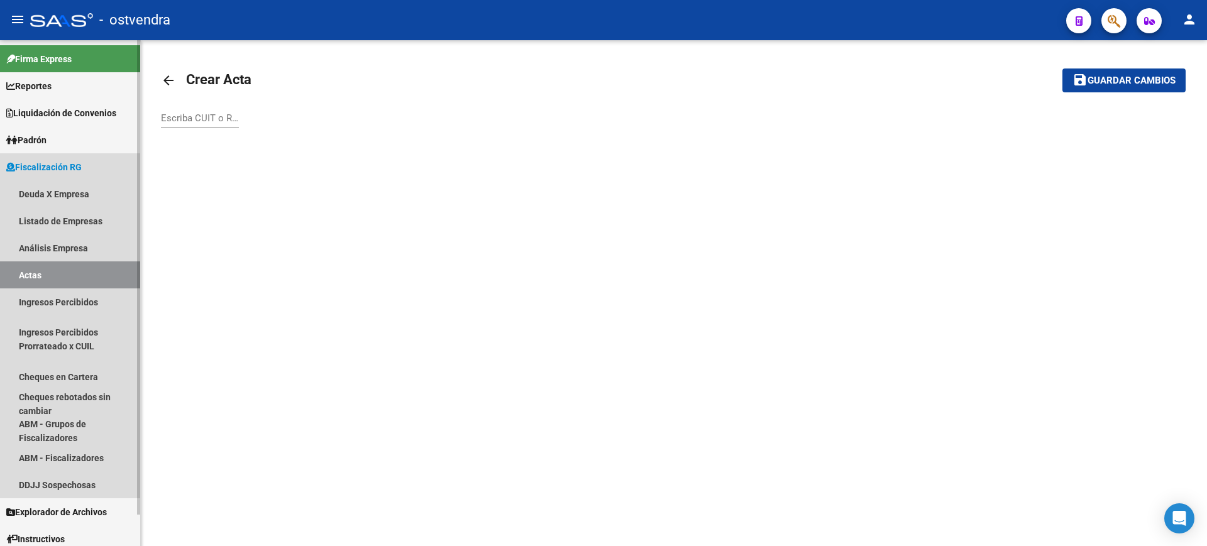
click at [26, 273] on link "Actas" at bounding box center [70, 274] width 140 height 27
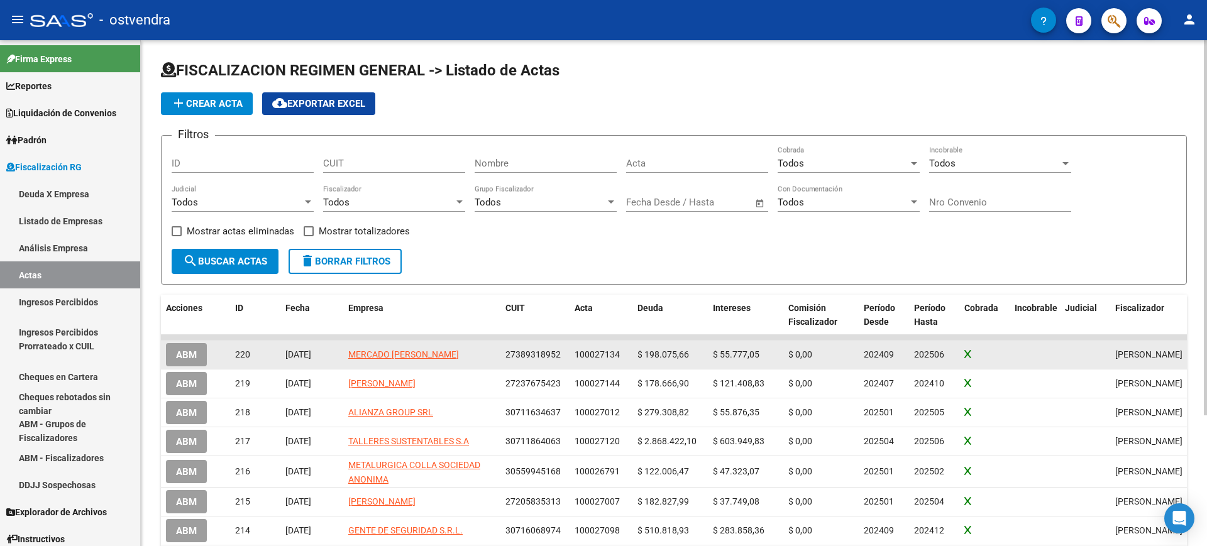
click at [181, 355] on span "ABM" at bounding box center [186, 354] width 21 height 11
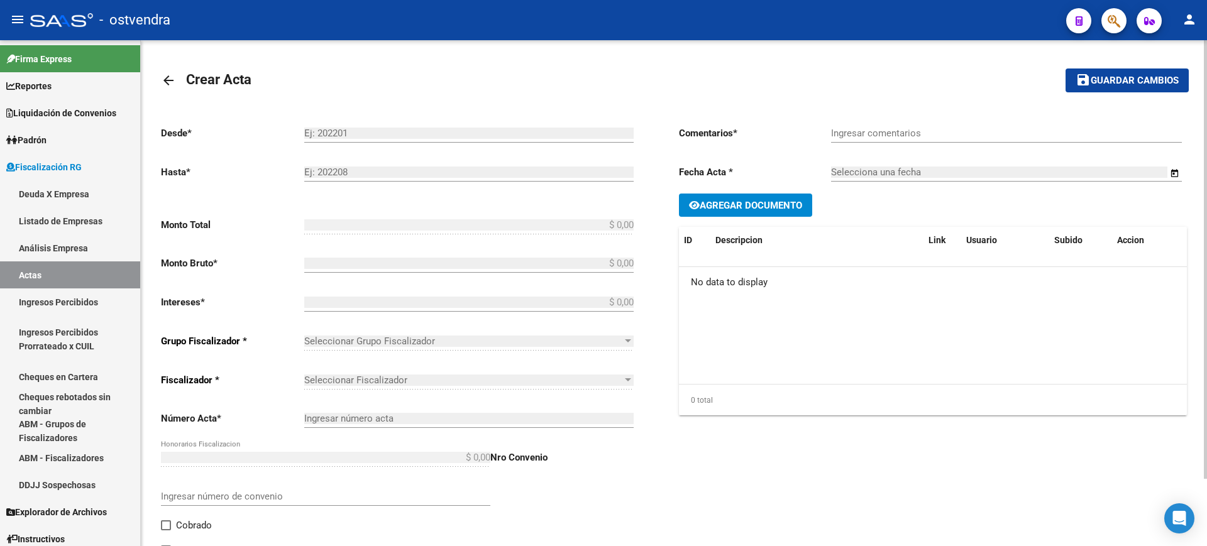
type input "202409"
type input "202506"
type input "$ 253.852,71"
type input "$ 198.075,66"
type input "$ 55.777,05"
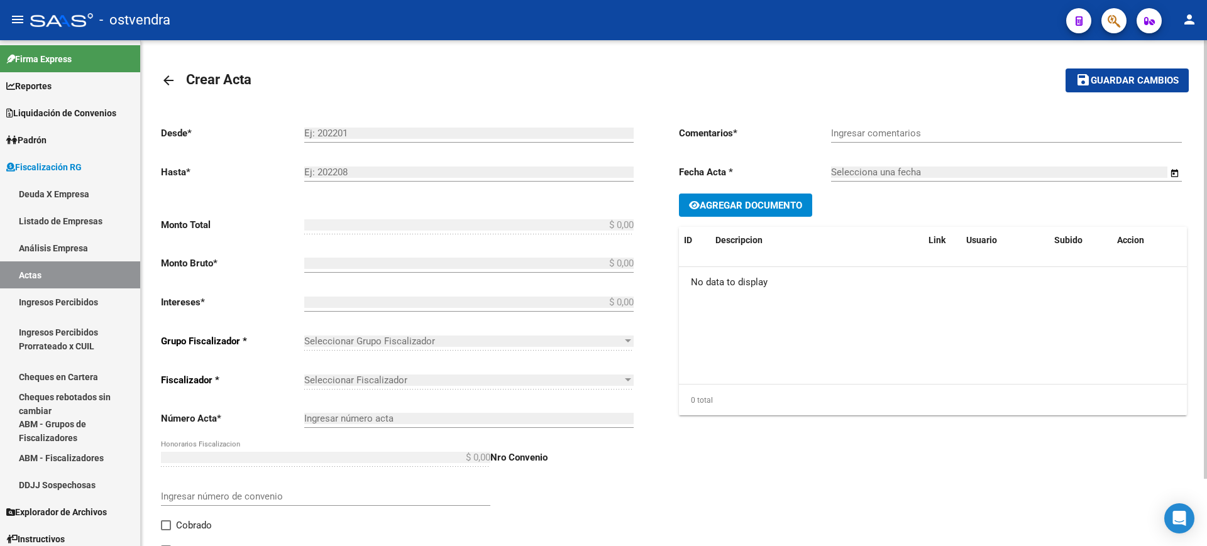
type input "100027134"
checkbox input "true"
type input "PAGA CON TRANSFERENCIA"
type input "[DATE]"
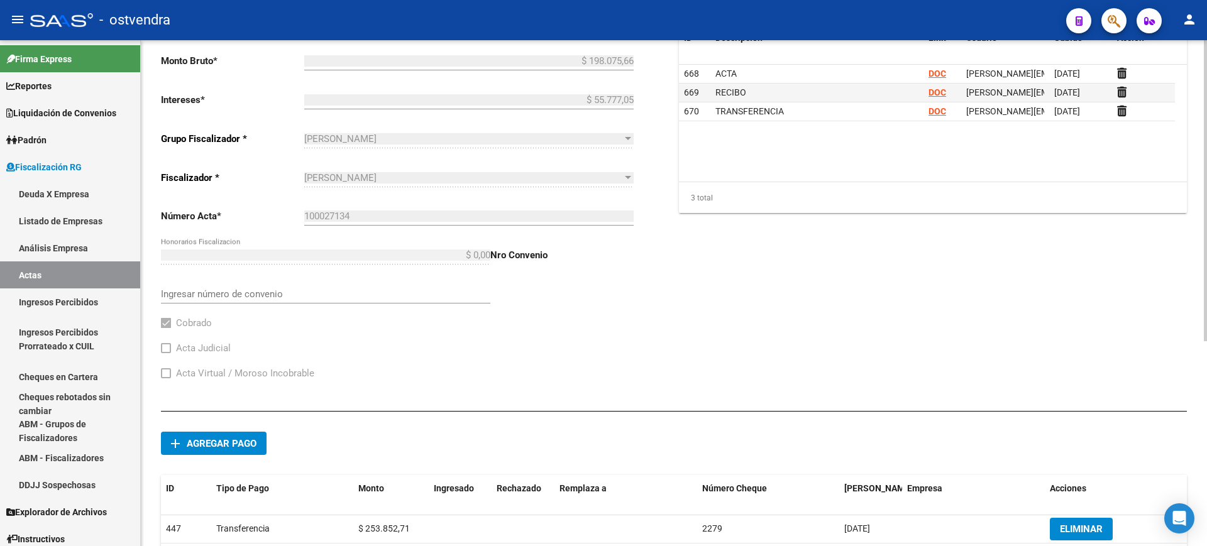
scroll to position [344, 0]
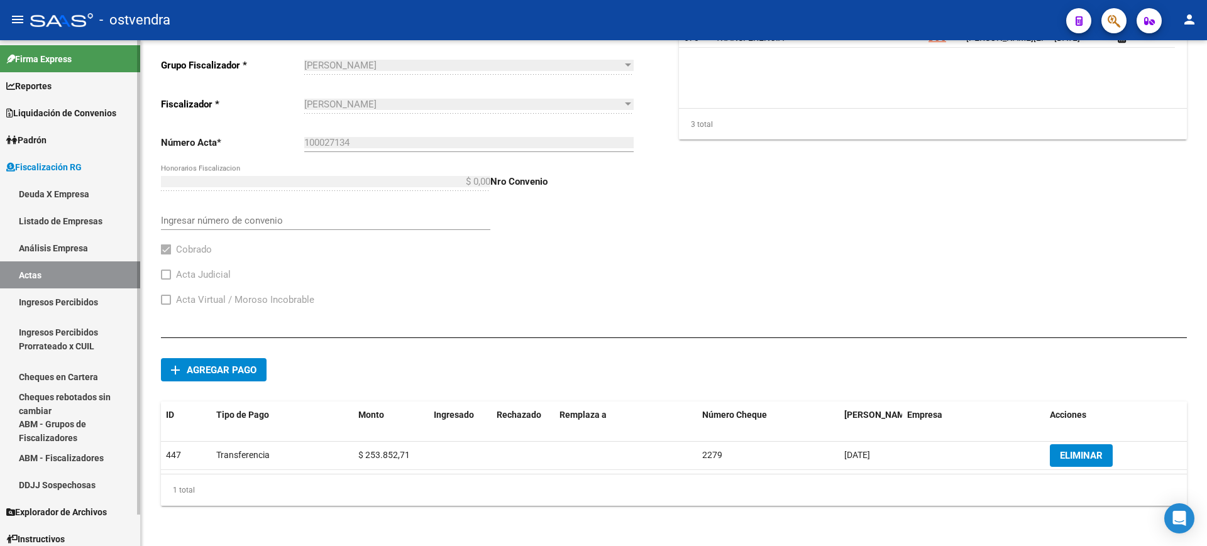
click at [33, 270] on link "Actas" at bounding box center [70, 274] width 140 height 27
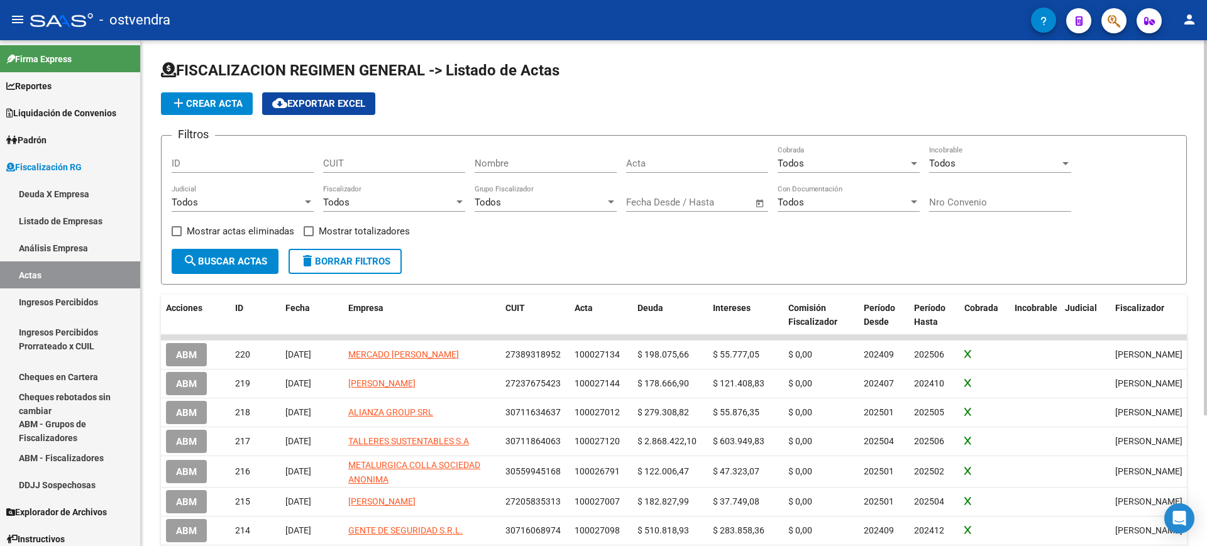
click at [216, 97] on button "add Crear Acta" at bounding box center [207, 103] width 92 height 23
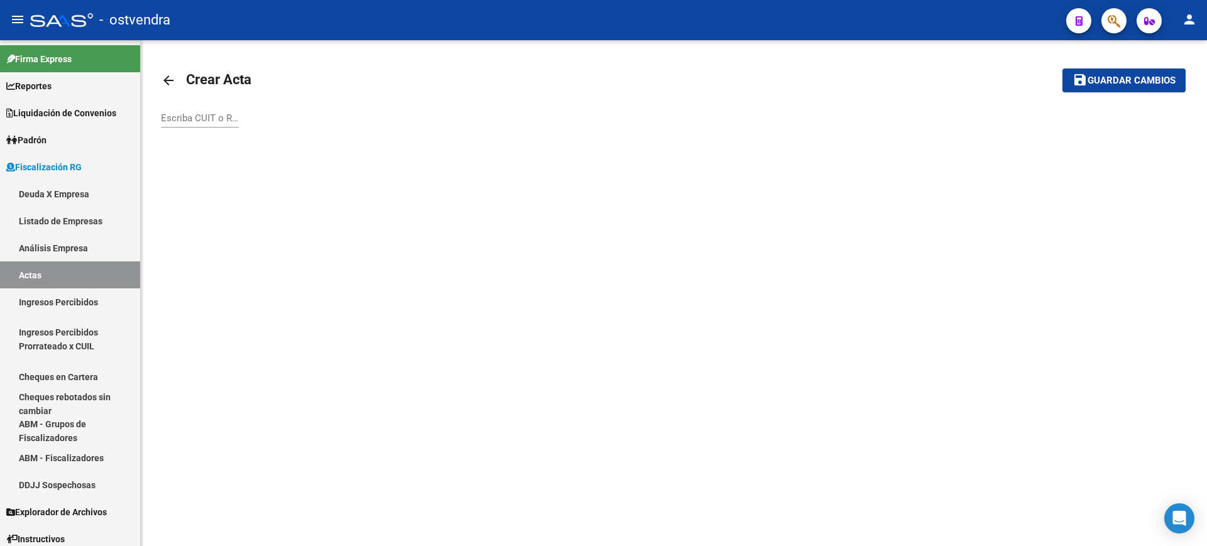
click at [206, 124] on div "Escriba CUIT o Razón Social para buscar" at bounding box center [200, 114] width 78 height 27
click at [204, 119] on input "Escriba CUIT o Razón Social para buscar" at bounding box center [200, 117] width 78 height 11
paste input "30717087875"
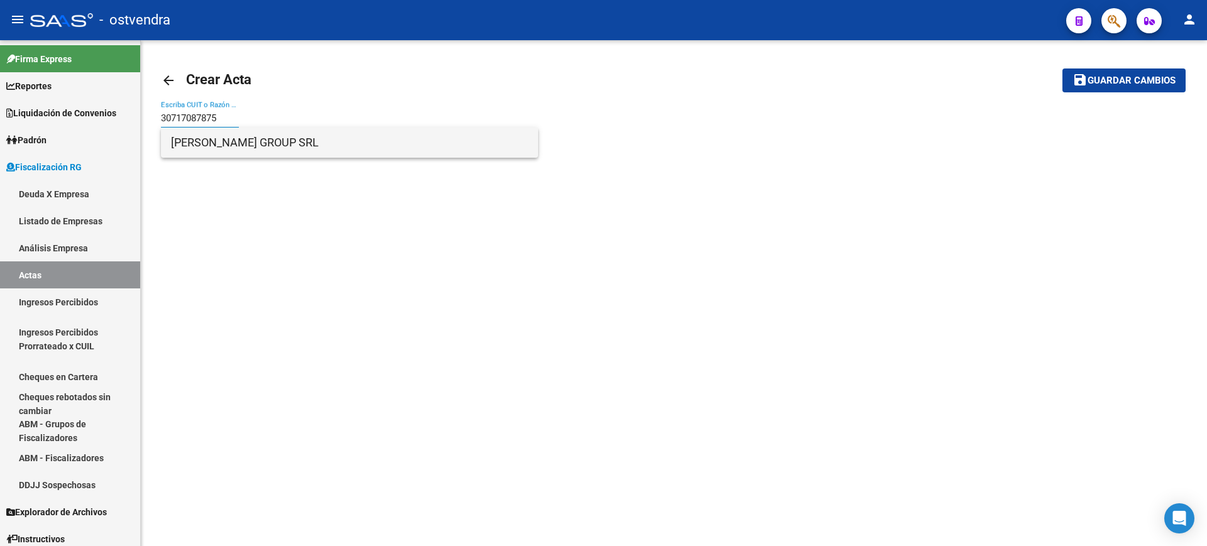
type input "30717087875"
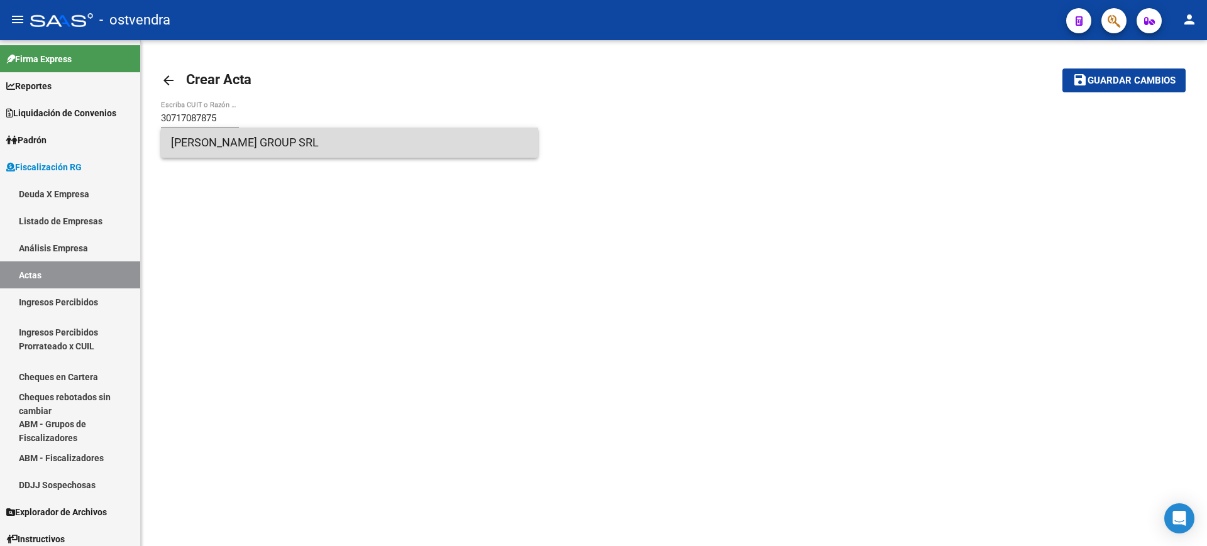
click at [207, 141] on span "[PERSON_NAME] GROUP SRL" at bounding box center [349, 143] width 357 height 30
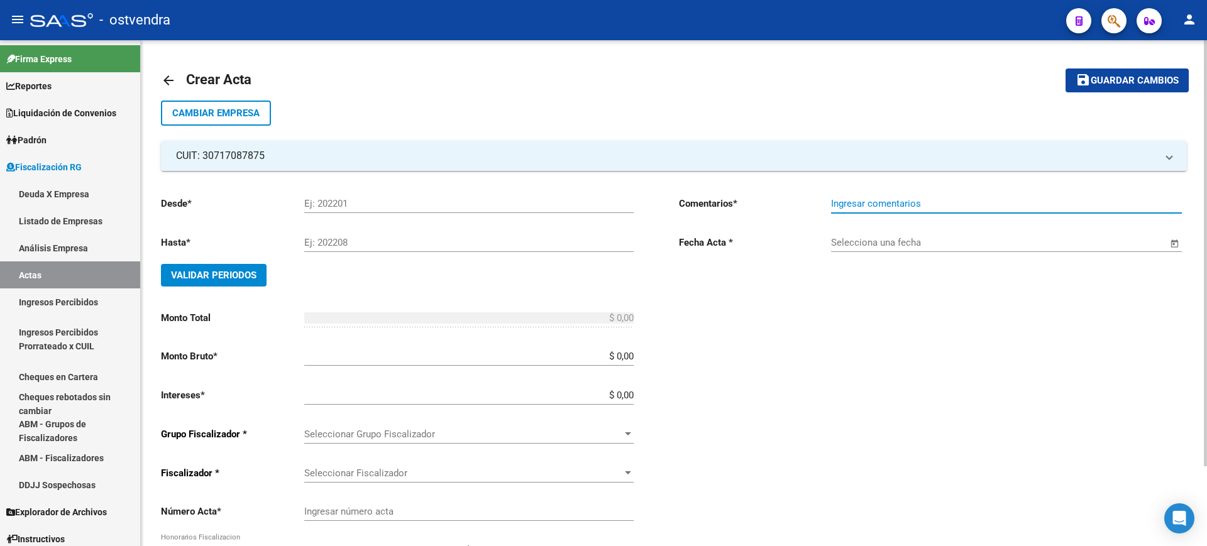
click at [875, 202] on input "Ingresar comentarios" at bounding box center [1006, 203] width 351 height 11
type input "PAGA CON CHEQUE FISICO"
click at [986, 255] on div "Selecciona una fecha" at bounding box center [1006, 244] width 351 height 39
click at [946, 237] on input "Selecciona una fecha" at bounding box center [999, 242] width 336 height 11
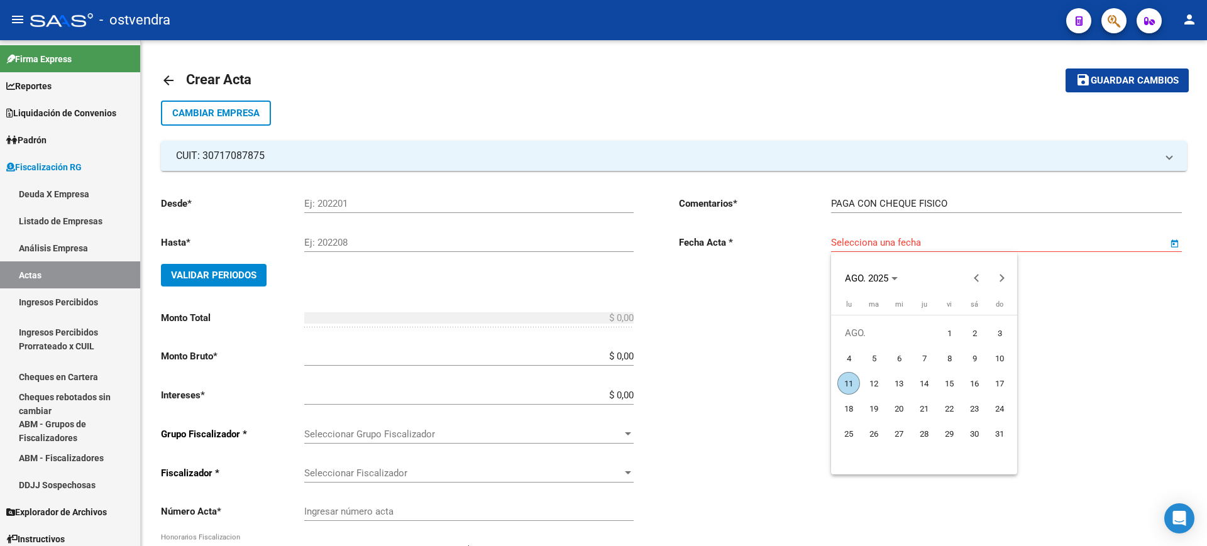
click at [848, 377] on span "11" at bounding box center [848, 383] width 23 height 23
type input "[DATE]"
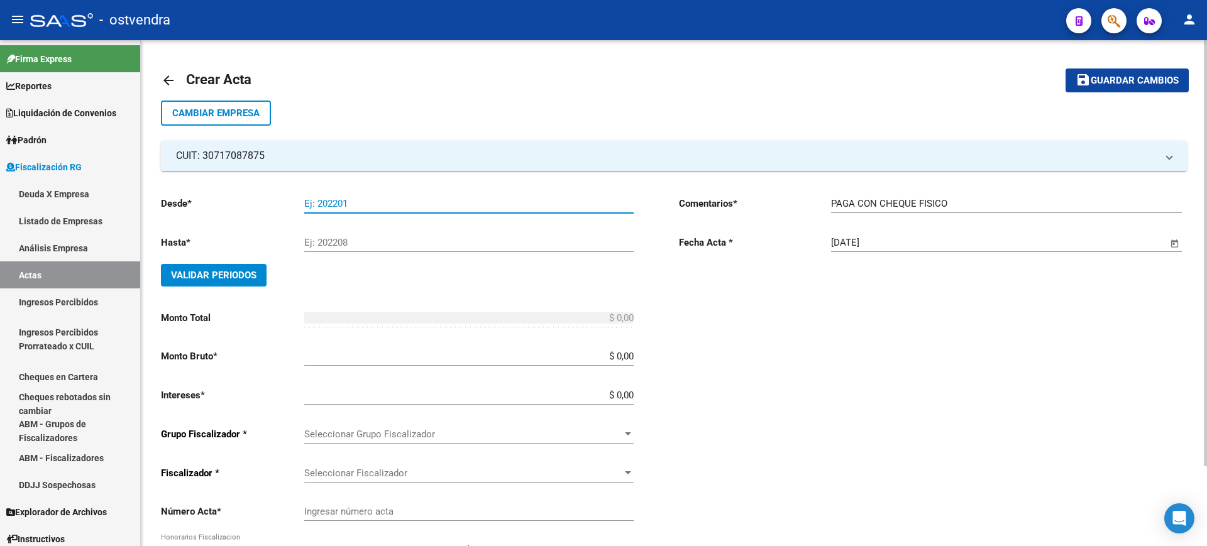
click at [334, 202] on input "Ej: 202201" at bounding box center [468, 203] width 329 height 11
type input "202412"
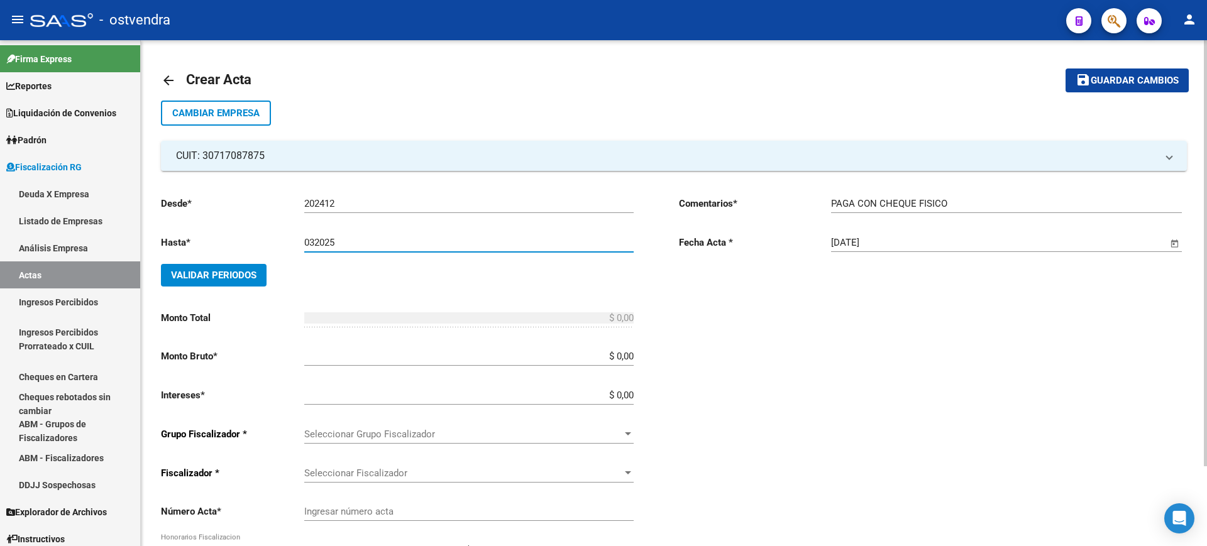
click at [214, 266] on button "Validar Periodos" at bounding box center [214, 275] width 106 height 23
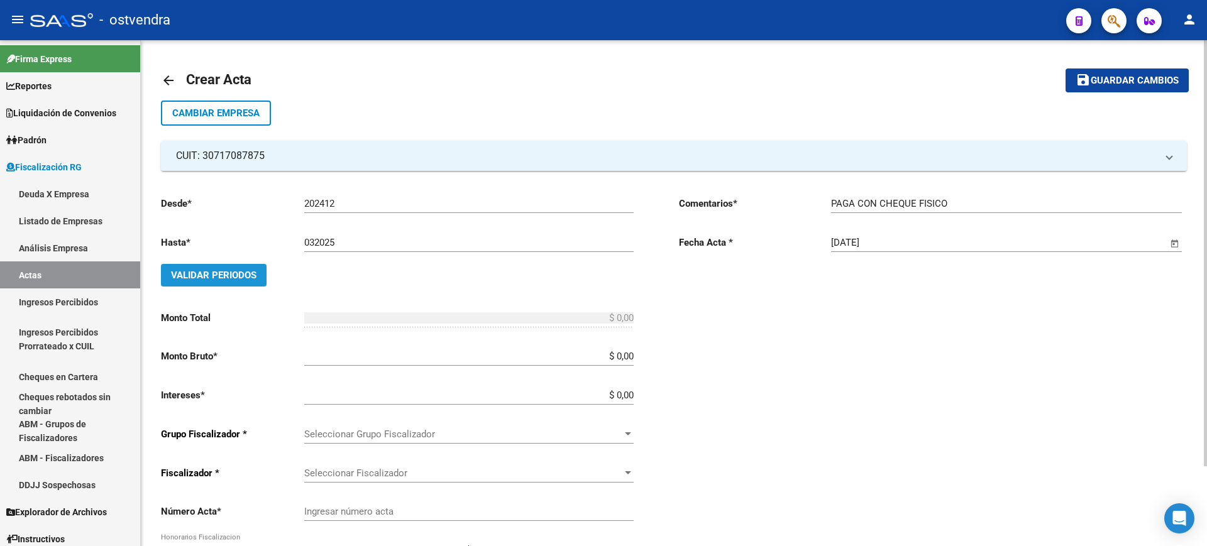
click at [201, 276] on span "Validar Periodos" at bounding box center [213, 275] width 85 height 11
click at [213, 273] on span "Validar Periodos" at bounding box center [213, 275] width 85 height 11
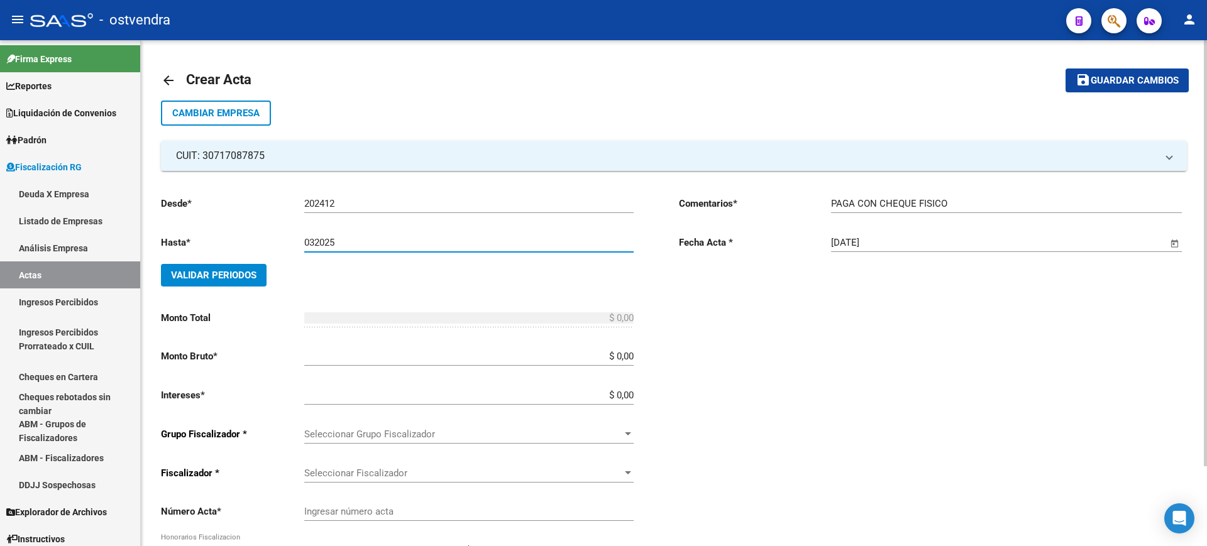
drag, startPoint x: 344, startPoint y: 243, endPoint x: 270, endPoint y: 238, distance: 73.7
click at [270, 238] on app-form-text-field "Hasta * 032025 Ej: 202208" at bounding box center [397, 242] width 473 height 11
drag, startPoint x: 354, startPoint y: 243, endPoint x: 281, endPoint y: 239, distance: 73.0
click at [281, 239] on app-form-text-field "Hasta * 202580 Ej: 202208" at bounding box center [397, 242] width 473 height 11
type input "202503"
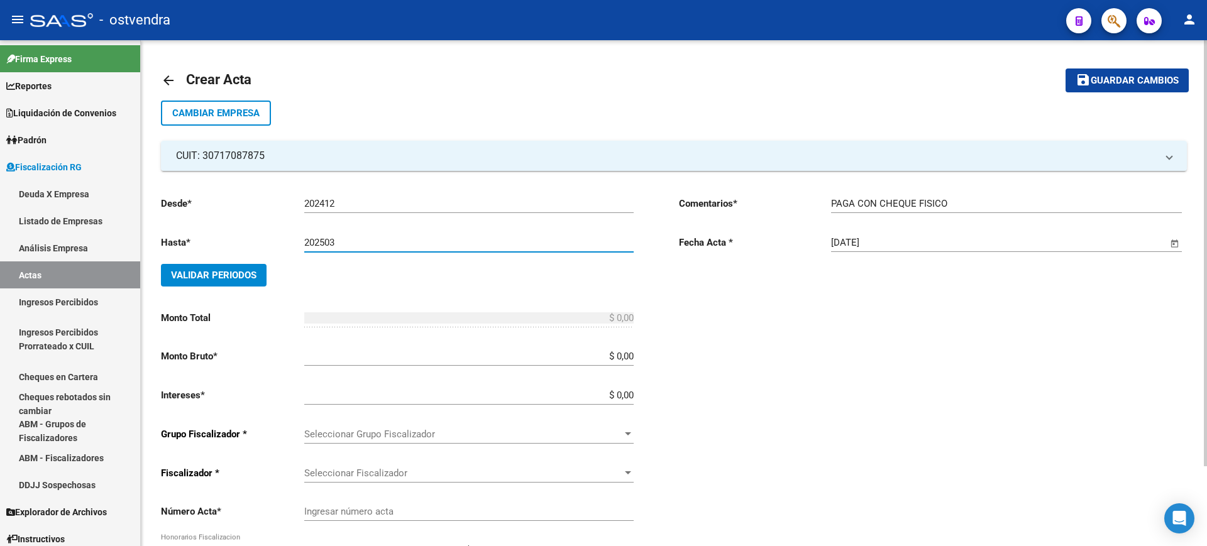
click at [213, 275] on span "Validar Periodos" at bounding box center [213, 275] width 85 height 11
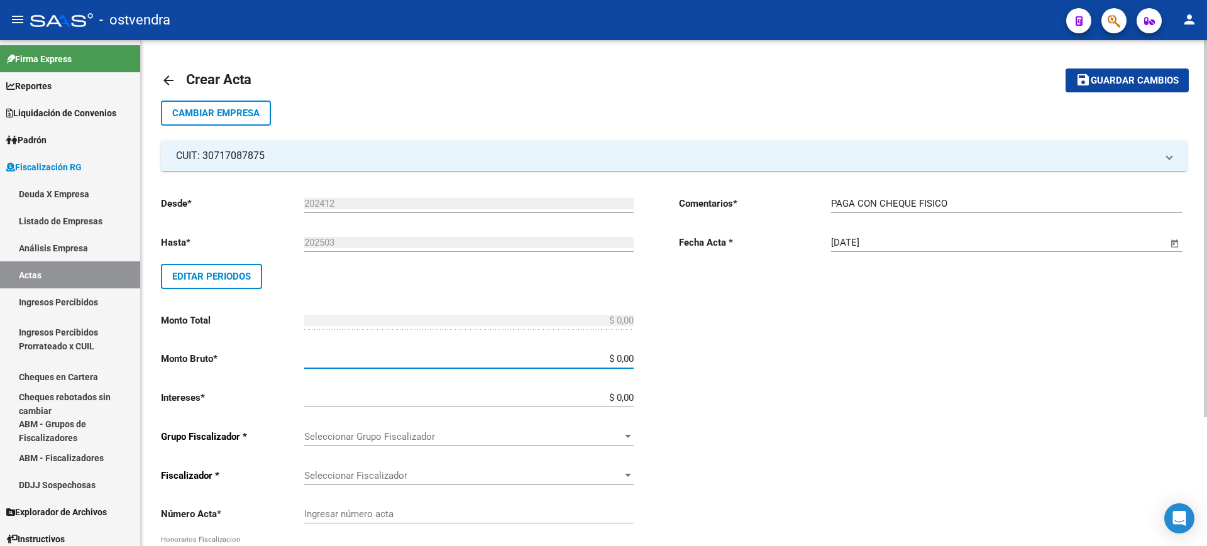
drag, startPoint x: 618, startPoint y: 358, endPoint x: 696, endPoint y: 358, distance: 77.9
click at [696, 358] on div "Desde * 202412 Ej: 202201 Hasta * 202503 Ej: 202208 Editar Periodos Monto Total…" at bounding box center [674, 430] width 1026 height 518
drag, startPoint x: 614, startPoint y: 353, endPoint x: 696, endPoint y: 353, distance: 81.7
click at [696, 353] on div "Desde * 202412 Ej: 202201 Hasta * 202503 Ej: 202208 Editar Periodos Monto Total…" at bounding box center [674, 430] width 1026 height 518
paste input "190.878,62"
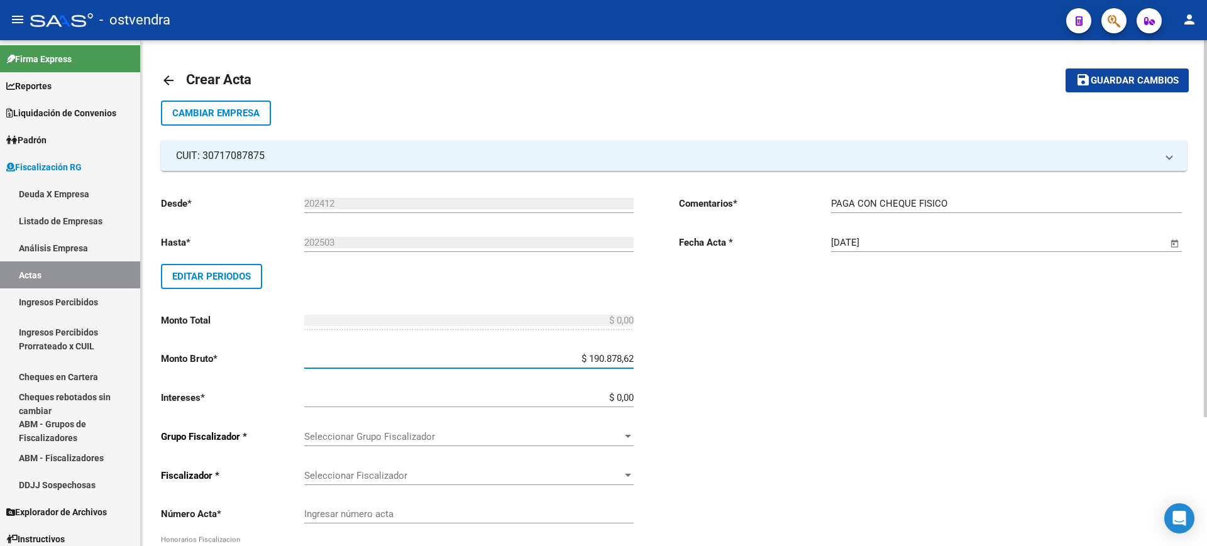
type input "$ 190.878,62"
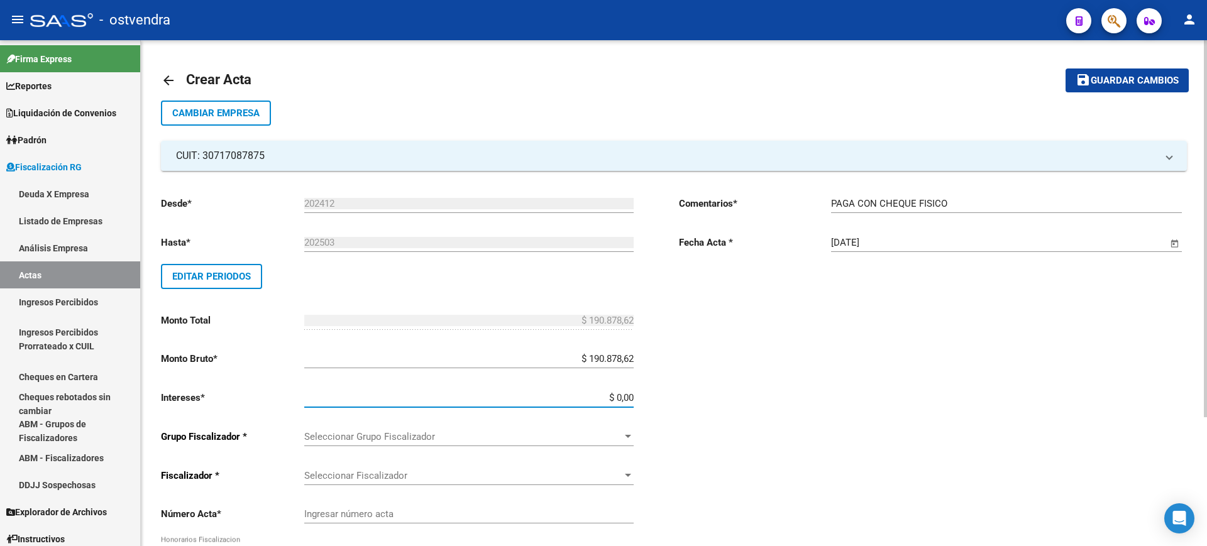
drag, startPoint x: 617, startPoint y: 398, endPoint x: 724, endPoint y: 398, distance: 106.8
click at [724, 398] on div "Desde * 202412 Ej: 202201 Hasta * 202503 Ej: 202208 Editar Periodos Monto Total…" at bounding box center [674, 430] width 1026 height 518
paste input "71.053,67"
type input "$ 71.053,67"
type input "$ 261.932,29"
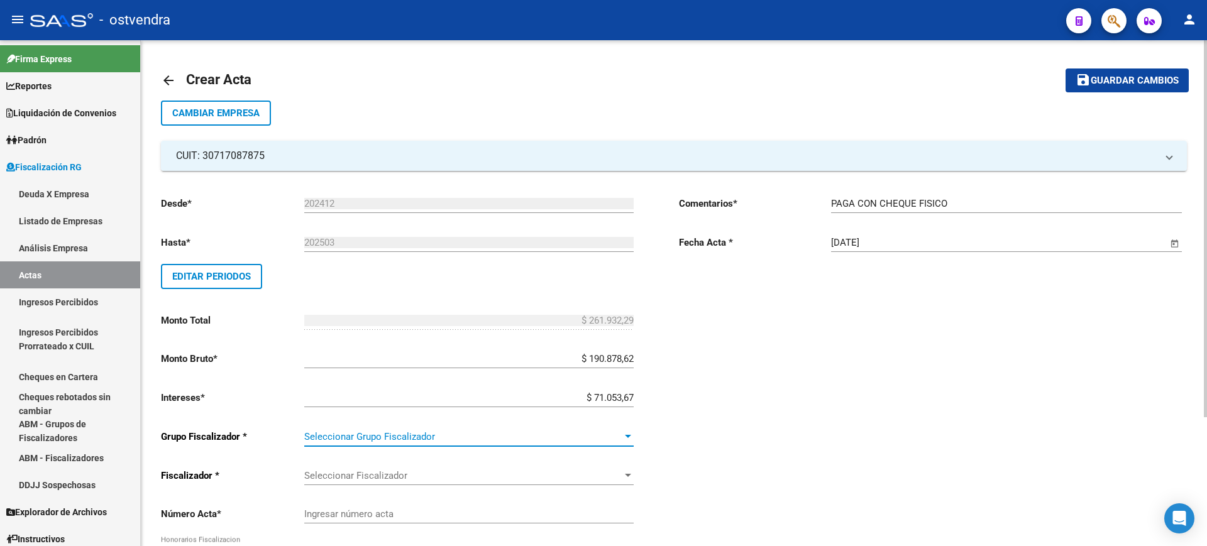
click at [611, 438] on span "Seleccionar Grupo Fiscalizador" at bounding box center [463, 436] width 318 height 11
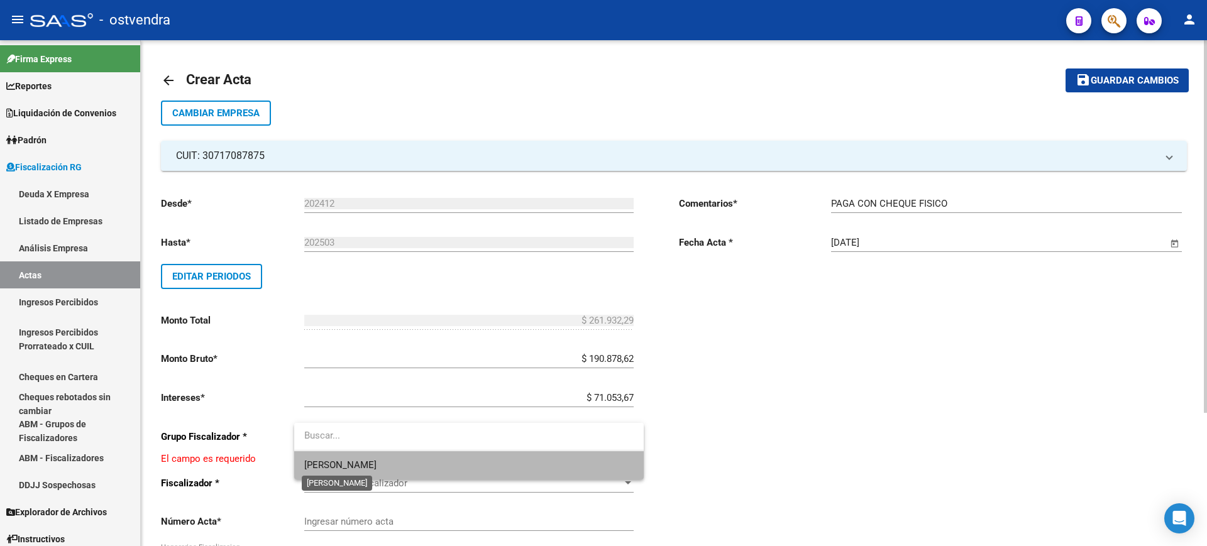
drag, startPoint x: 340, startPoint y: 461, endPoint x: 408, endPoint y: 478, distance: 69.8
click at [341, 461] on span "[PERSON_NAME]" at bounding box center [340, 464] width 72 height 11
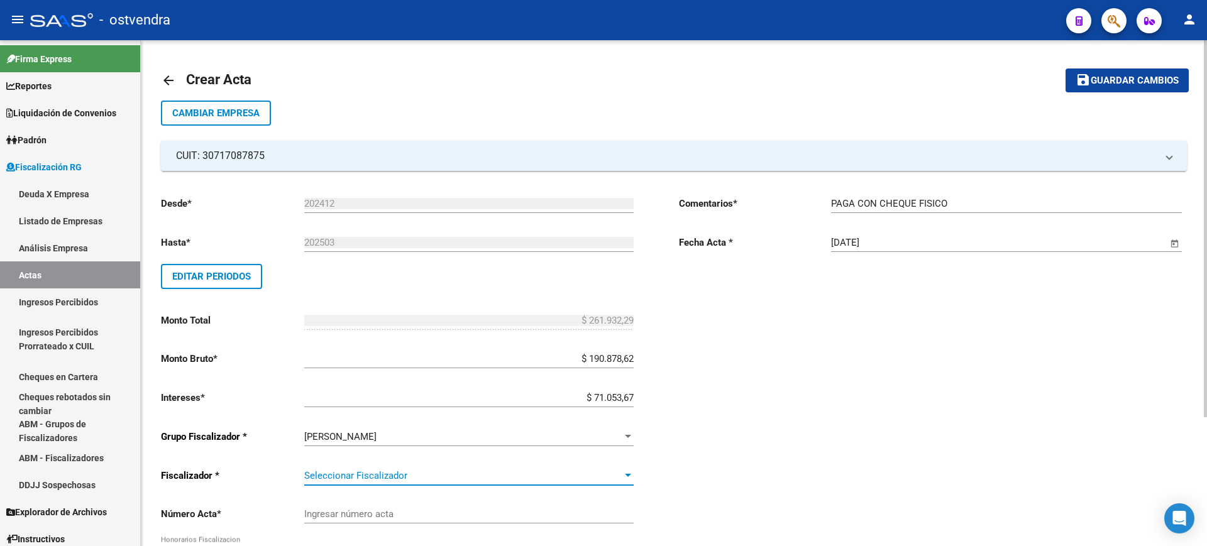
click at [402, 472] on span "Seleccionar Fiscalizador" at bounding box center [463, 475] width 318 height 11
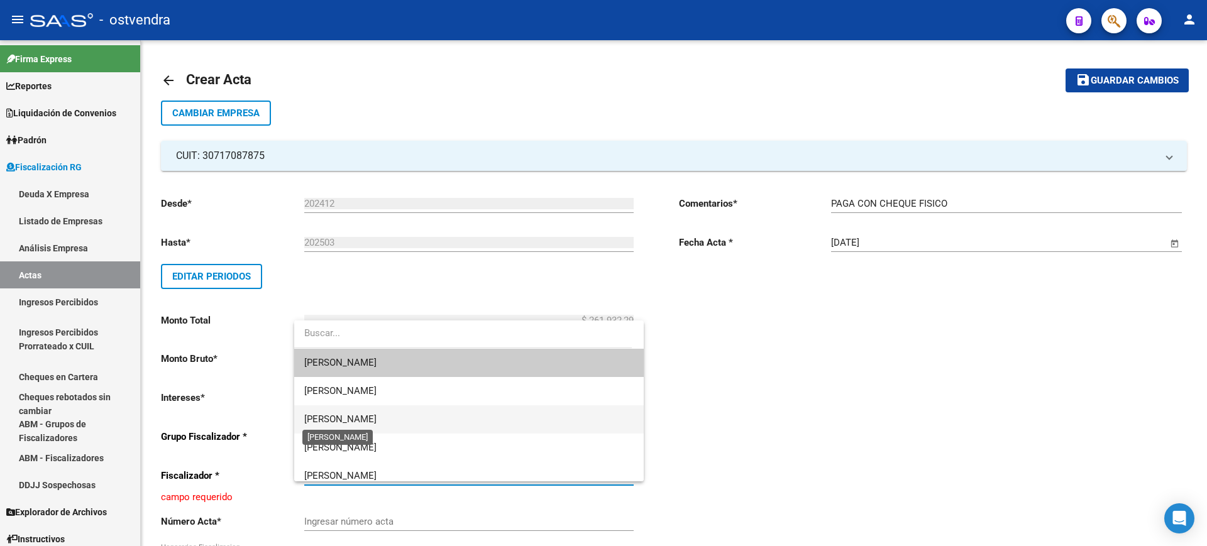
click at [350, 417] on span "[PERSON_NAME]" at bounding box center [340, 418] width 72 height 11
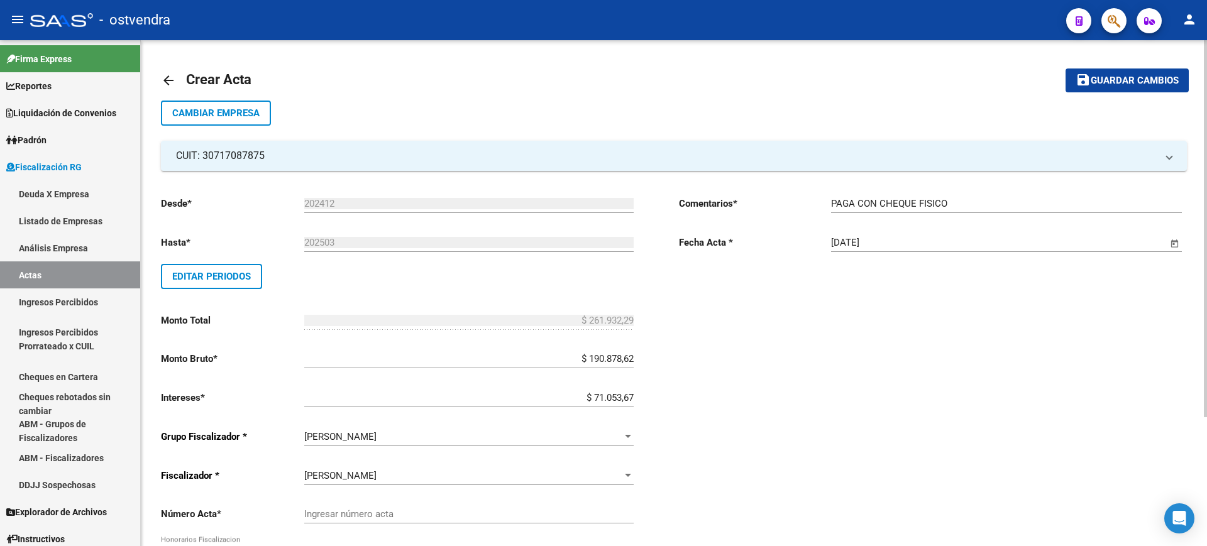
click at [463, 503] on div "Ingresar número acta" at bounding box center [468, 509] width 329 height 27
paste input "100027073"
type input "100027073"
drag, startPoint x: 1117, startPoint y: 79, endPoint x: 1114, endPoint y: 86, distance: 7.9
click at [1117, 80] on span "Guardar cambios" at bounding box center [1134, 80] width 88 height 11
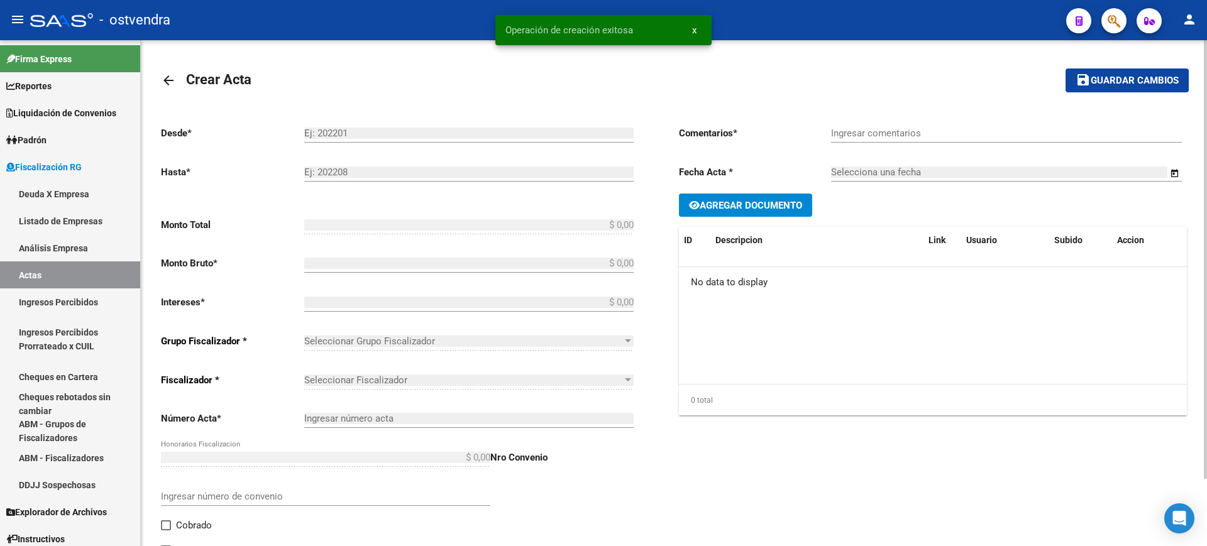
type input "202412"
type input "202503"
type input "$ 261.932,29"
type input "$ 190.878,62"
type input "$ 71.053,67"
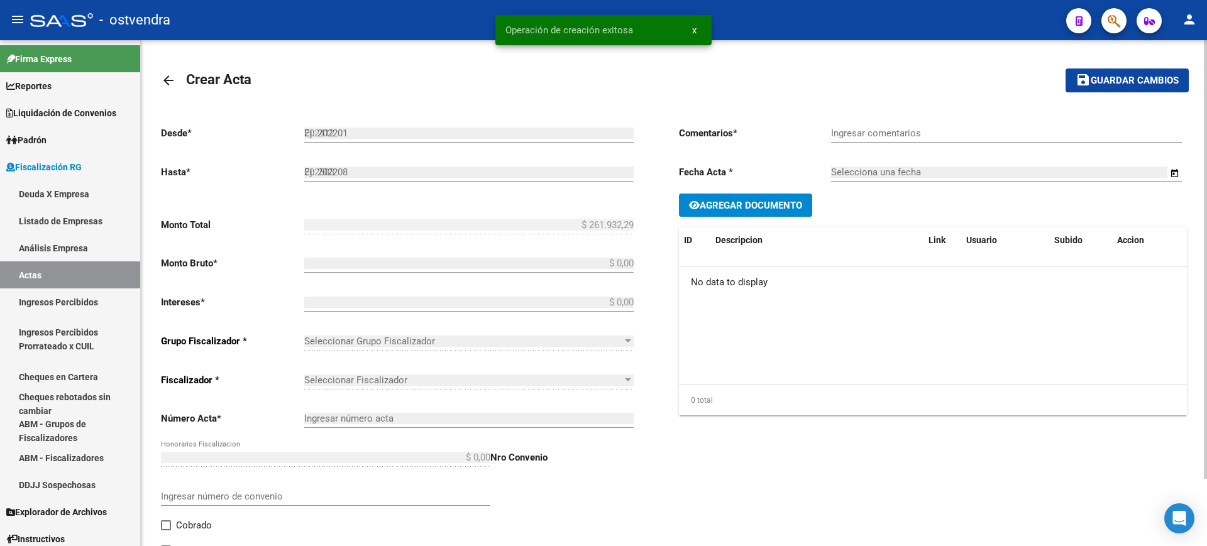
type input "100027073"
type input "PAGA CON CHEQUE FISICO"
type input "[DATE]"
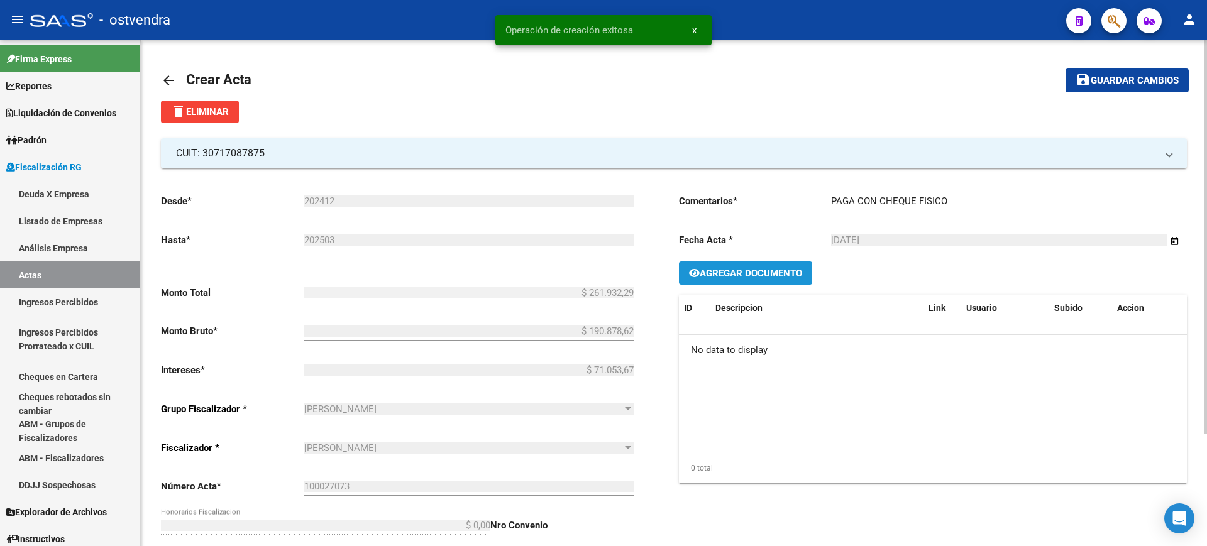
click at [743, 275] on span "Agregar Documento" at bounding box center [750, 273] width 102 height 11
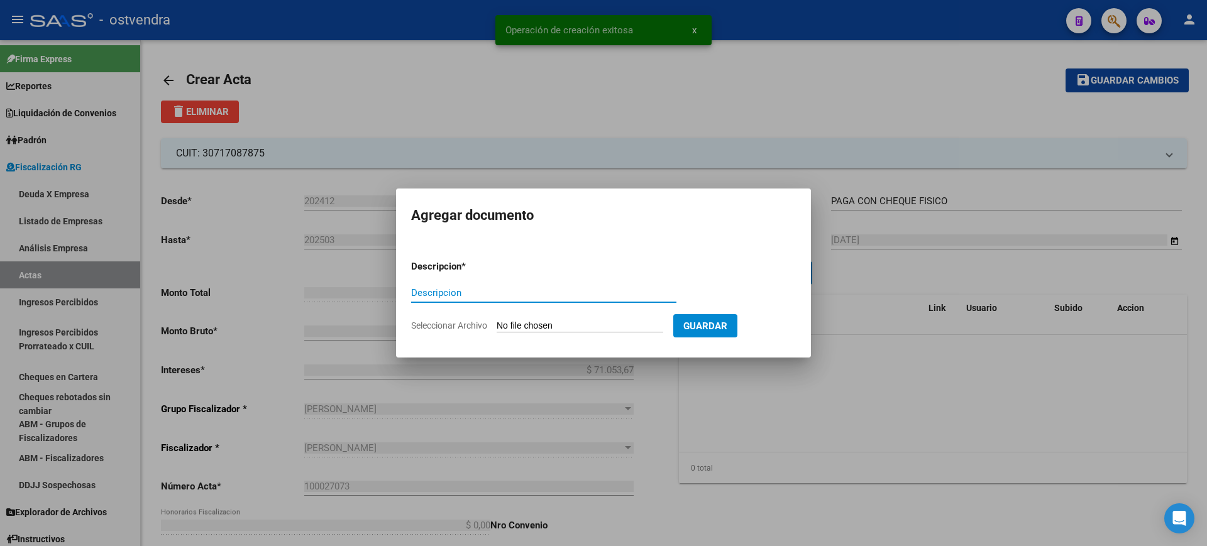
click at [510, 320] on input "Seleccionar Archivo" at bounding box center [579, 326] width 167 height 12
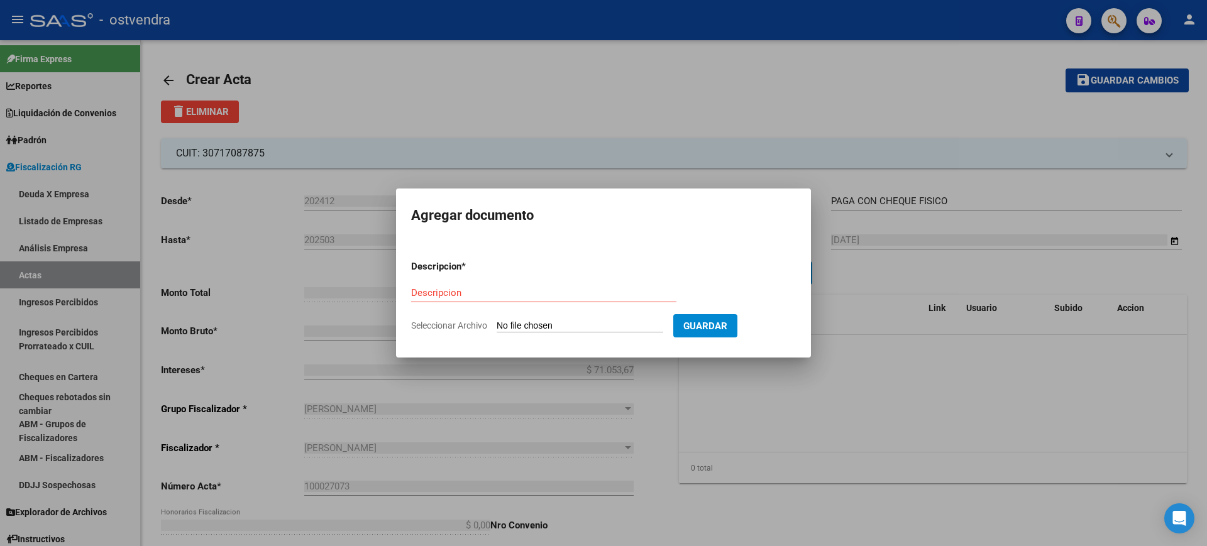
type input "C:\fakepath\RECIBO DE OSTVENDRA.pdf"
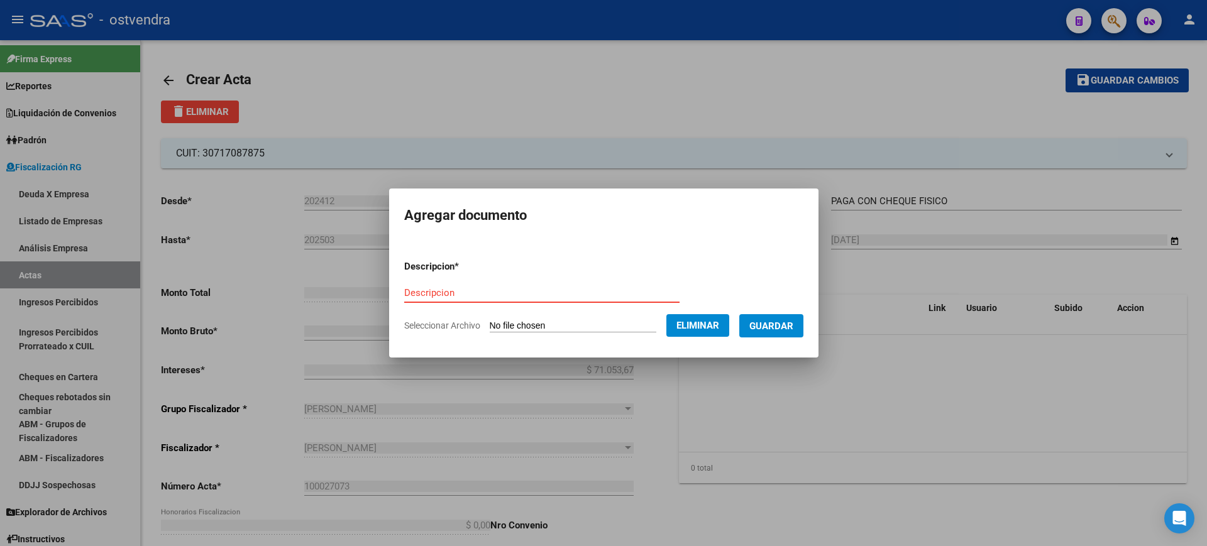
click at [439, 293] on input "Descripcion" at bounding box center [541, 292] width 275 height 11
type input "RECIBO"
click at [763, 328] on span "Guardar" at bounding box center [771, 325] width 44 height 11
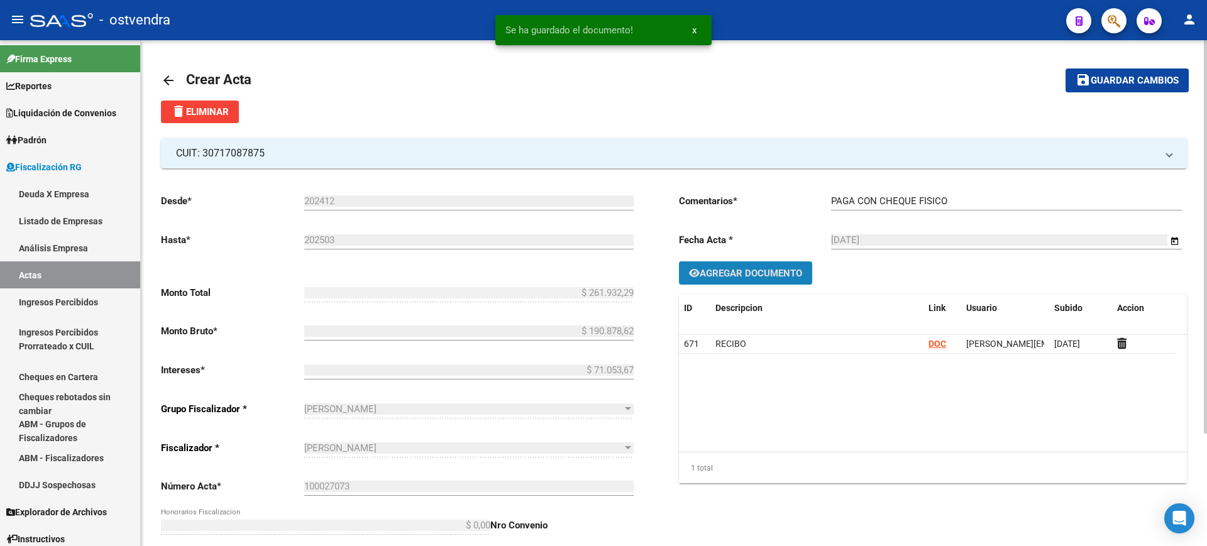
click at [750, 275] on span "Agregar Documento" at bounding box center [750, 273] width 102 height 11
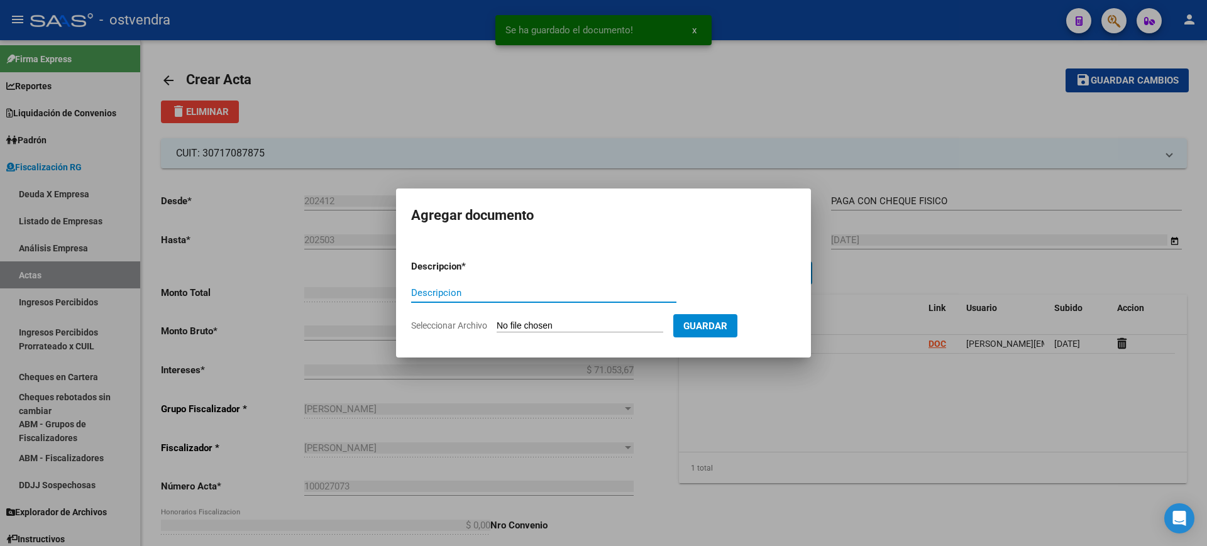
click at [529, 323] on input "Seleccionar Archivo" at bounding box center [579, 326] width 167 height 12
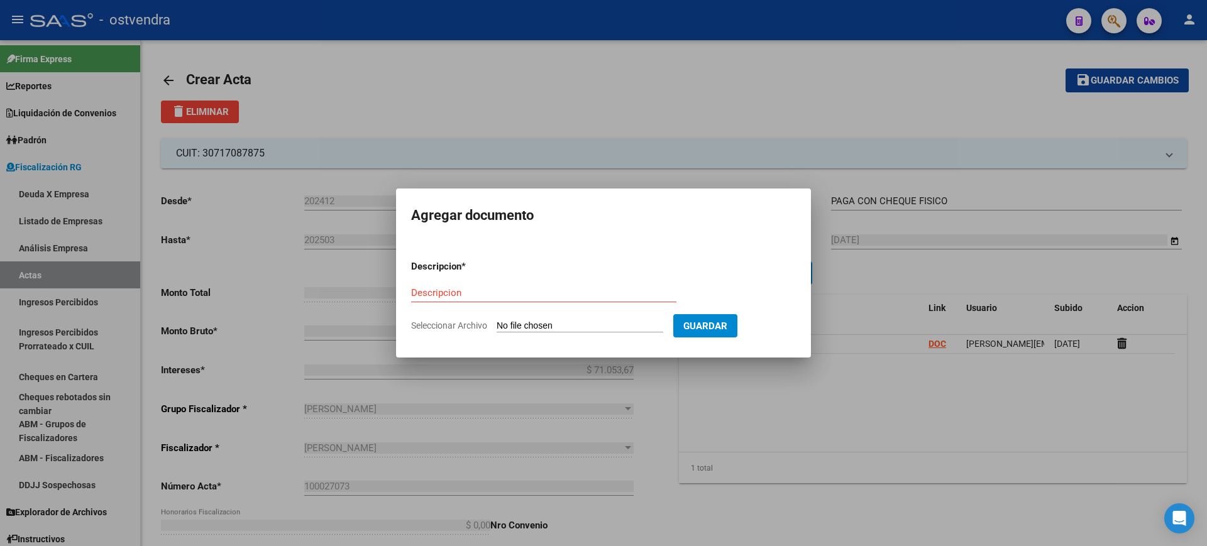
type input "C:\fakepath\CHEQUES DE OSTVENDRA.pdf"
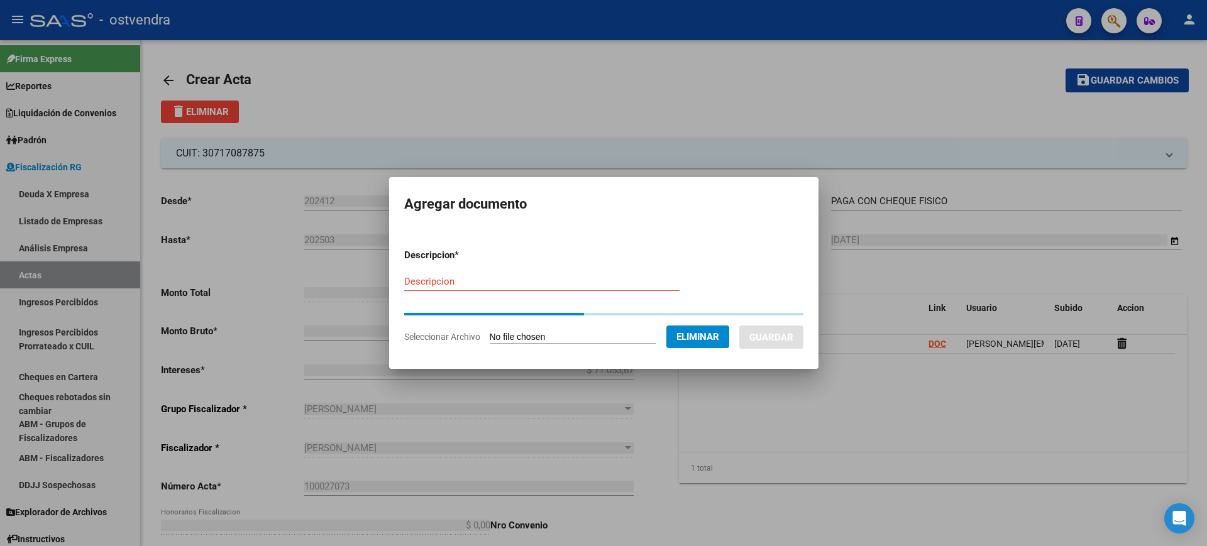
click at [460, 288] on div "Descripcion" at bounding box center [541, 281] width 275 height 19
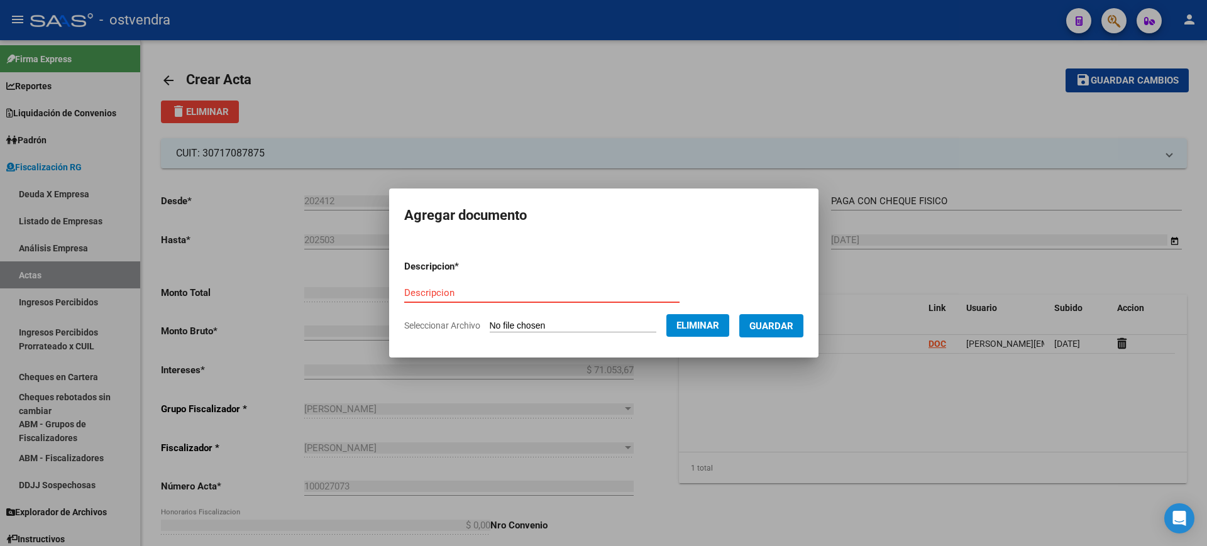
click at [459, 288] on input "Descripcion" at bounding box center [541, 292] width 275 height 11
type input "CHEQUE"
click at [769, 312] on form "Descripcion * CHEQUE Descripcion Seleccionar Archivo Eliminar Guardar" at bounding box center [603, 296] width 399 height 92
click at [770, 325] on span "Guardar" at bounding box center [771, 325] width 44 height 11
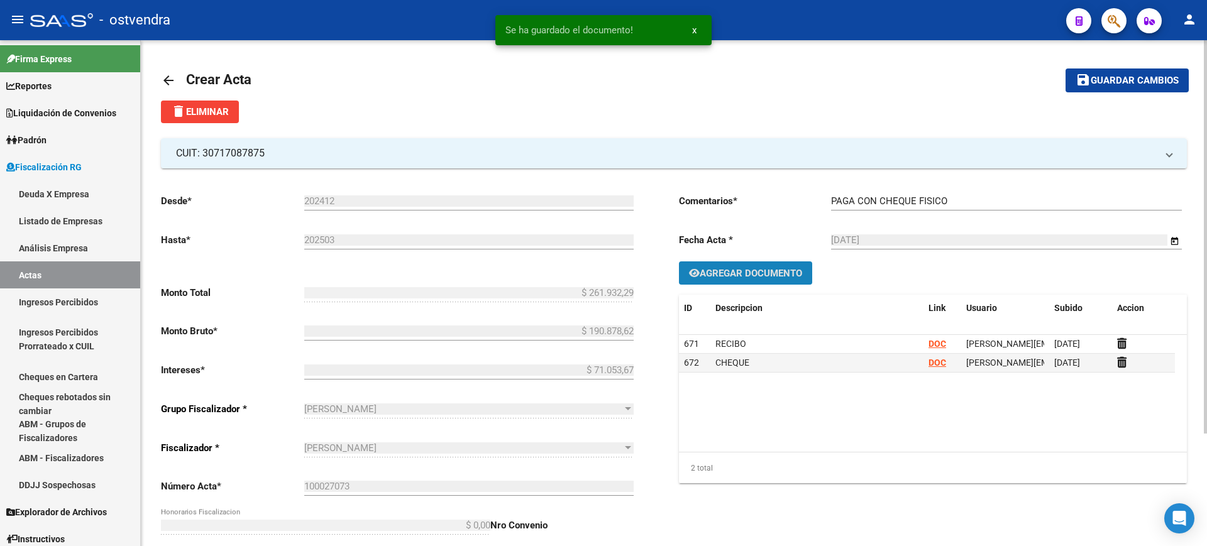
click at [735, 270] on span "Agregar Documento" at bounding box center [750, 273] width 102 height 11
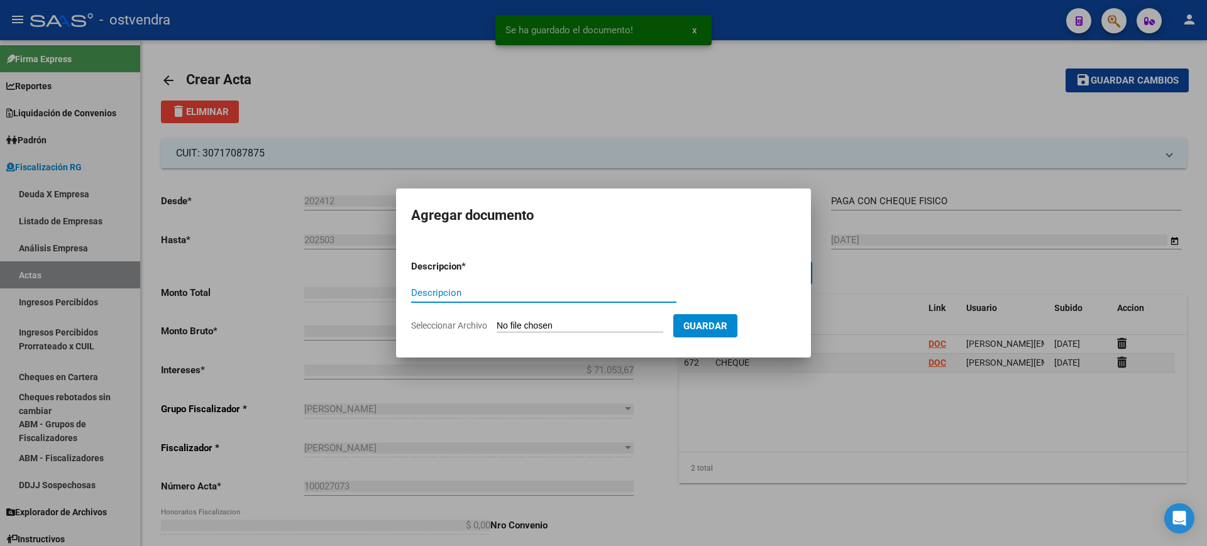
click at [542, 316] on form "Descripcion * Descripcion Seleccionar Archivo Guardar" at bounding box center [603, 296] width 385 height 92
click at [542, 326] on input "Seleccionar Archivo" at bounding box center [579, 326] width 167 height 12
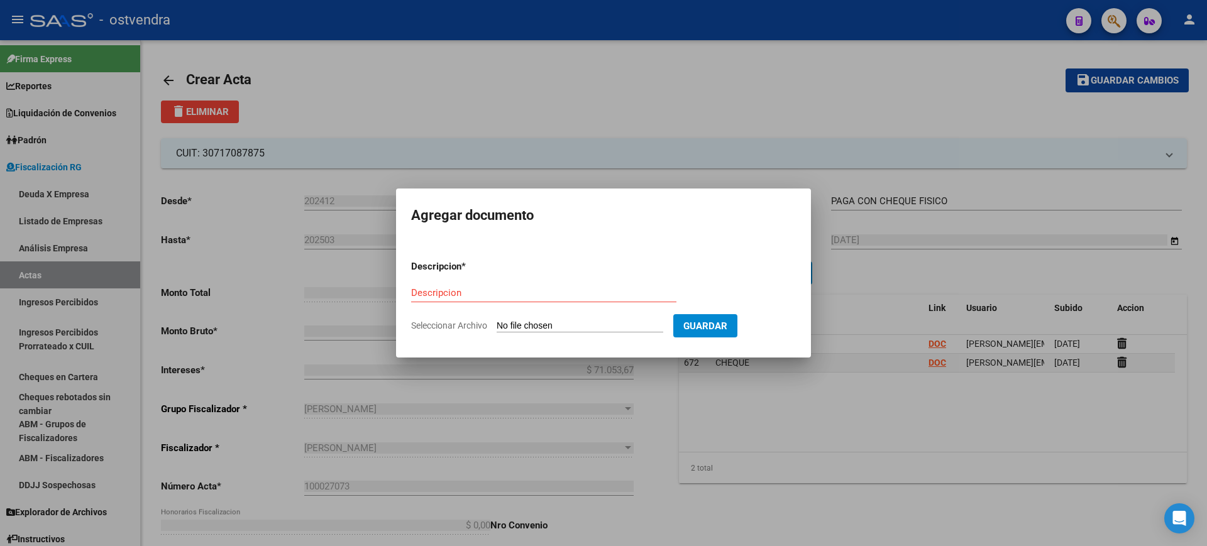
type input "C:\fakepath\Acta Deuda 100027073 OSTVENDRA.pdf"
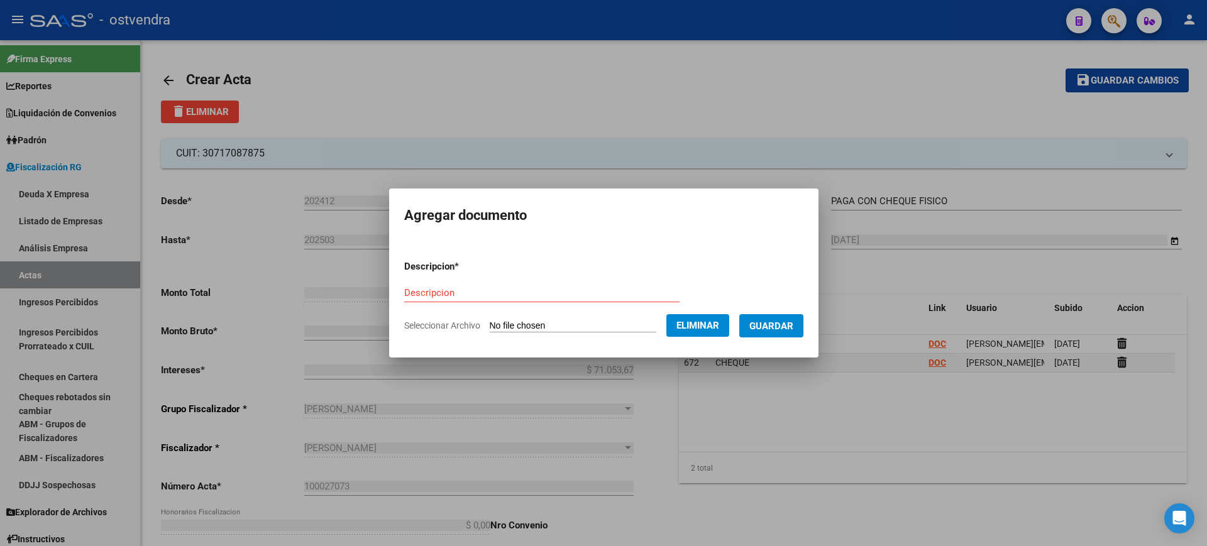
click at [444, 285] on div "Descripcion" at bounding box center [541, 292] width 275 height 19
type input "ACTA"
click at [772, 327] on span "Guardar" at bounding box center [771, 325] width 44 height 11
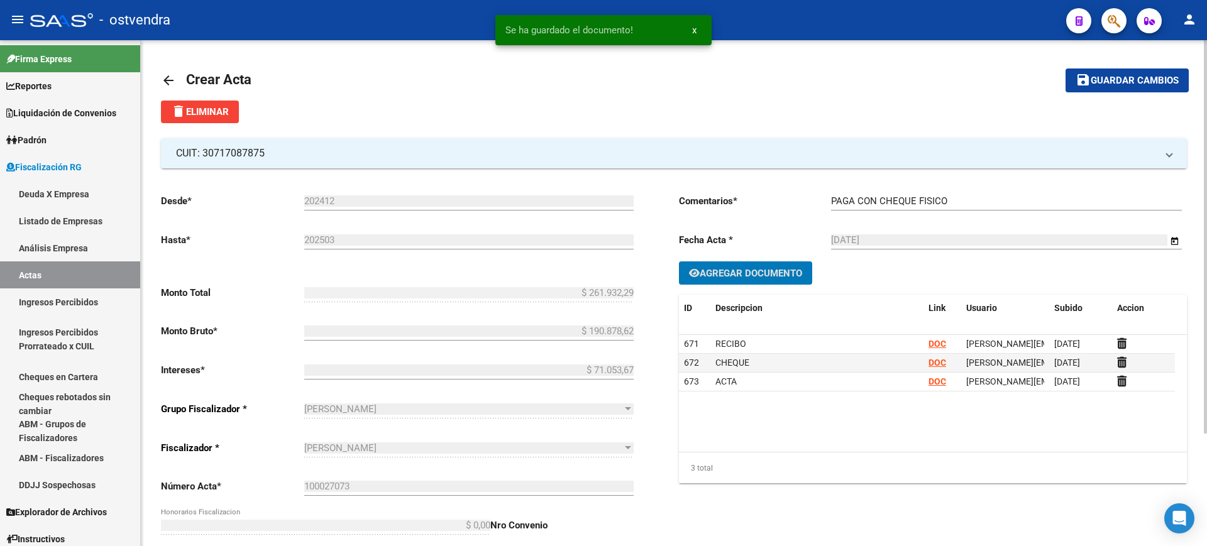
click at [1124, 77] on span "Guardar cambios" at bounding box center [1134, 80] width 88 height 11
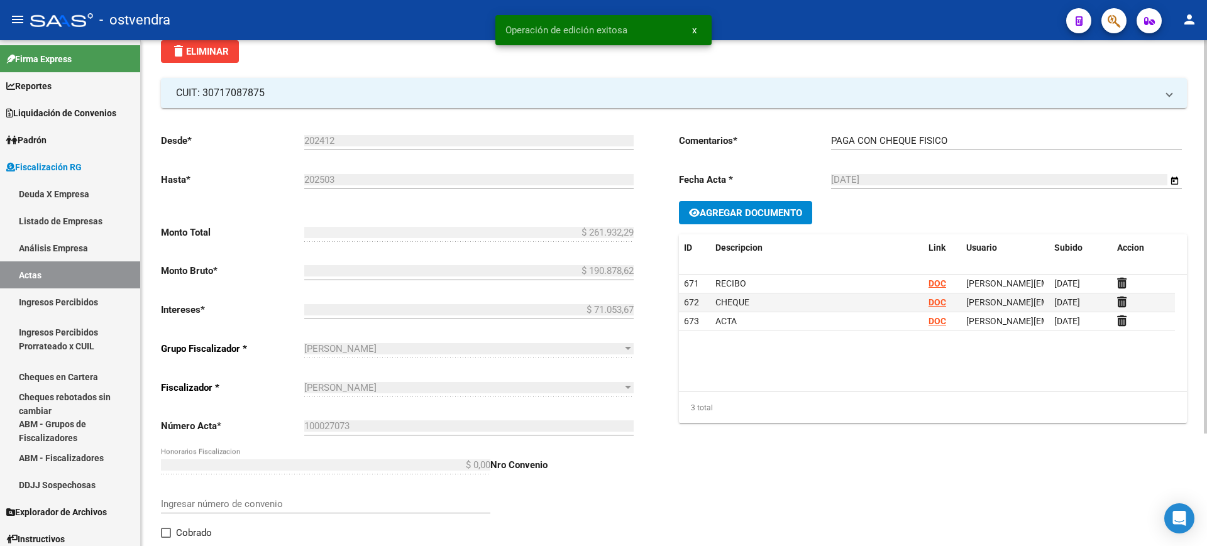
scroll to position [145, 0]
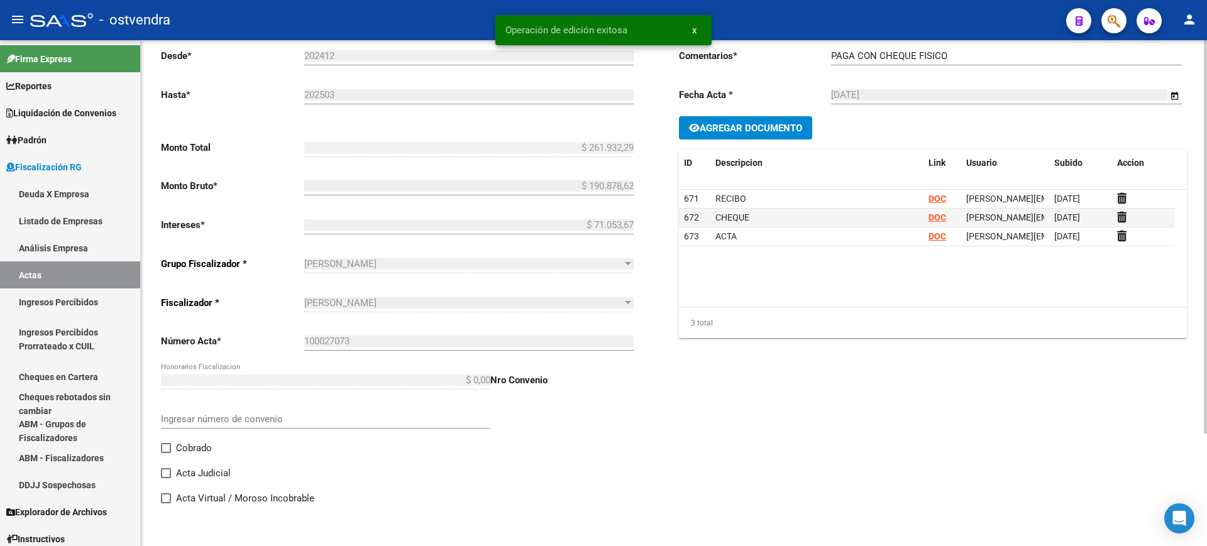
click at [171, 447] on label "Cobrado" at bounding box center [186, 448] width 51 height 15
click at [166, 453] on input "Cobrado" at bounding box center [165, 453] width 1 height 1
checkbox input "true"
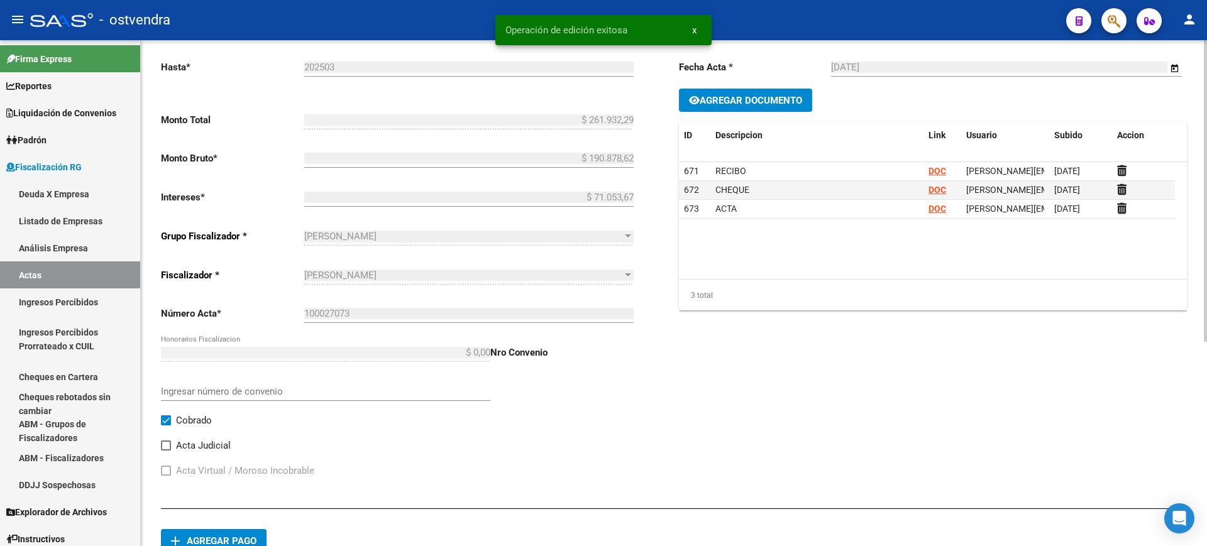
scroll to position [302, 0]
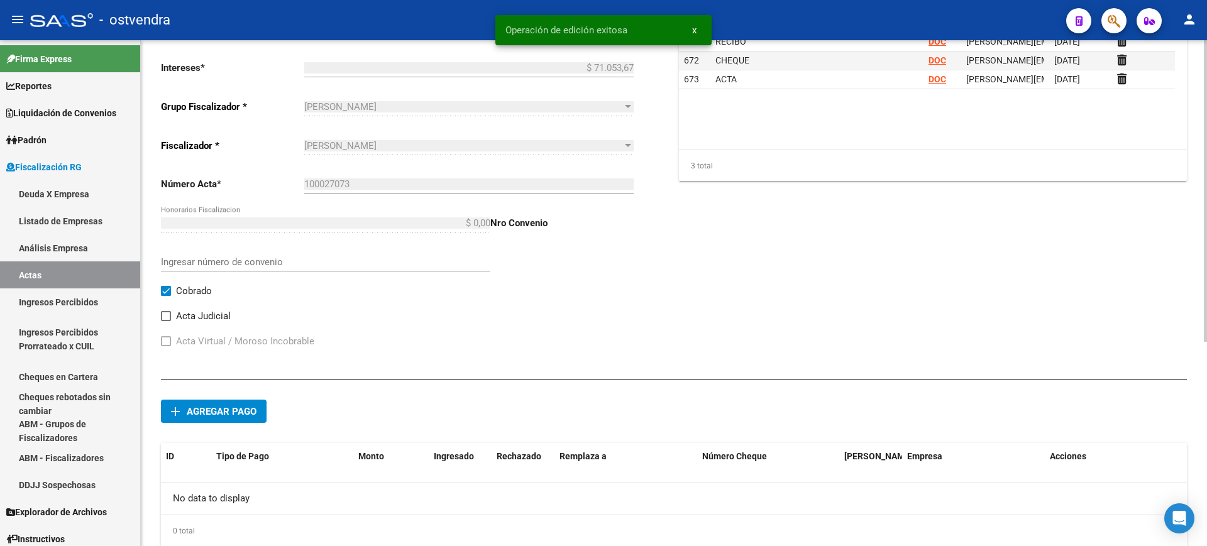
click at [224, 405] on span "add Agregar pago" at bounding box center [213, 410] width 85 height 11
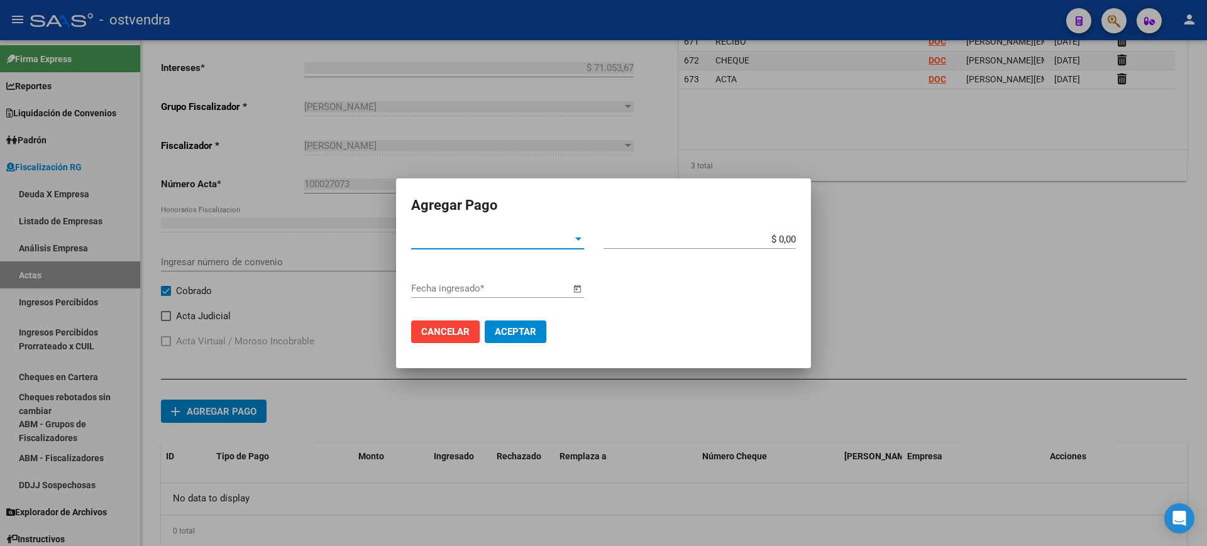
click at [550, 239] on span "Tipo de Pago *" at bounding box center [492, 239] width 162 height 11
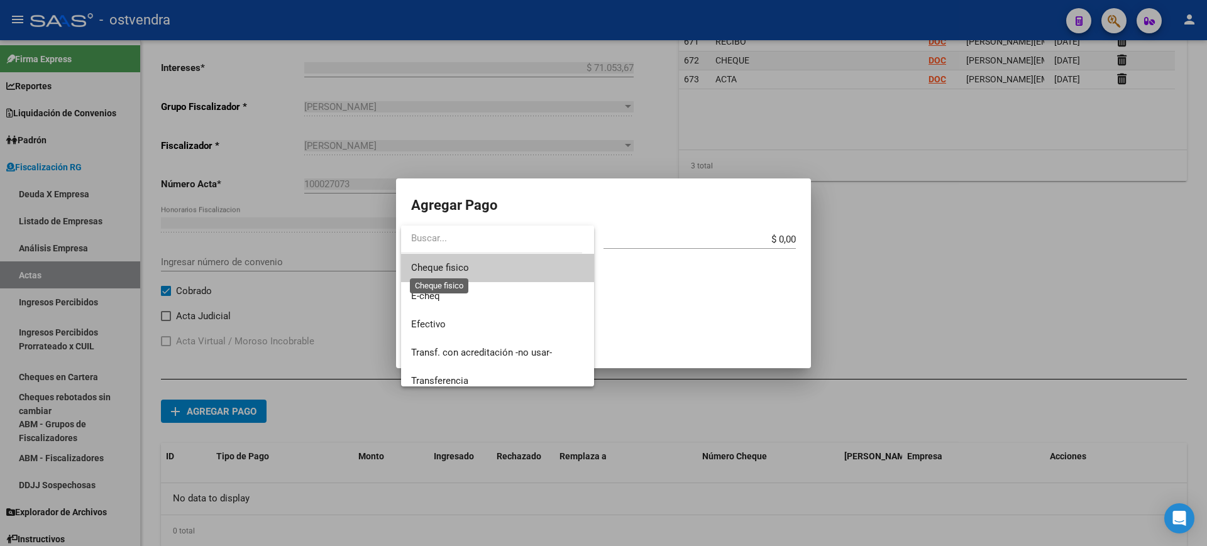
click at [447, 267] on span "Cheque fisico" at bounding box center [440, 267] width 58 height 11
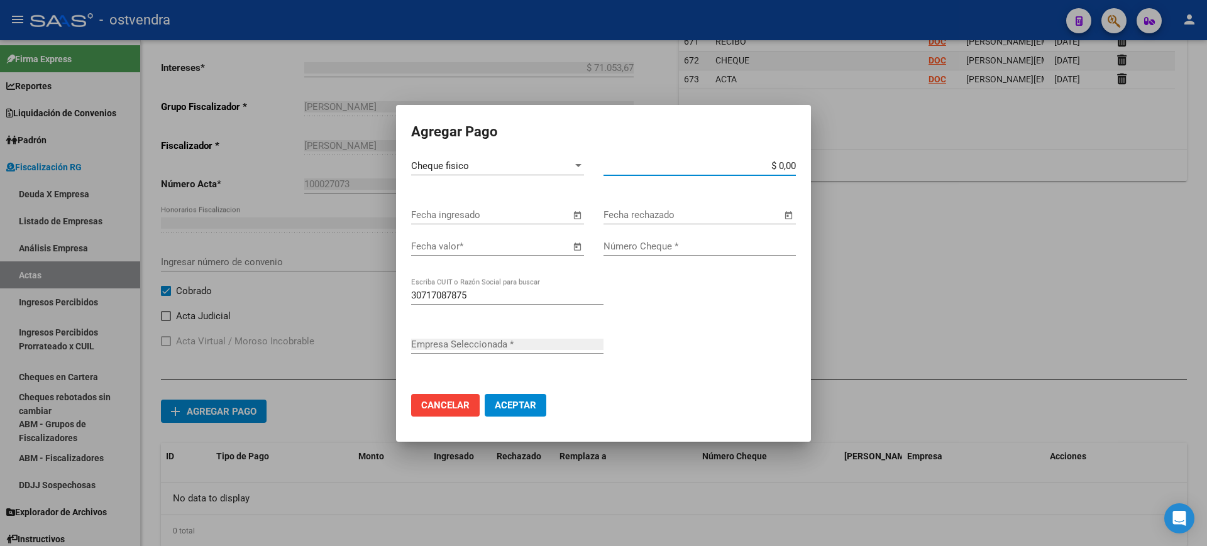
type input "[PERSON_NAME] GROUP SRL"
drag, startPoint x: 778, startPoint y: 166, endPoint x: 851, endPoint y: 165, distance: 72.9
click at [851, 165] on div "Agregar Pago Cheque fisico Tipo de Pago * $ 0,00 Monto bruto * Fecha ingresado …" at bounding box center [603, 273] width 1207 height 546
type input "$ 130.966,14"
click at [629, 247] on input "Número Cheque *" at bounding box center [699, 246] width 192 height 11
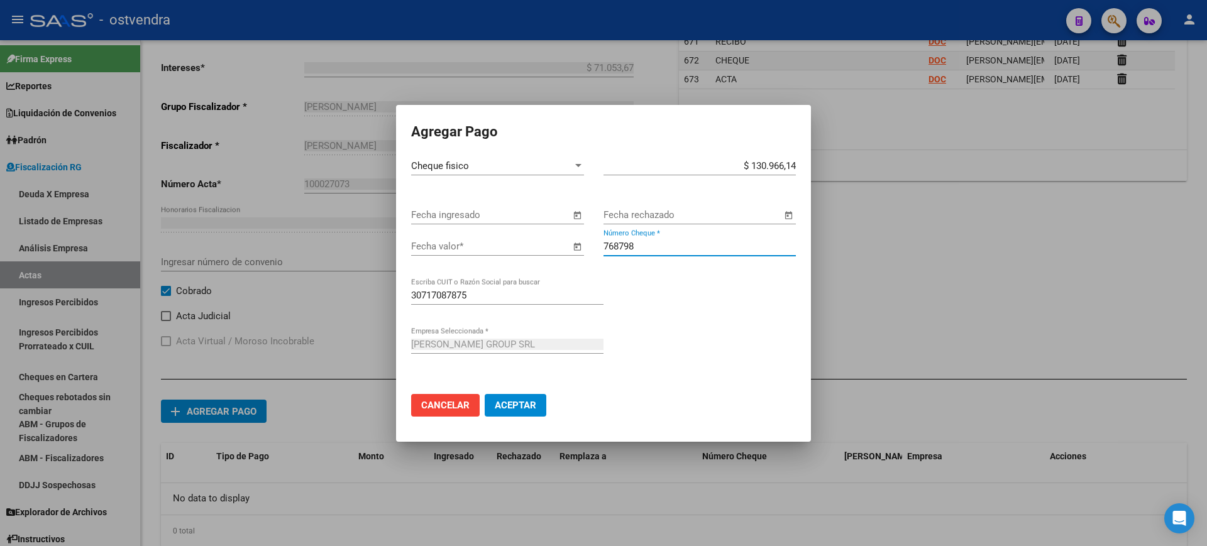
type input "768798"
click at [577, 244] on span "Open calendar" at bounding box center [577, 247] width 30 height 30
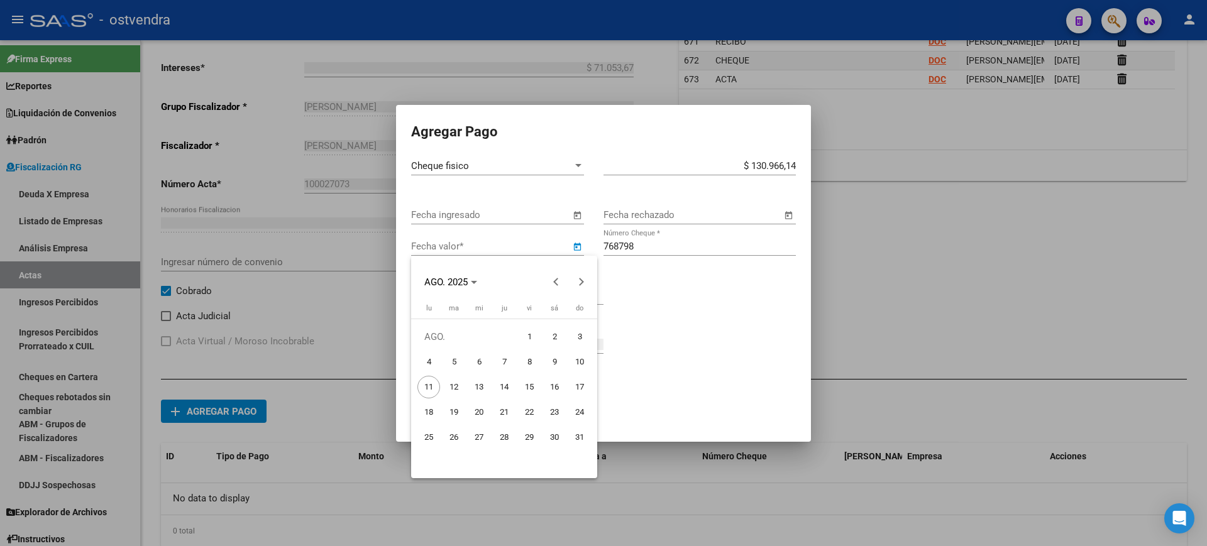
click at [580, 361] on span "10" at bounding box center [579, 362] width 23 height 23
type input "[DATE]"
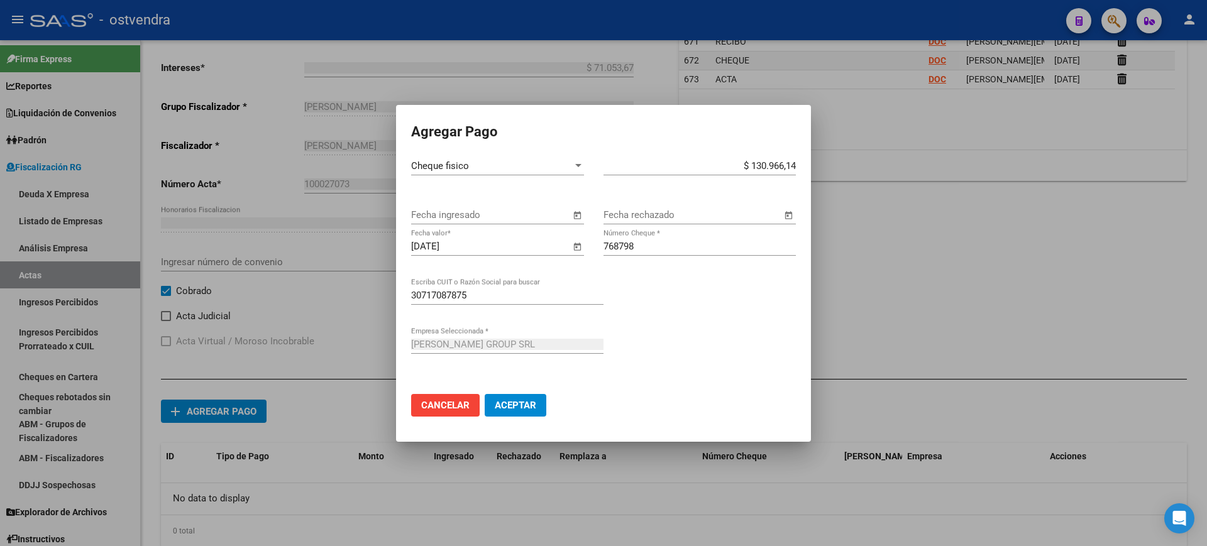
click at [517, 400] on span "Aceptar" at bounding box center [515, 405] width 41 height 11
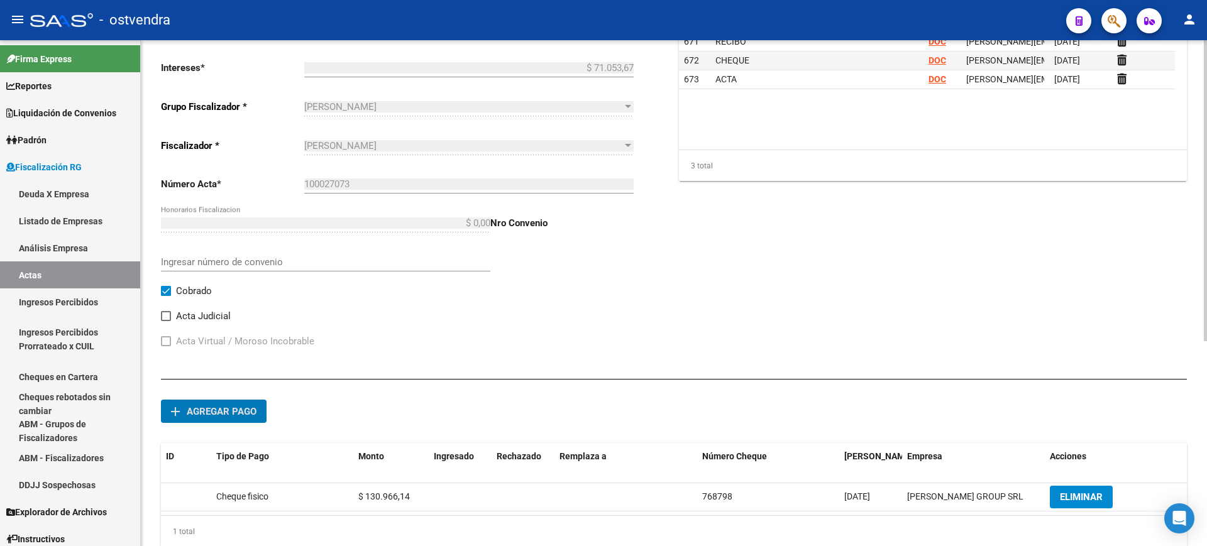
click at [231, 406] on span "Agregar pago" at bounding box center [222, 411] width 70 height 11
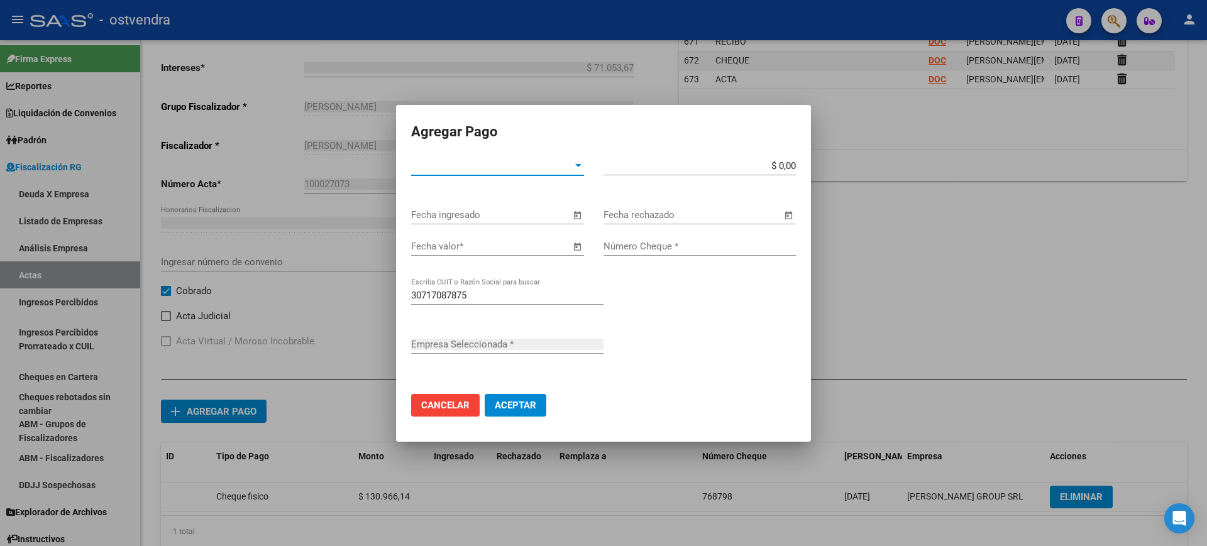
click at [572, 168] on span "Tipo de Pago *" at bounding box center [492, 165] width 162 height 11
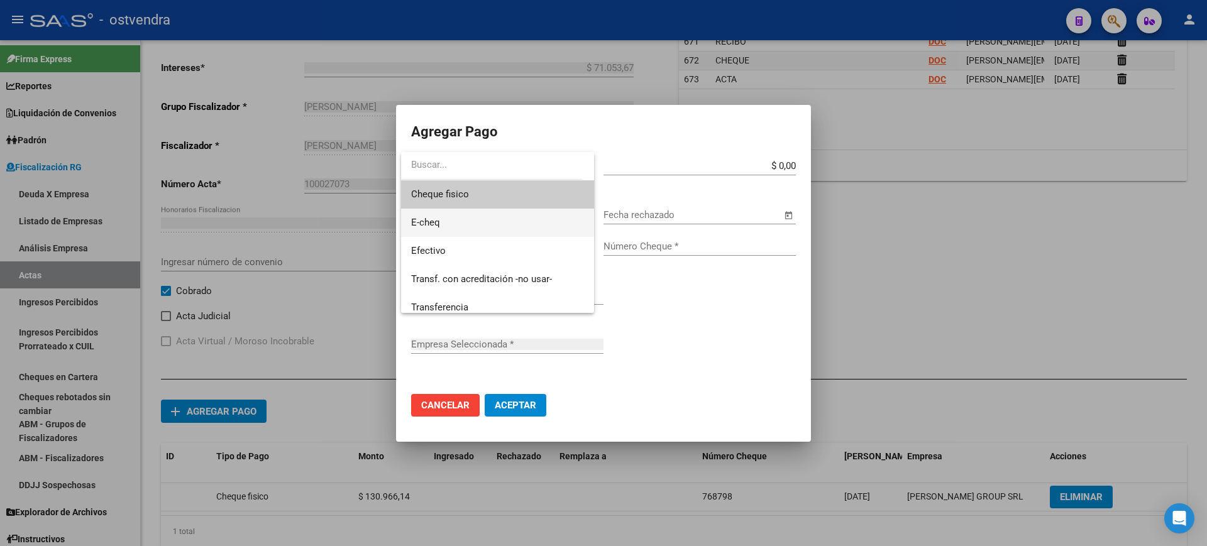
type input "[PERSON_NAME] GROUP SRL"
click at [480, 194] on span "Cheque fisico" at bounding box center [497, 194] width 173 height 28
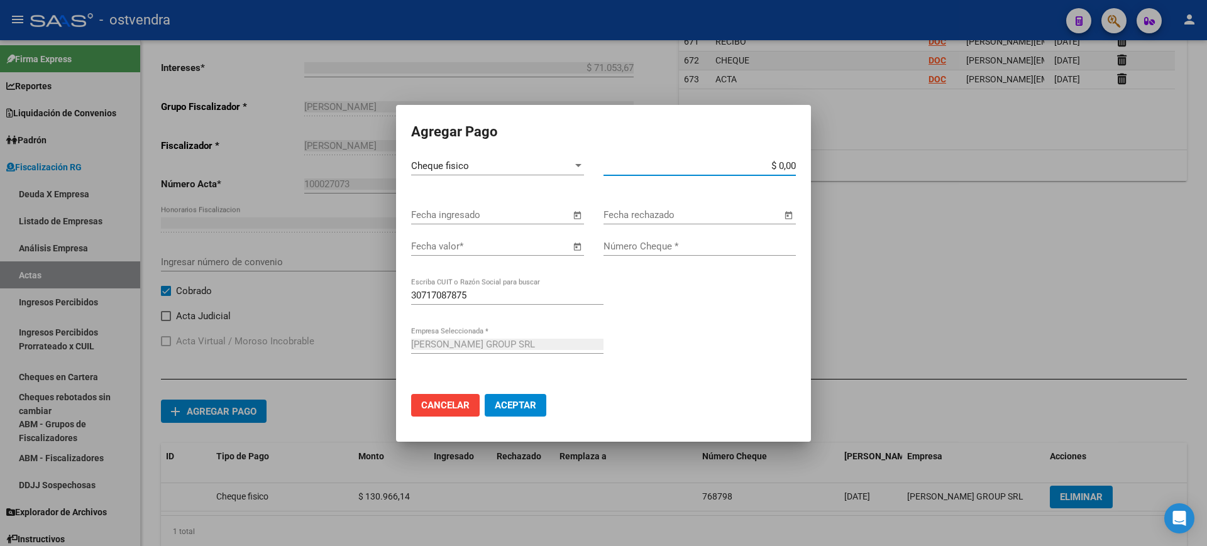
drag, startPoint x: 776, startPoint y: 167, endPoint x: 858, endPoint y: 171, distance: 82.4
click at [858, 171] on div "Agregar Pago Cheque fisico Tipo de Pago * $ 0,00 Monto bruto * Fecha ingresado …" at bounding box center [603, 273] width 1207 height 546
type input "$ 130.966,14"
click at [657, 241] on input "Número Cheque *" at bounding box center [699, 246] width 192 height 11
type input "768799"
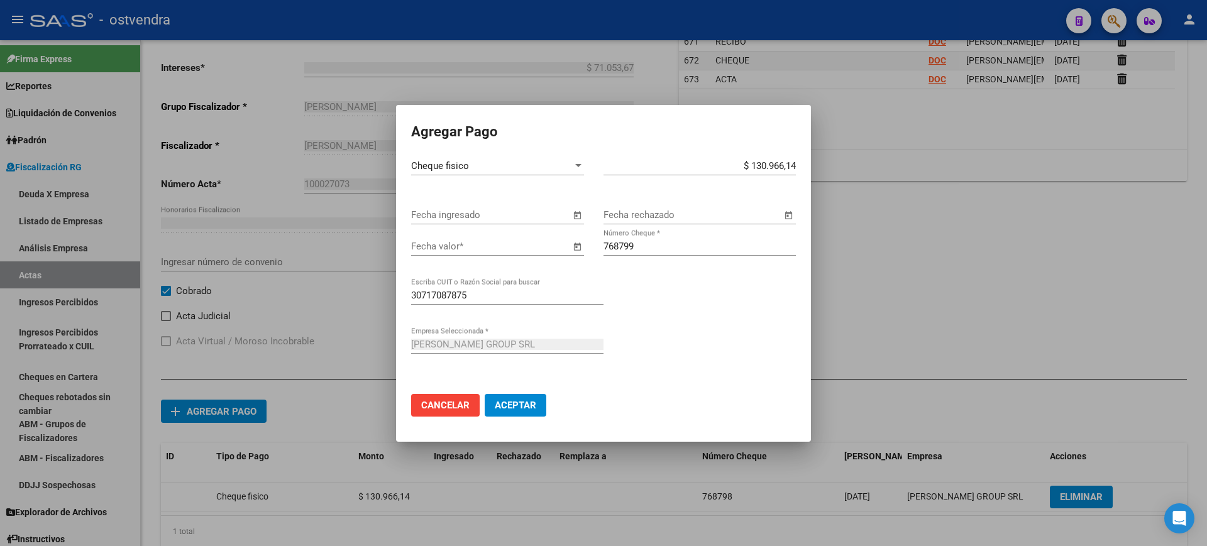
click at [571, 242] on span "Open calendar" at bounding box center [577, 247] width 30 height 30
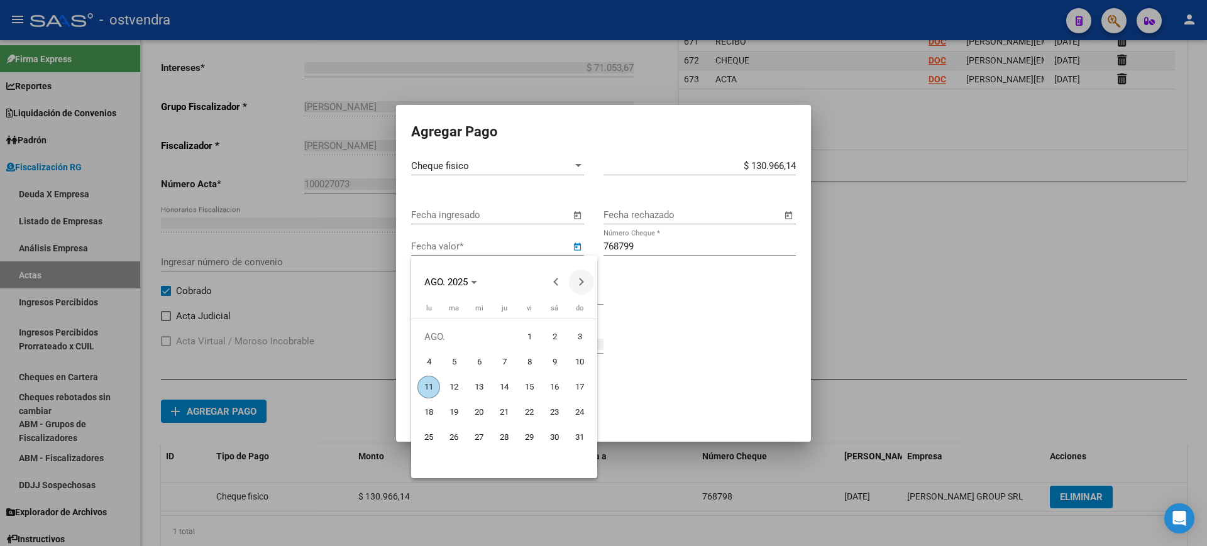
click at [586, 285] on span "Next month" at bounding box center [581, 282] width 25 height 25
click at [480, 383] on span "10" at bounding box center [479, 387] width 23 height 23
type input "[DATE]"
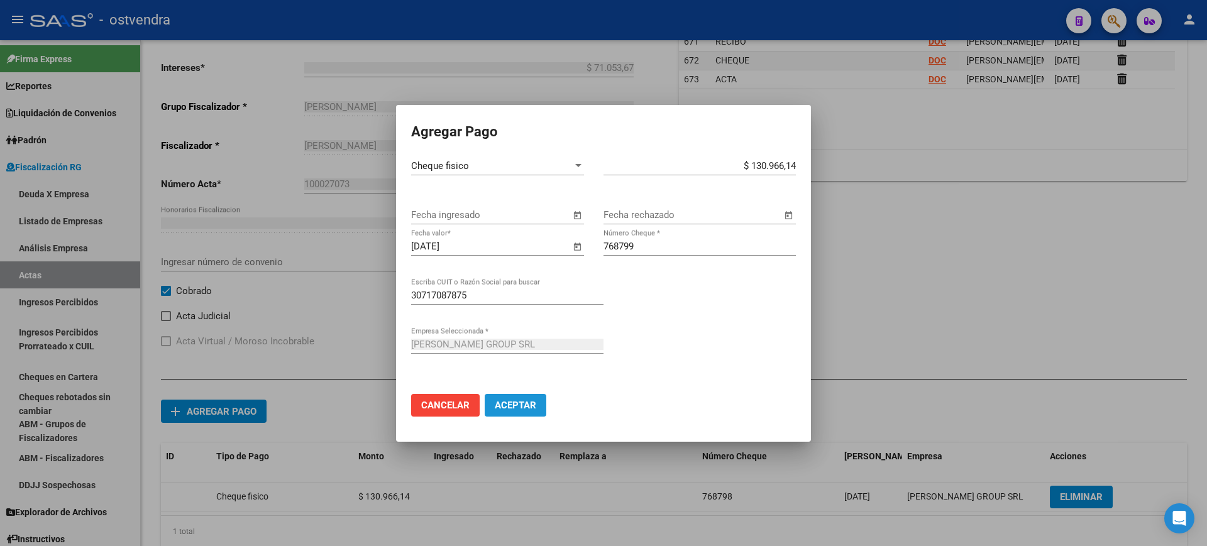
click at [519, 400] on span "Aceptar" at bounding box center [515, 405] width 41 height 11
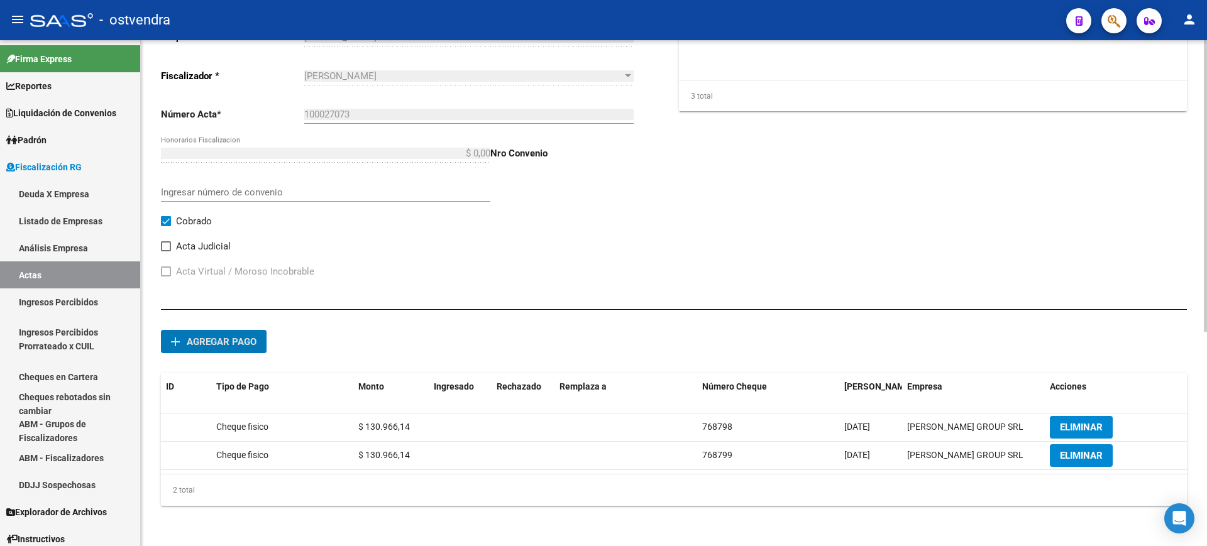
scroll to position [0, 0]
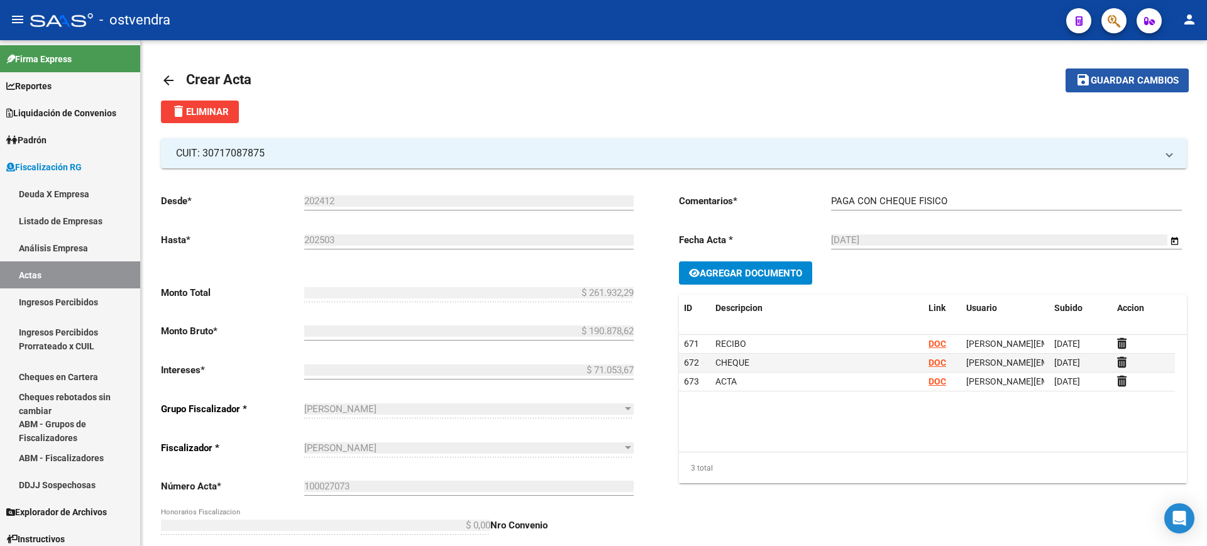
click at [1125, 81] on span "Guardar cambios" at bounding box center [1134, 80] width 88 height 11
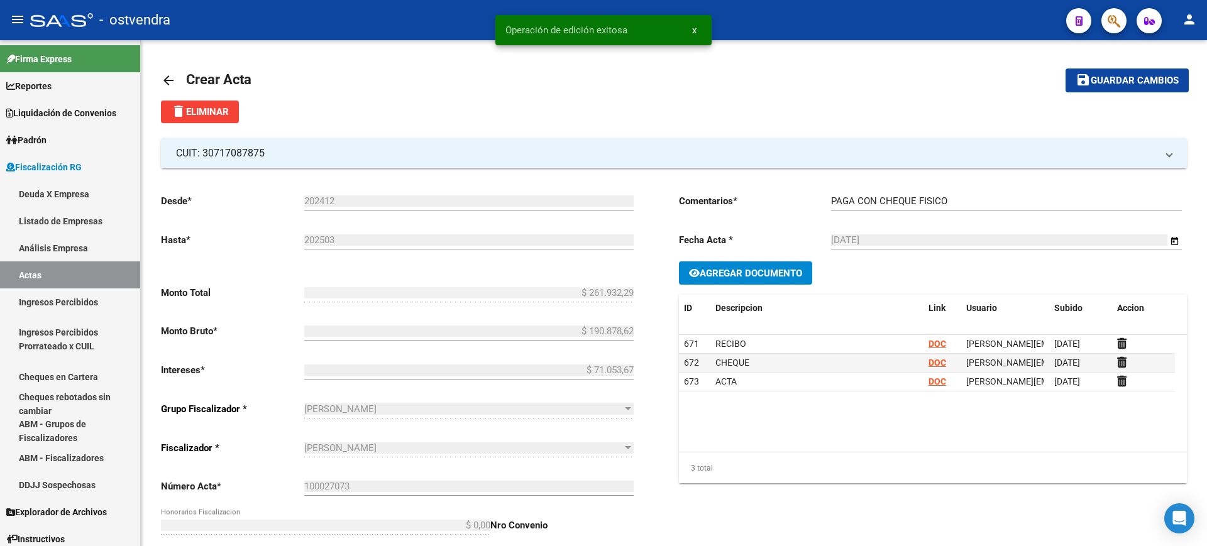
click at [170, 79] on mat-icon "arrow_back" at bounding box center [168, 80] width 15 height 15
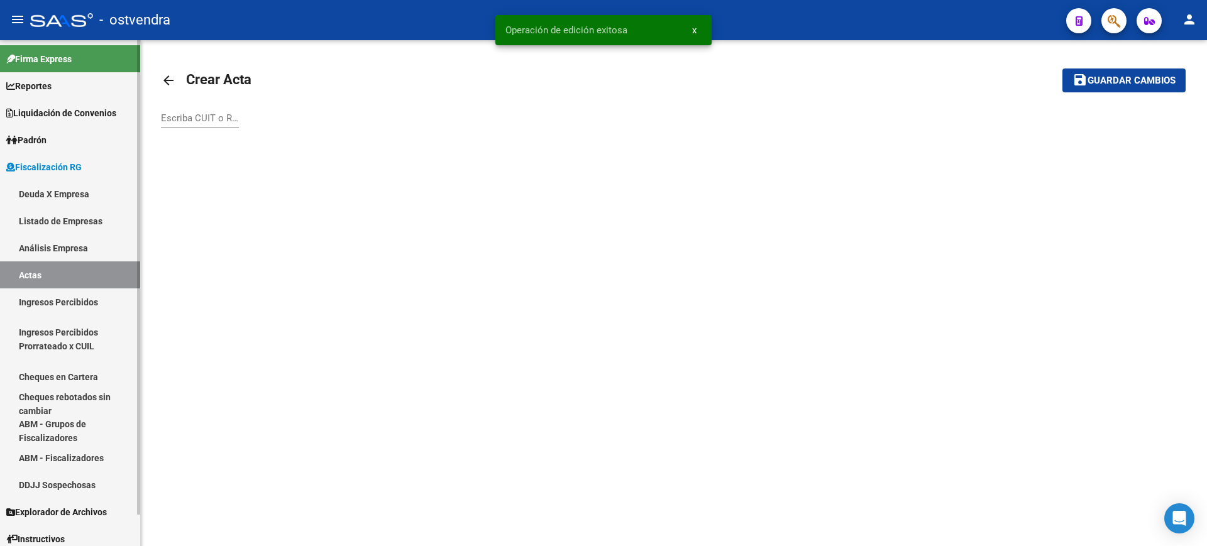
click at [38, 270] on link "Actas" at bounding box center [70, 274] width 140 height 27
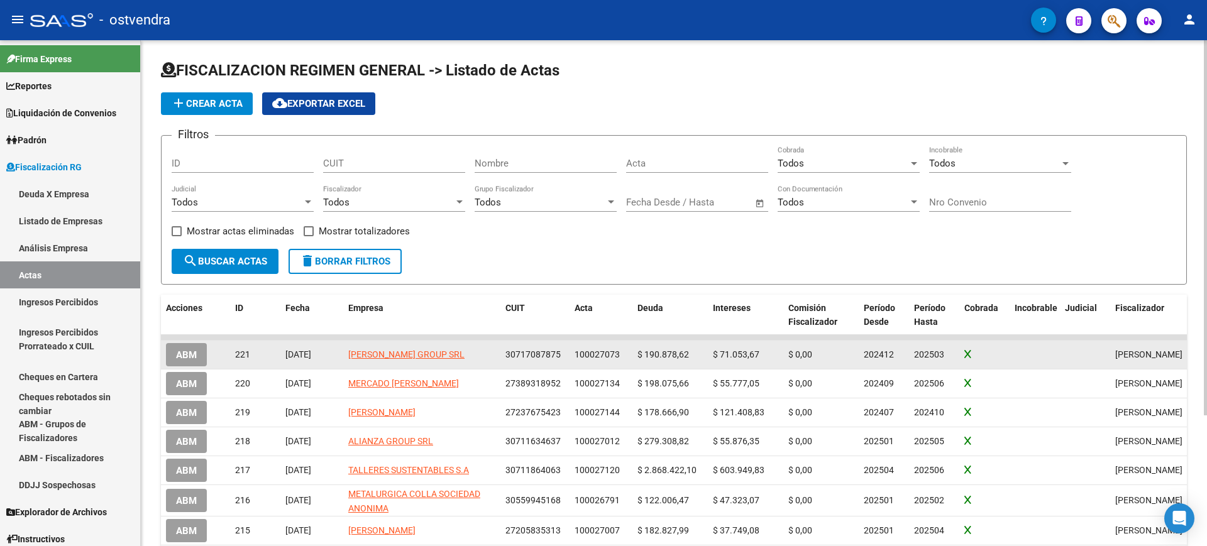
click at [184, 350] on span "ABM" at bounding box center [186, 354] width 21 height 11
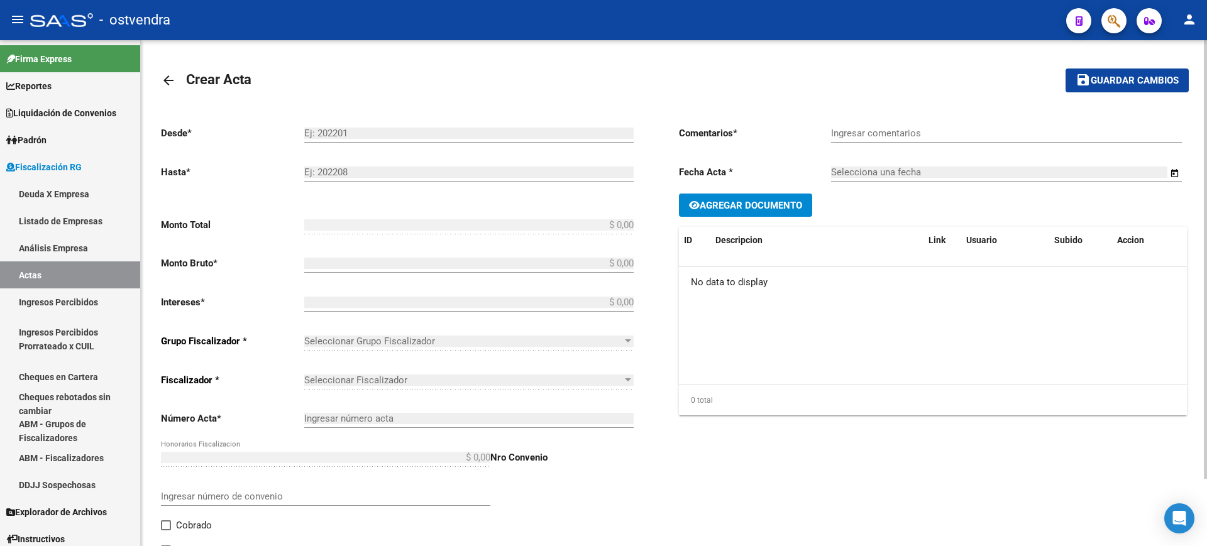
type input "202412"
type input "202503"
type input "$ 261.932,29"
type input "$ 190.878,62"
type input "$ 71.053,67"
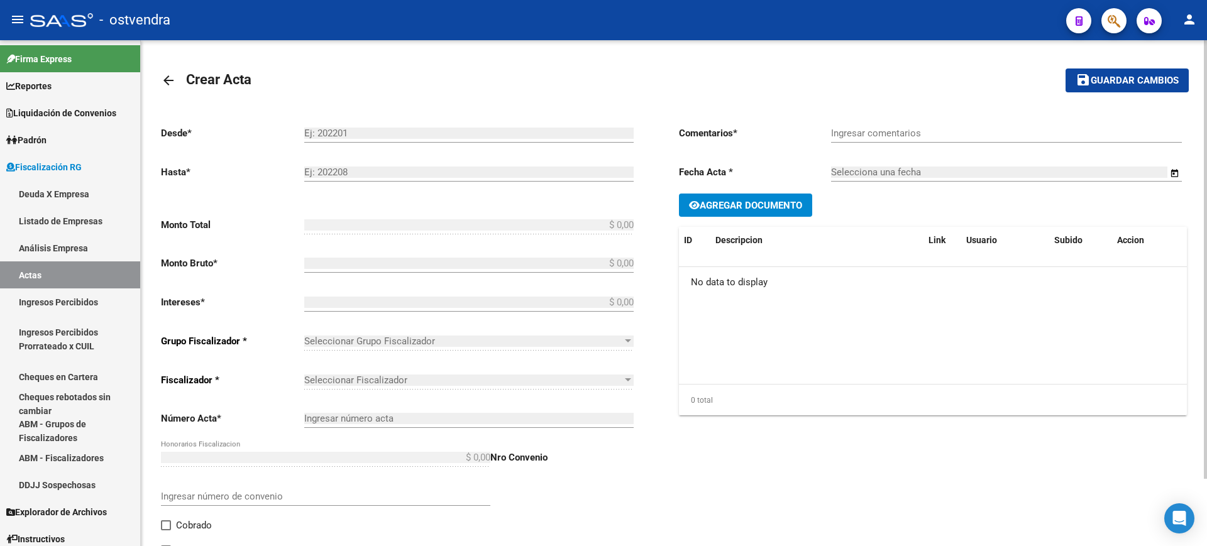
type input "100027073"
checkbox input "true"
type input "PAGA CON CHEQUE FISICO"
type input "[DATE]"
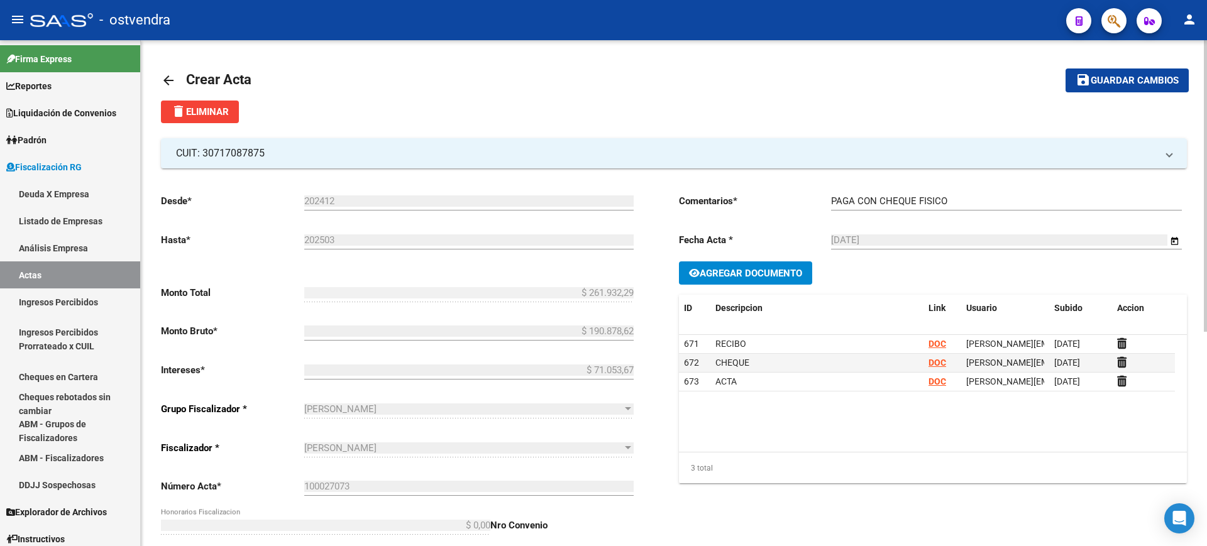
click at [170, 80] on mat-icon "arrow_back" at bounding box center [168, 80] width 15 height 15
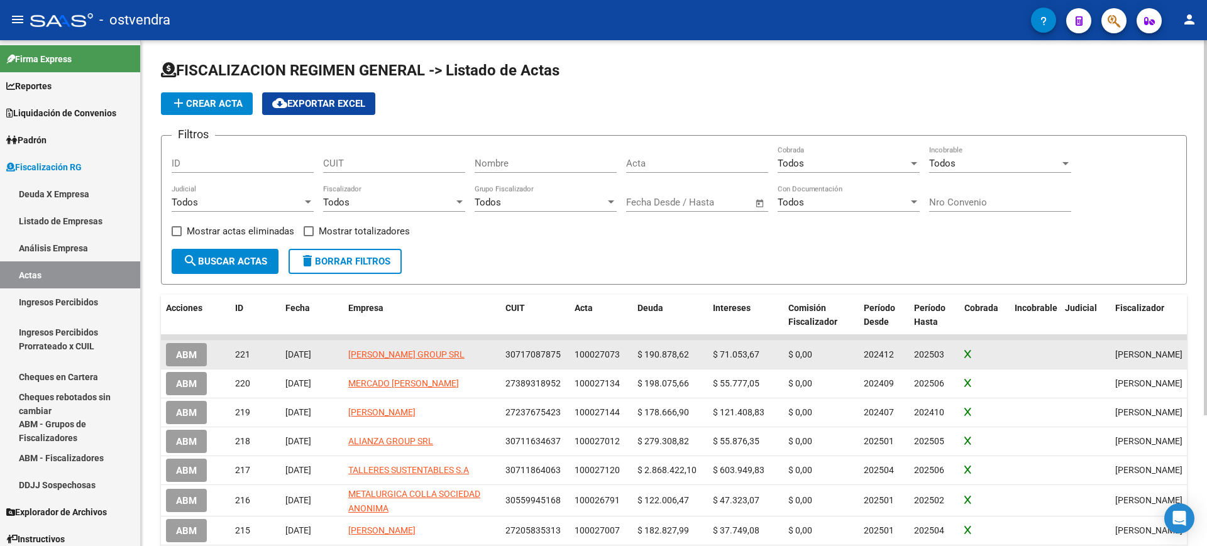
click at [182, 354] on span "ABM" at bounding box center [186, 354] width 21 height 11
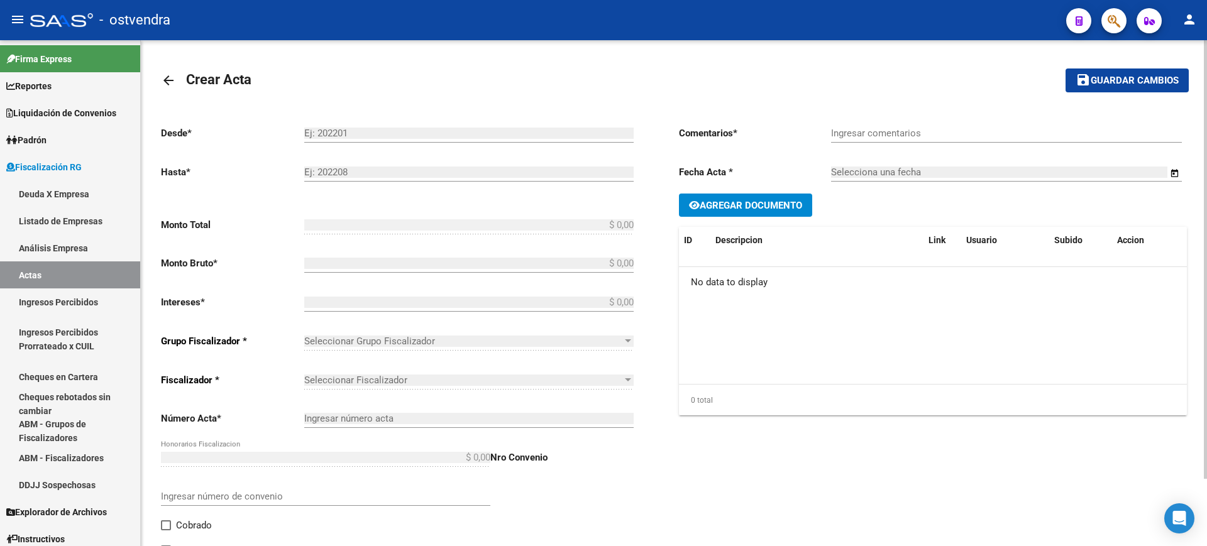
type input "202412"
type input "202503"
type input "$ 261.932,29"
type input "$ 190.878,62"
type input "$ 71.053,67"
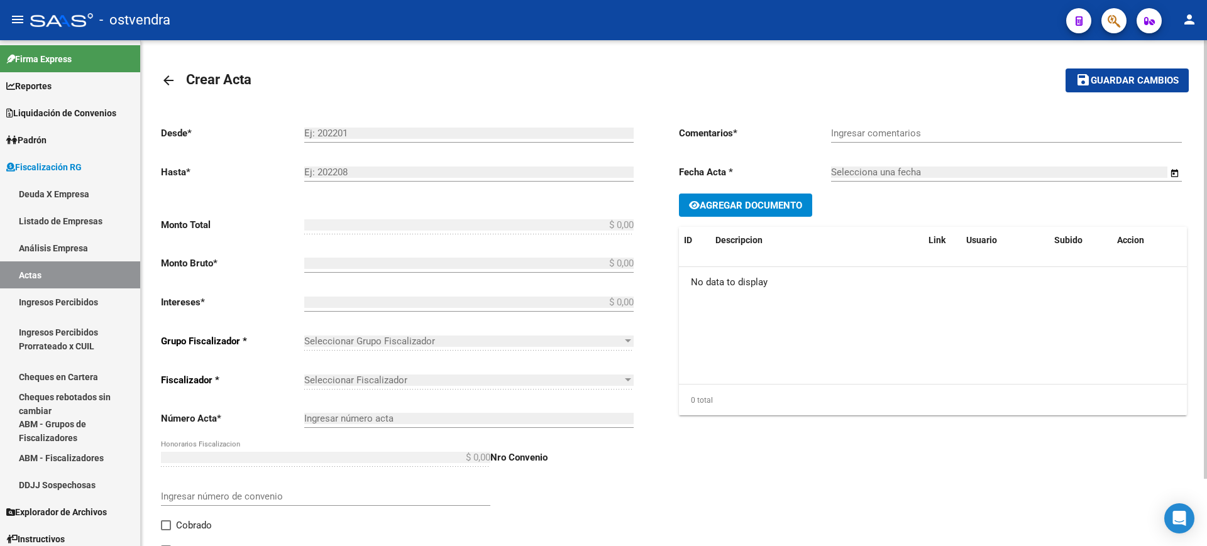
type input "100027073"
checkbox input "true"
type input "PAGA CON CHEQUE FISICO"
type input "[DATE]"
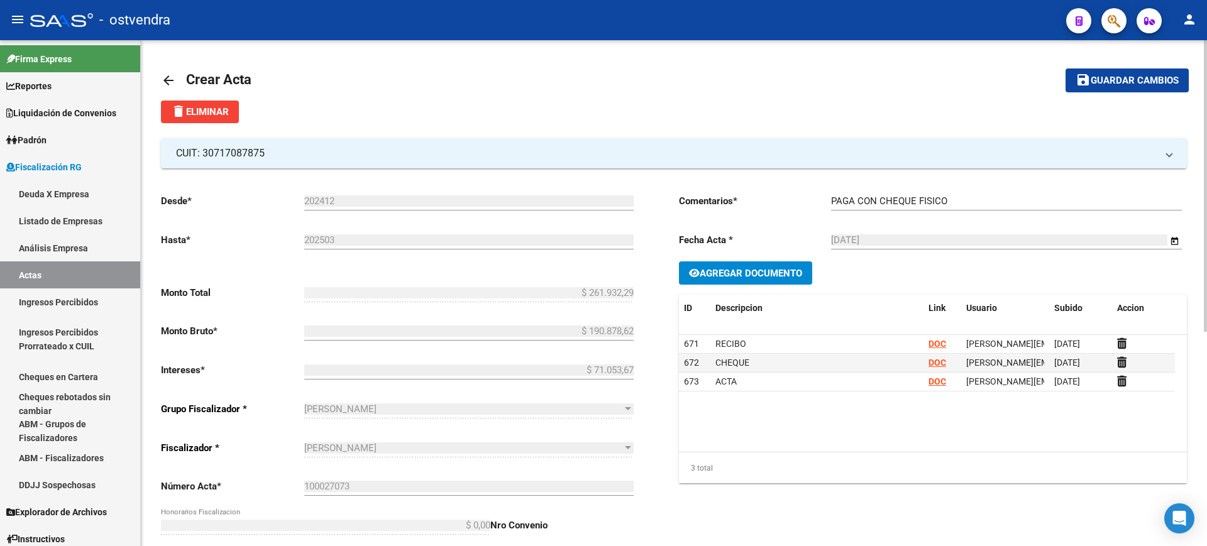
click at [167, 74] on mat-icon "arrow_back" at bounding box center [168, 80] width 15 height 15
